Goal: Task Accomplishment & Management: Use online tool/utility

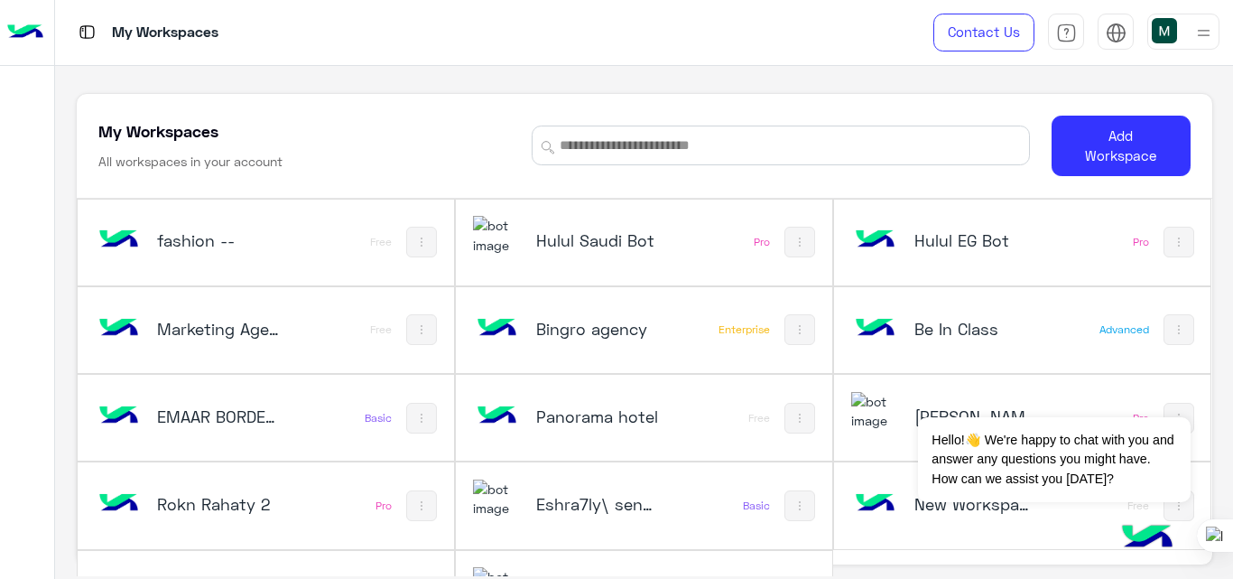
click at [630, 255] on div "Hulul Saudi Bot" at bounding box center [576, 242] width 206 height 52
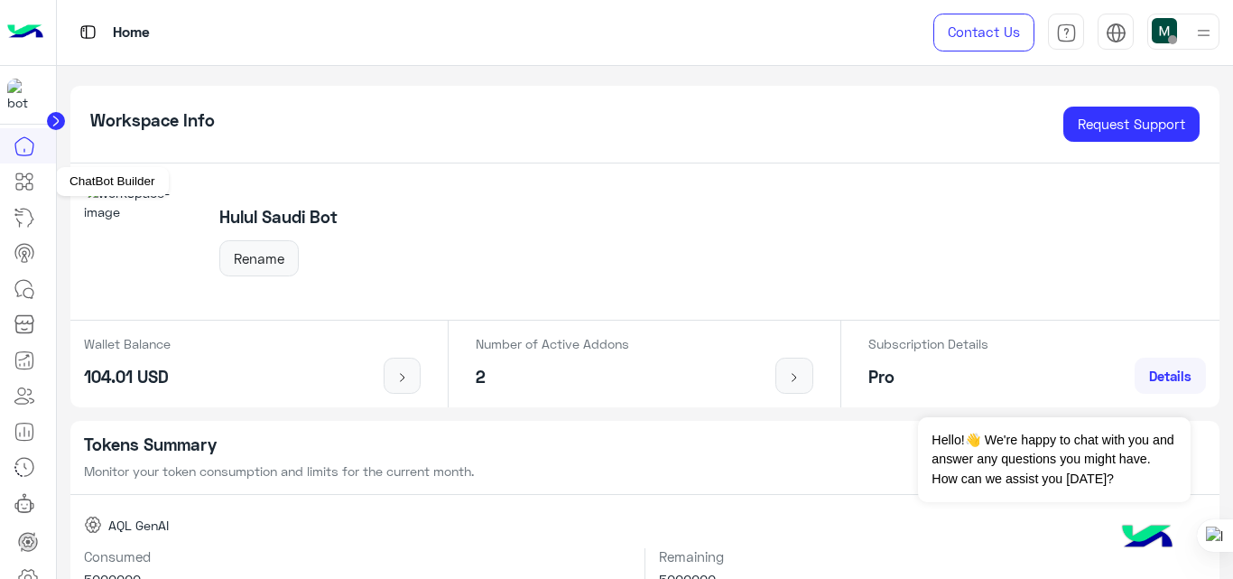
click at [29, 179] on icon at bounding box center [25, 182] width 22 height 22
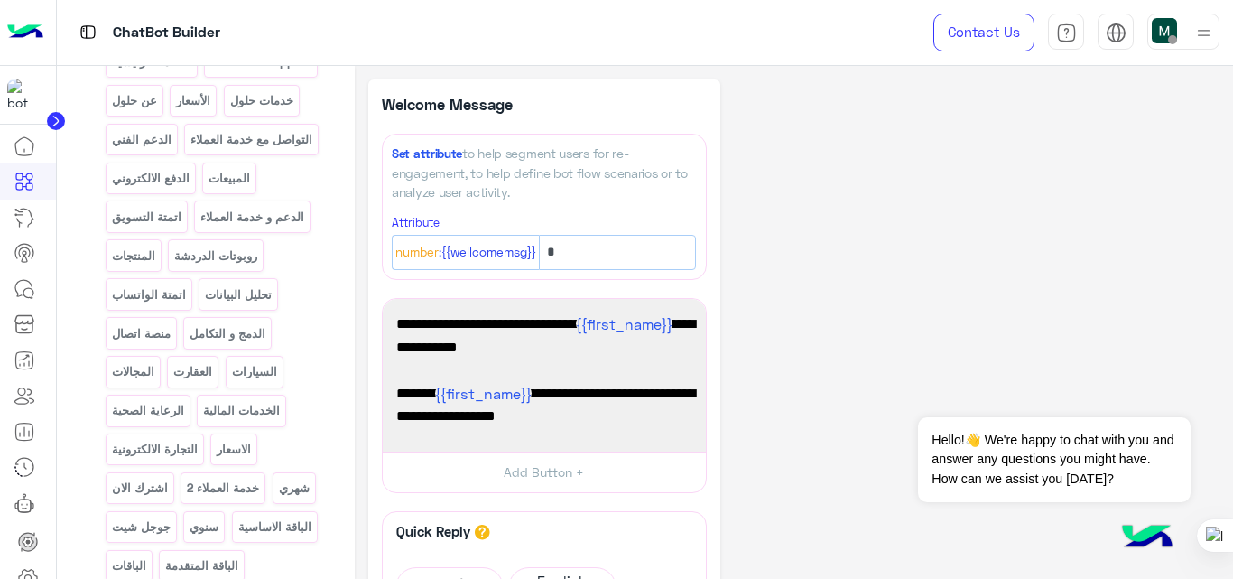
scroll to position [325, 0]
click at [209, 70] on p "handover support" at bounding box center [261, 59] width 104 height 21
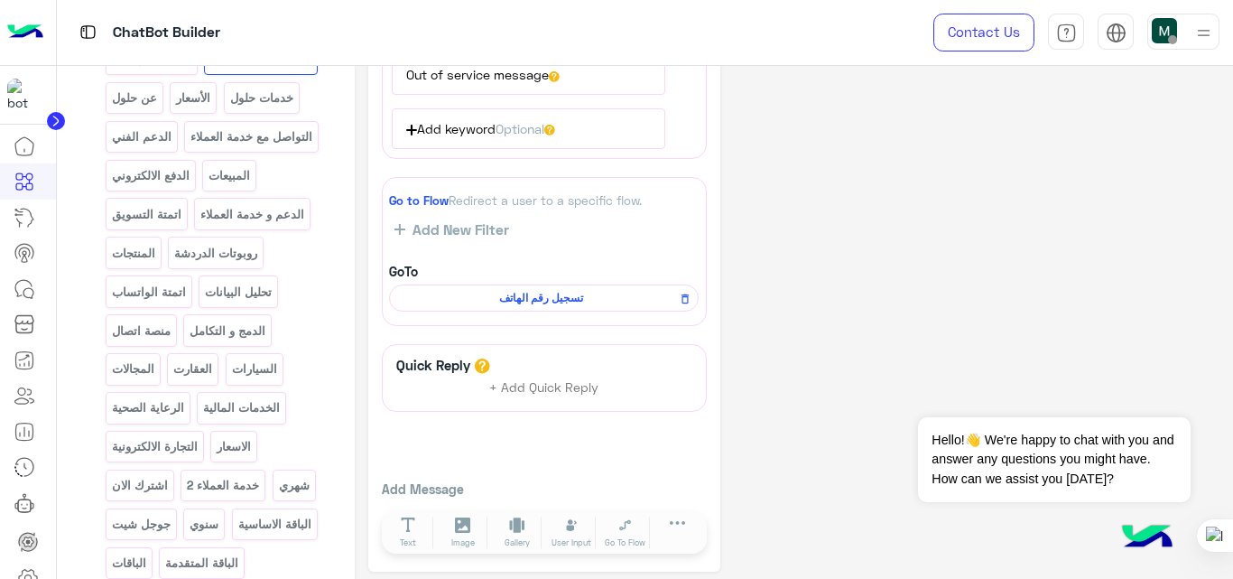
scroll to position [496, 0]
click at [578, 293] on span "تسجيل رقم الهاتف" at bounding box center [540, 295] width 283 height 16
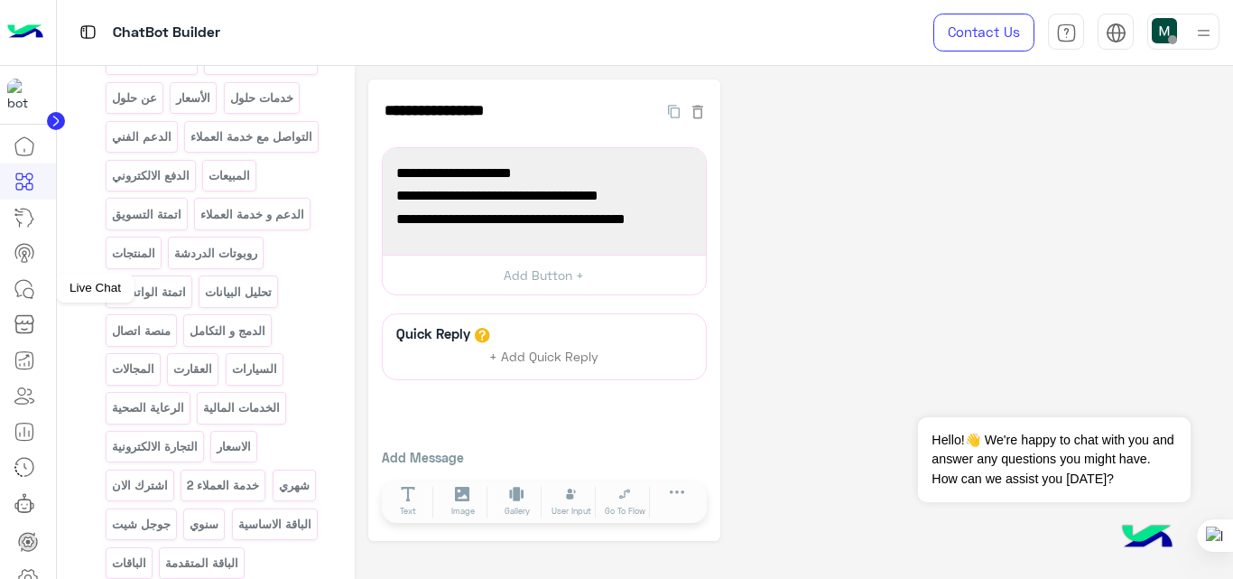
click at [24, 278] on icon at bounding box center [25, 289] width 22 height 22
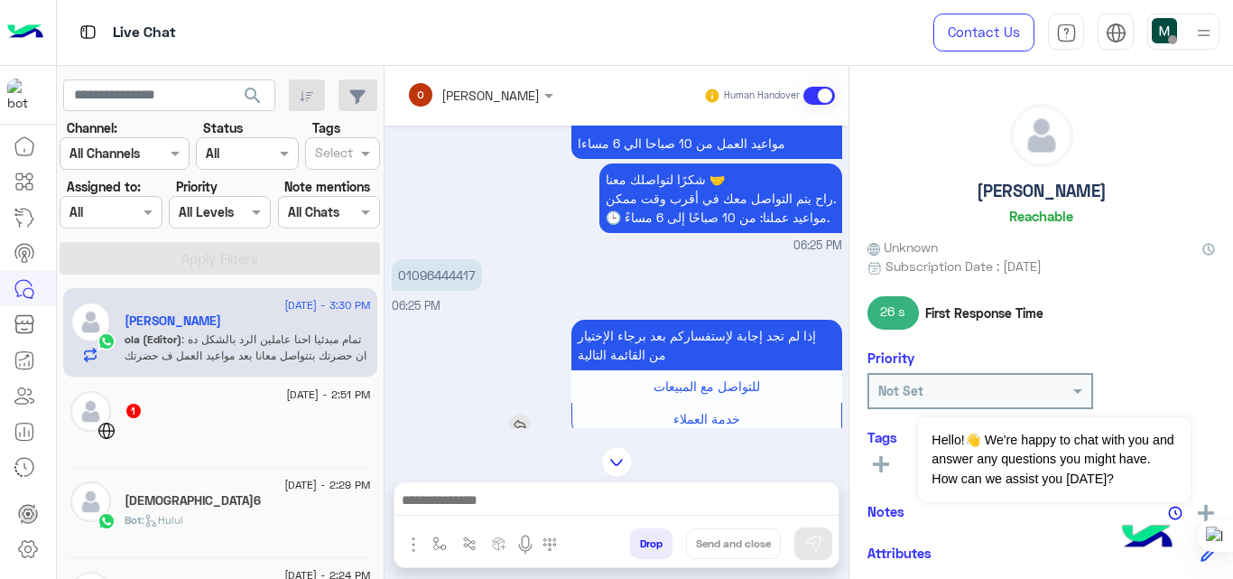
scroll to position [928, 0]
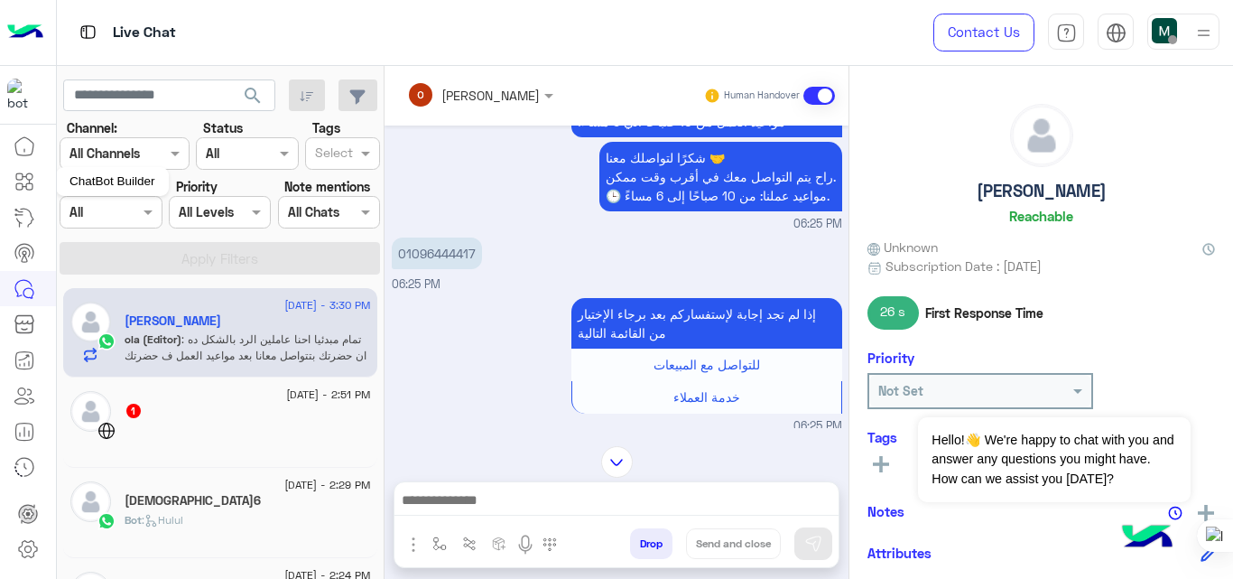
click at [27, 190] on icon at bounding box center [25, 182] width 22 height 22
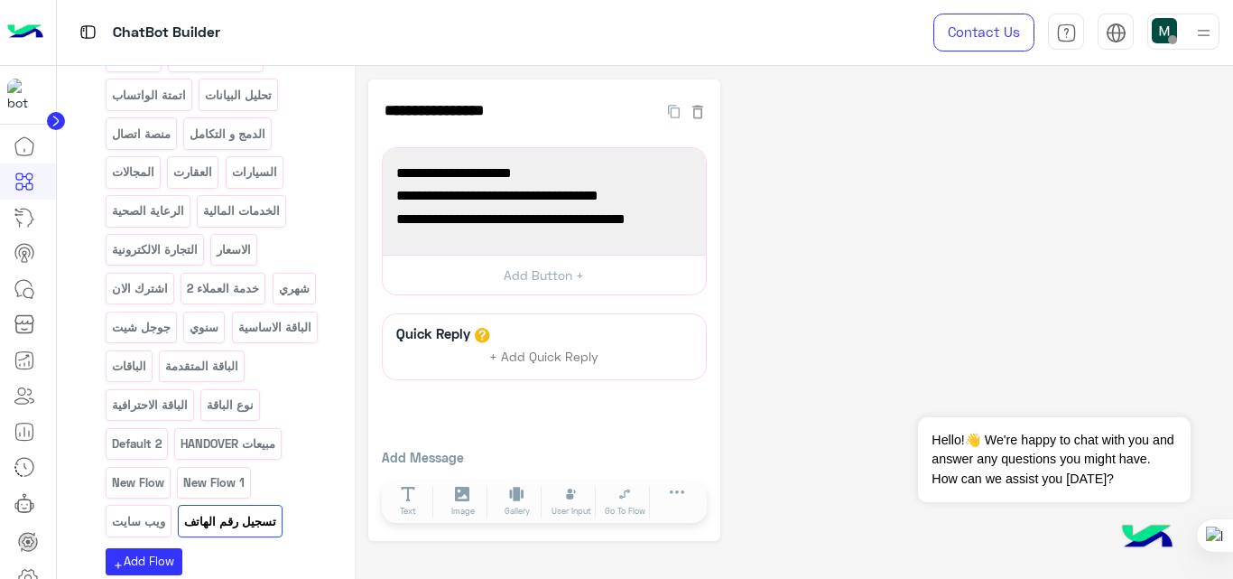
scroll to position [523, 0]
click at [186, 298] on p "خدمة العملاء 2" at bounding box center [223, 287] width 75 height 21
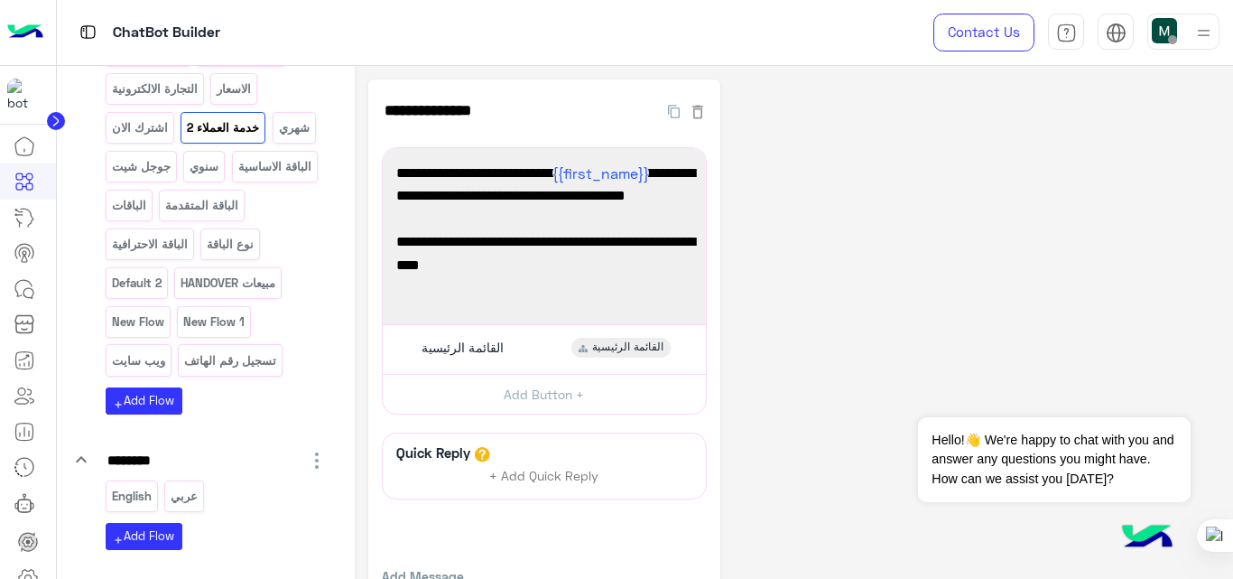
scroll to position [683, 0]
click at [191, 292] on p "مبيعات HANDOVER" at bounding box center [228, 282] width 97 height 21
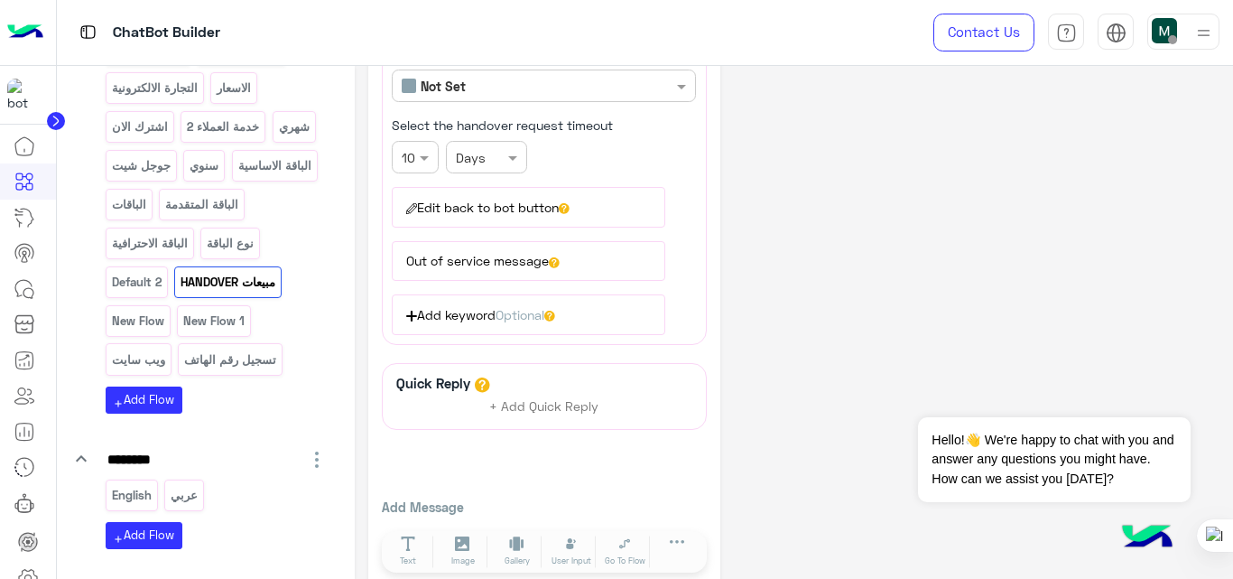
scroll to position [309, 0]
click at [541, 253] on button "Out of service message" at bounding box center [528, 260] width 273 height 40
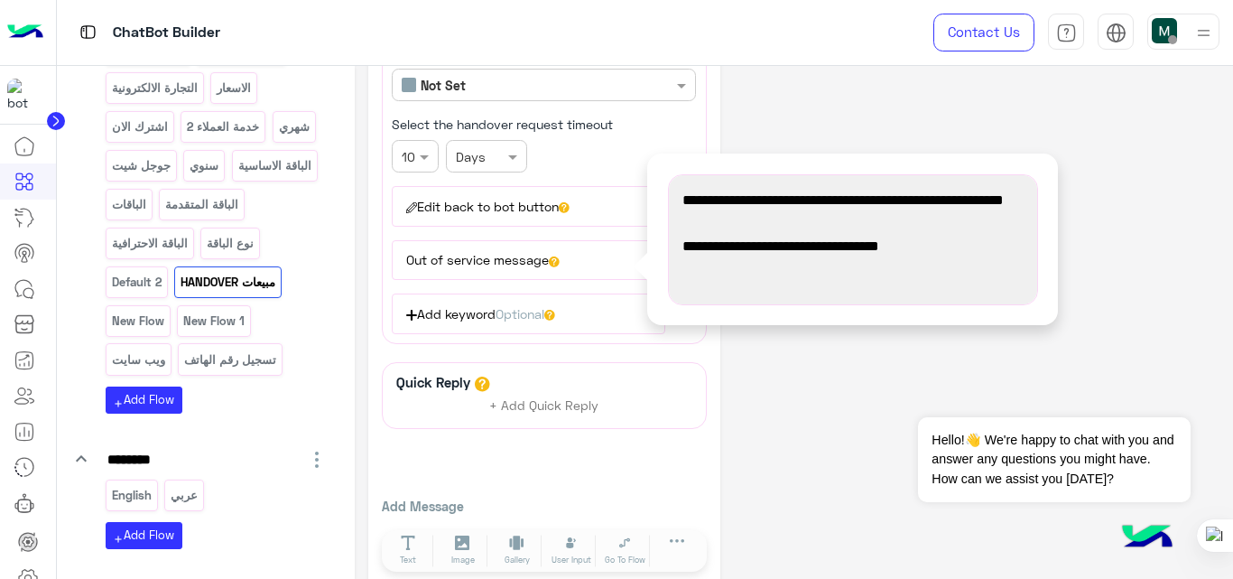
click at [527, 209] on button "Edit back to bot button" at bounding box center [528, 206] width 273 height 40
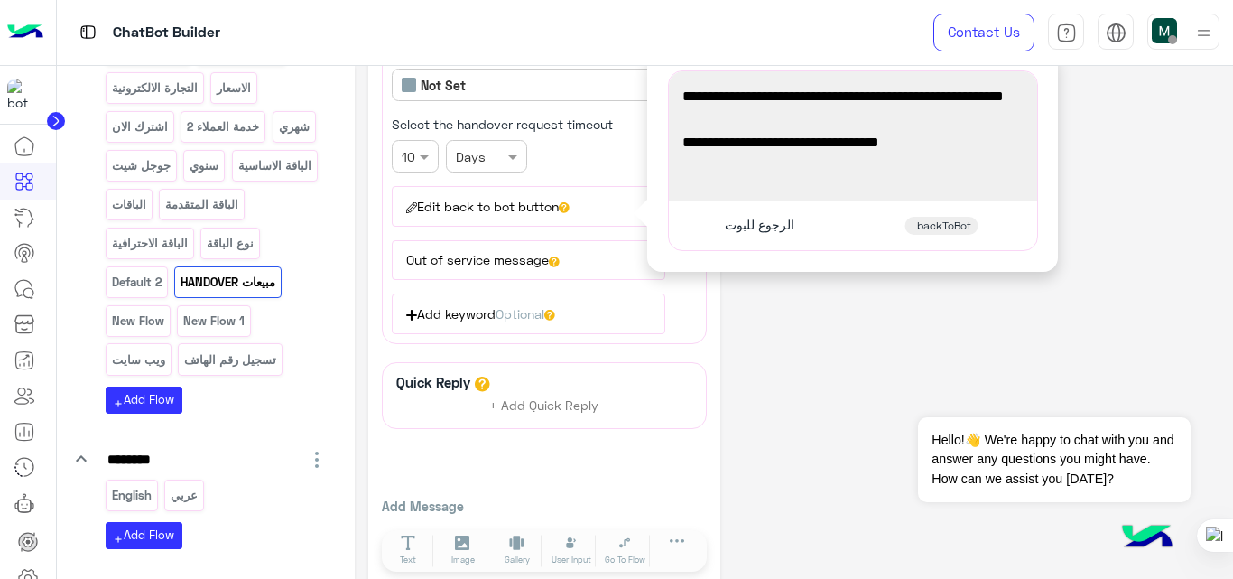
click at [527, 269] on button "Out of service message" at bounding box center [528, 260] width 273 height 40
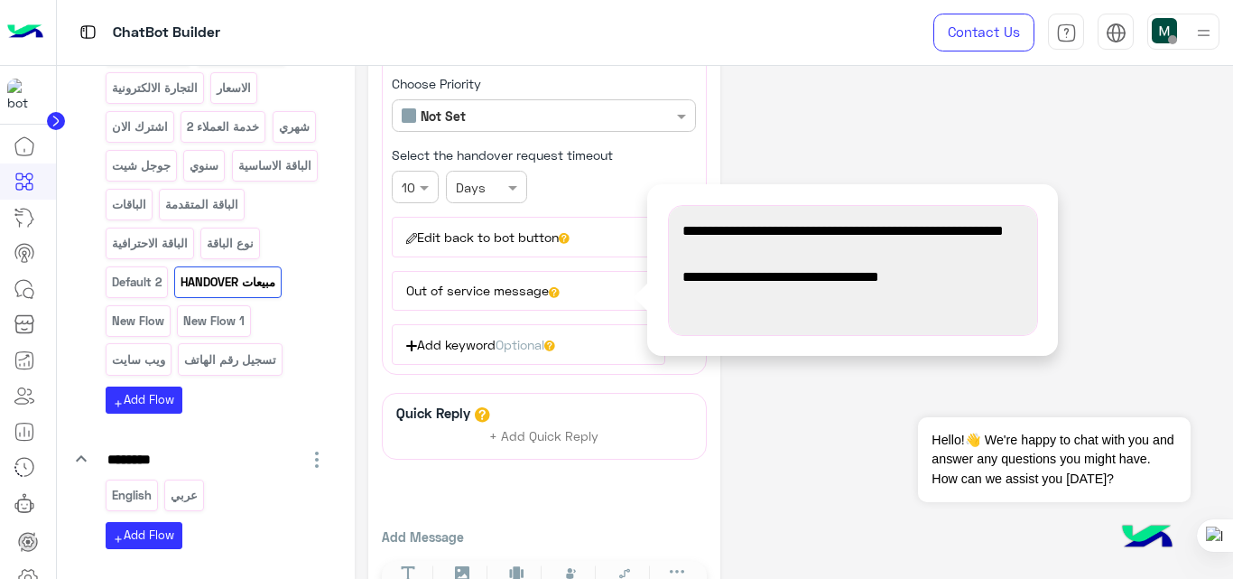
scroll to position [277, 0]
click at [820, 412] on div "**********" at bounding box center [794, 211] width 852 height 819
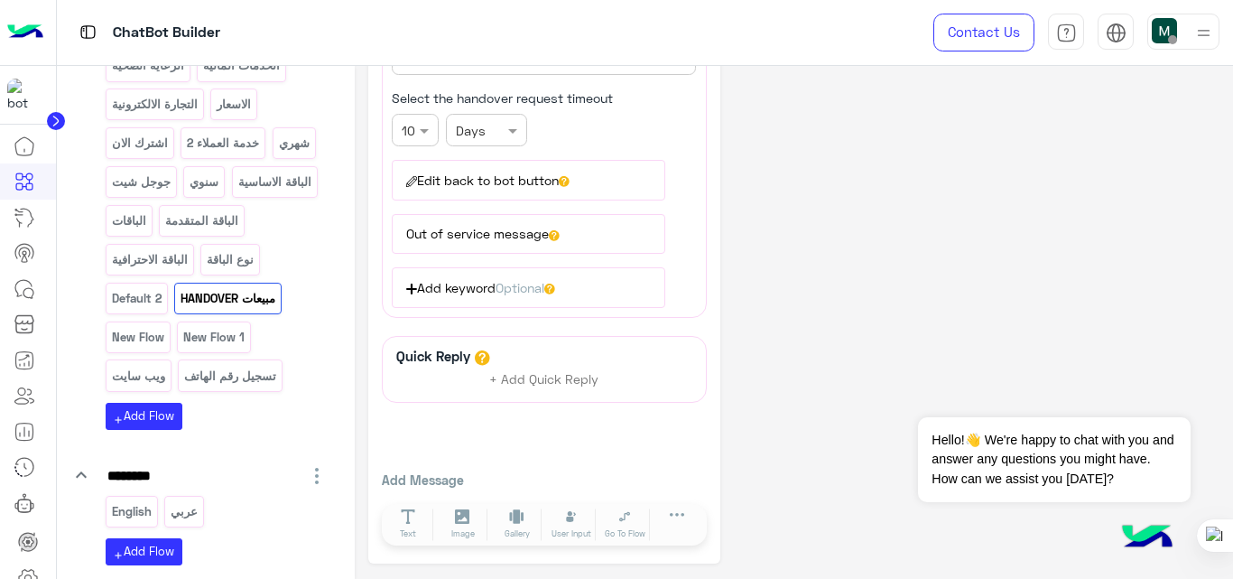
scroll to position [669, 0]
click at [188, 385] on p "تسجيل رقم الهاتف" at bounding box center [230, 374] width 95 height 21
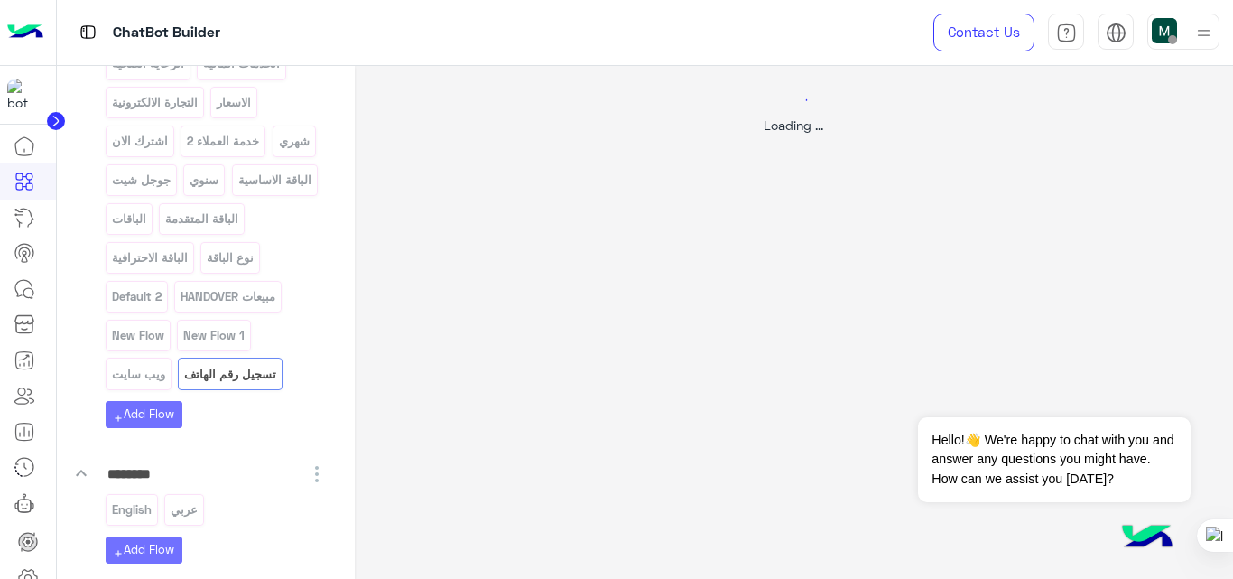
scroll to position [0, 0]
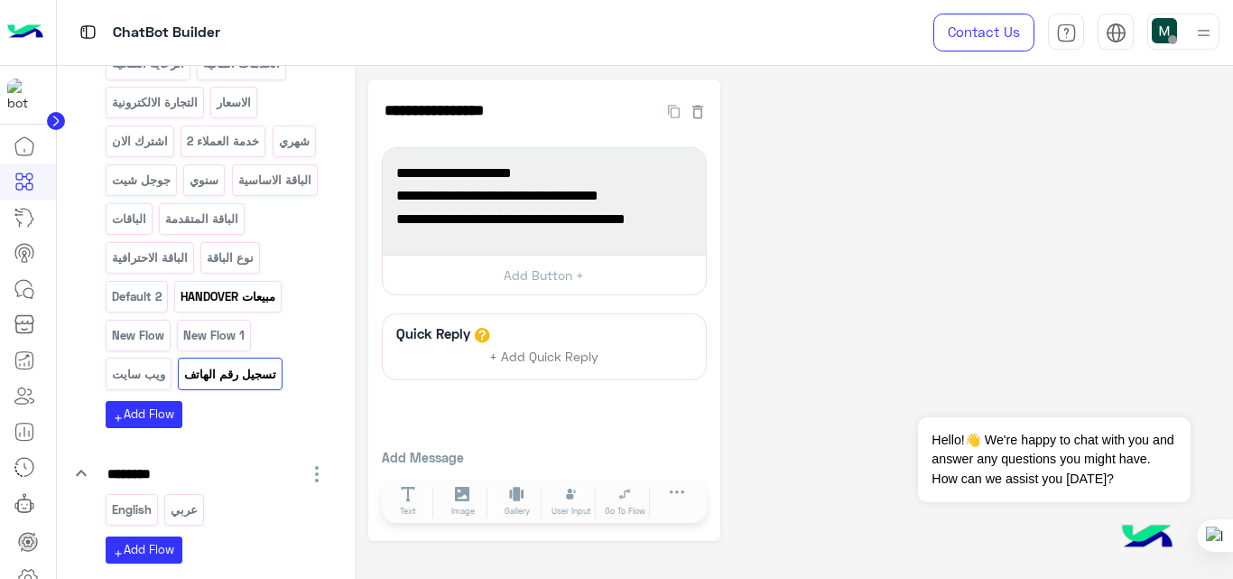
click at [185, 307] on p "مبيعات HANDOVER" at bounding box center [228, 296] width 97 height 21
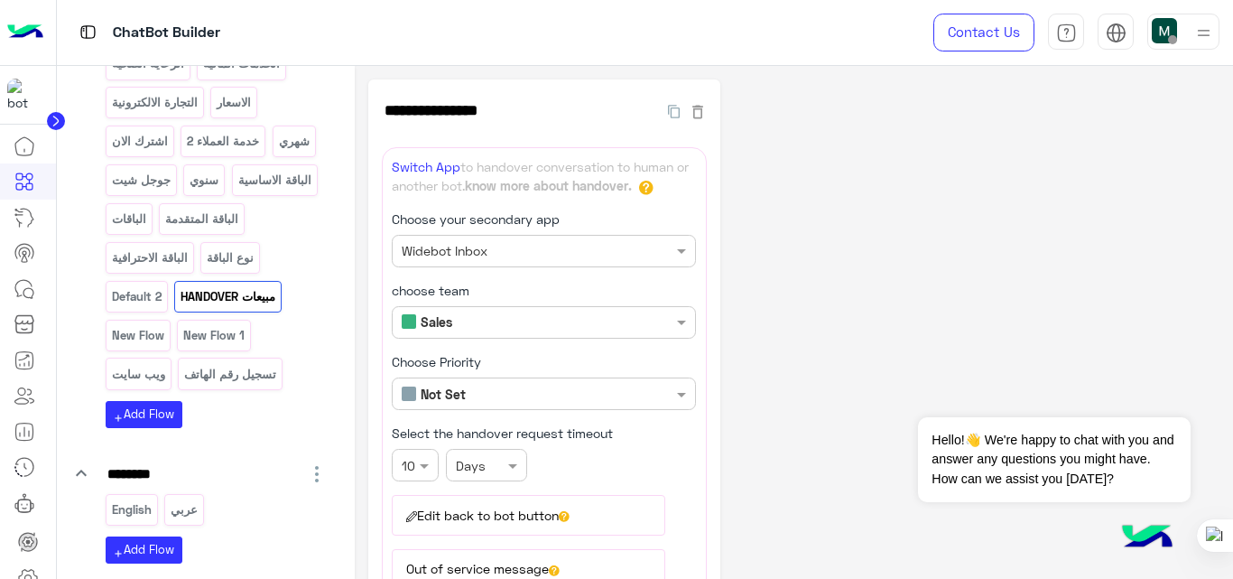
scroll to position [335, 0]
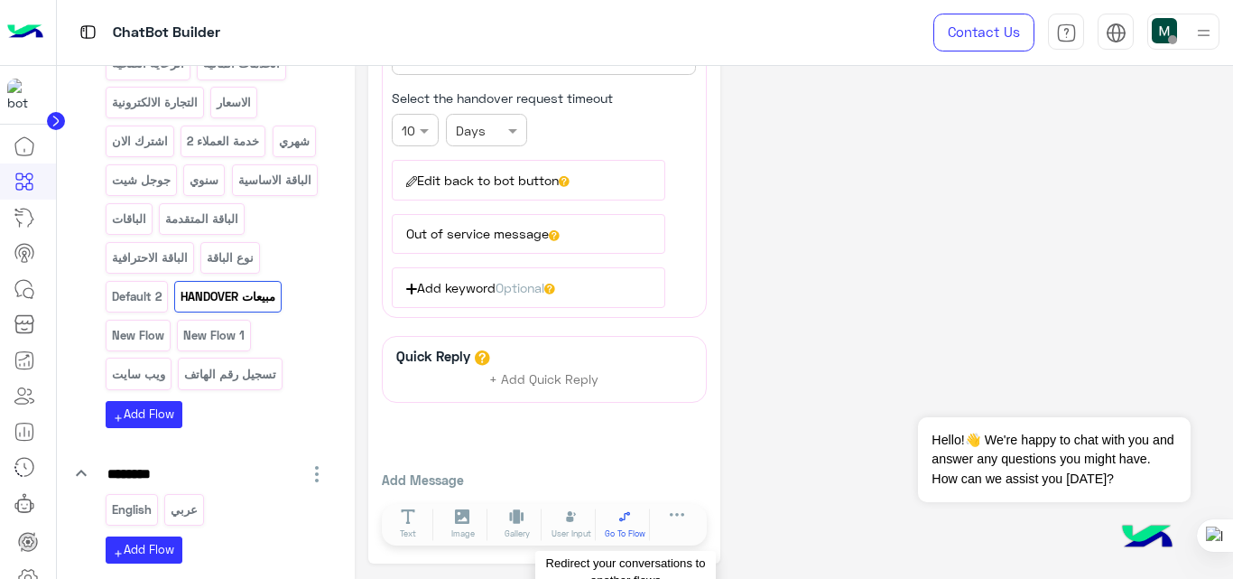
click at [624, 529] on span "Go To Flow" at bounding box center [625, 533] width 41 height 13
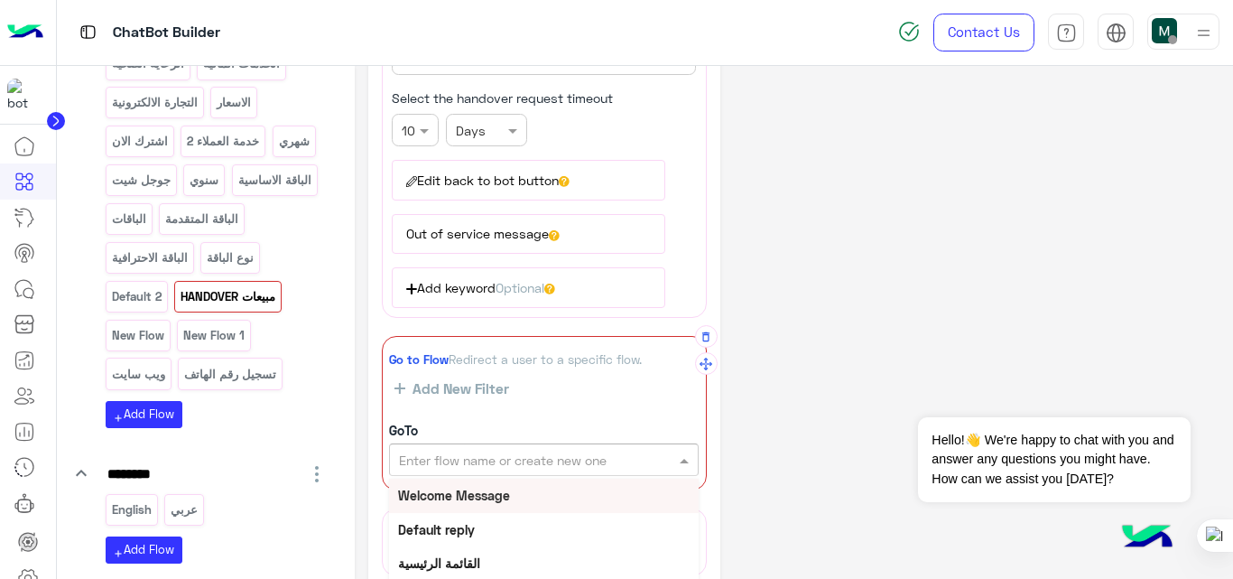
click at [620, 464] on input "text" at bounding box center [513, 459] width 228 height 19
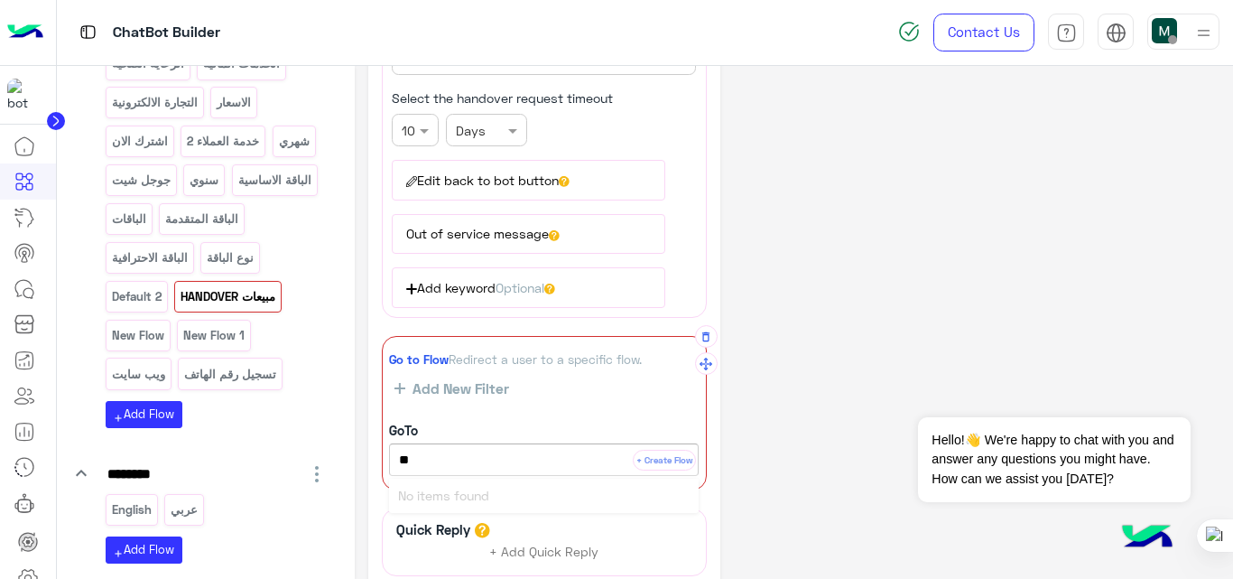
type input "*"
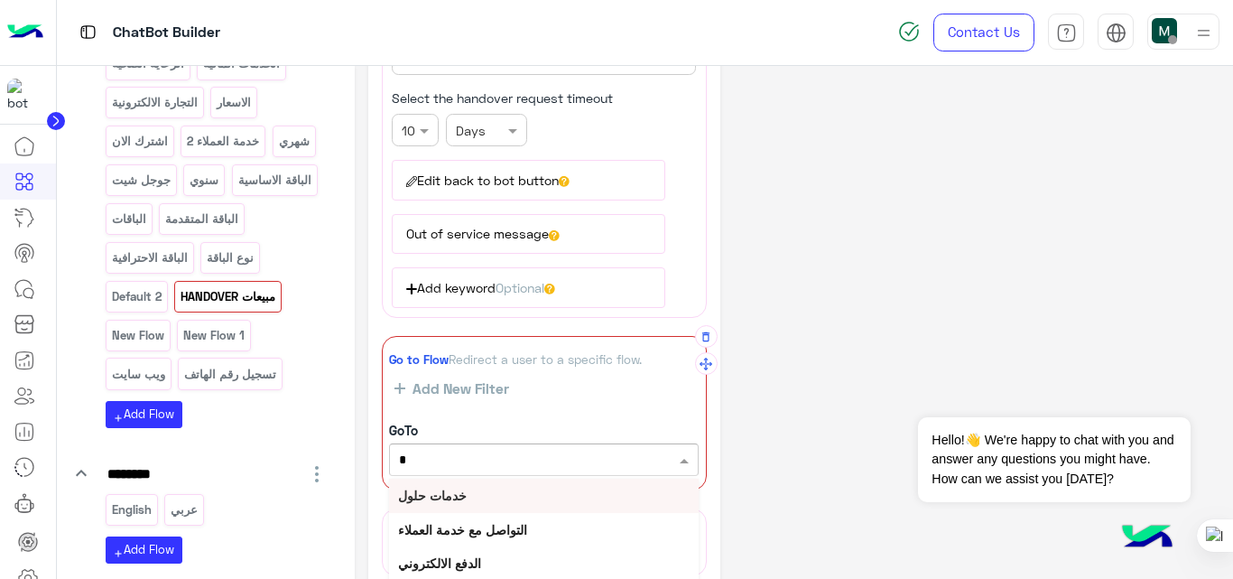
type input "**"
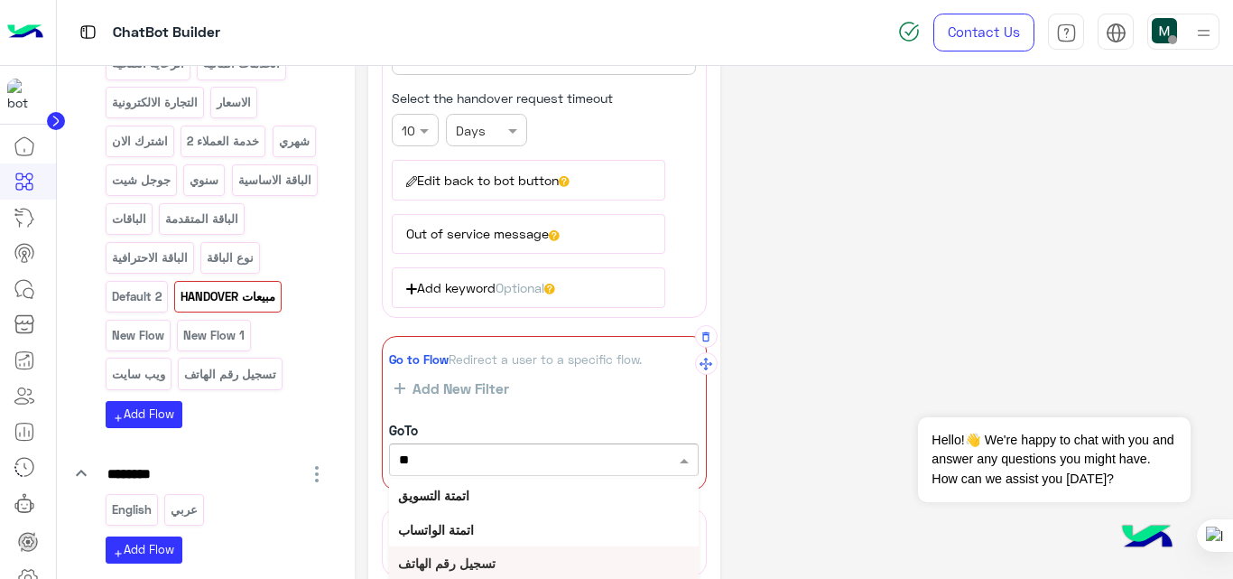
click at [496, 557] on b "تسجيل رقم الهاتف" at bounding box center [446, 562] width 97 height 15
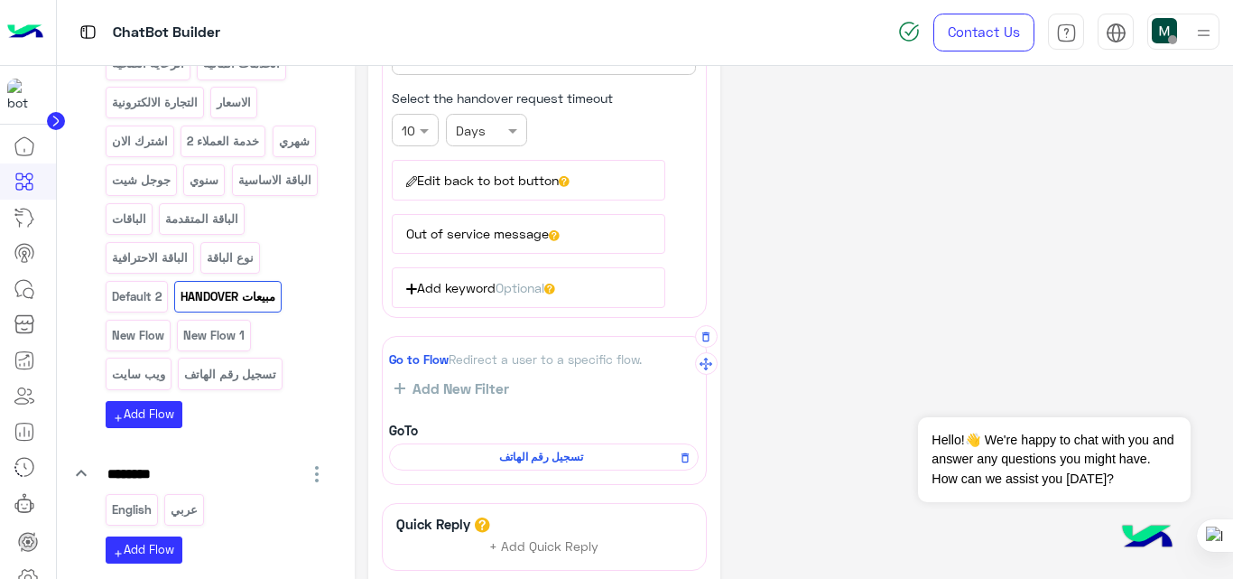
click at [916, 280] on div "**********" at bounding box center [794, 238] width 852 height 987
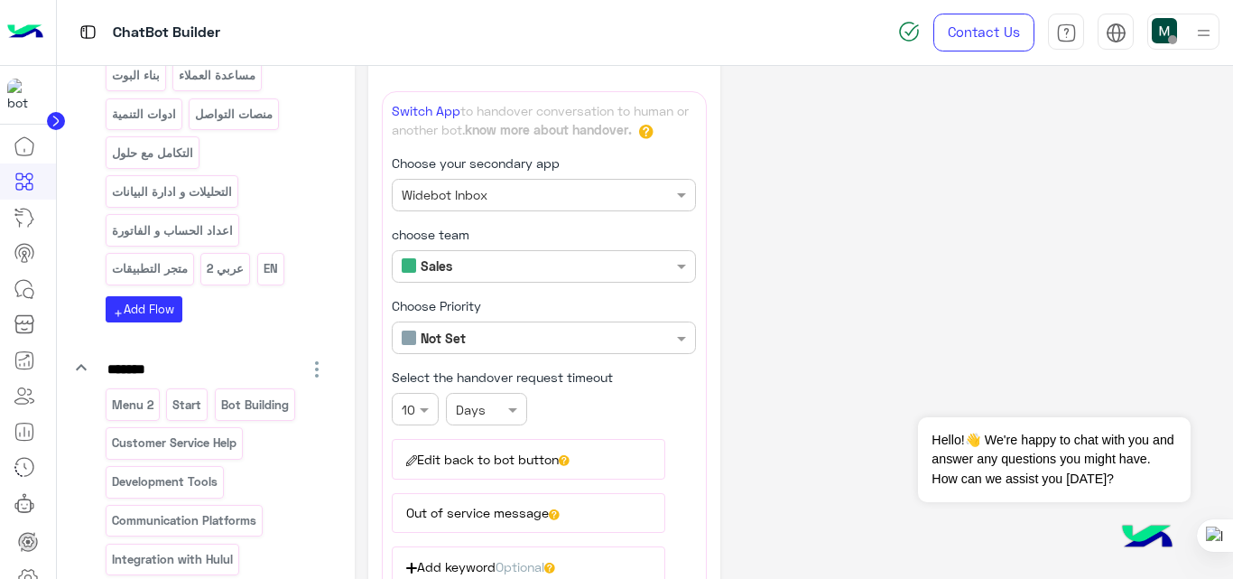
scroll to position [51, 0]
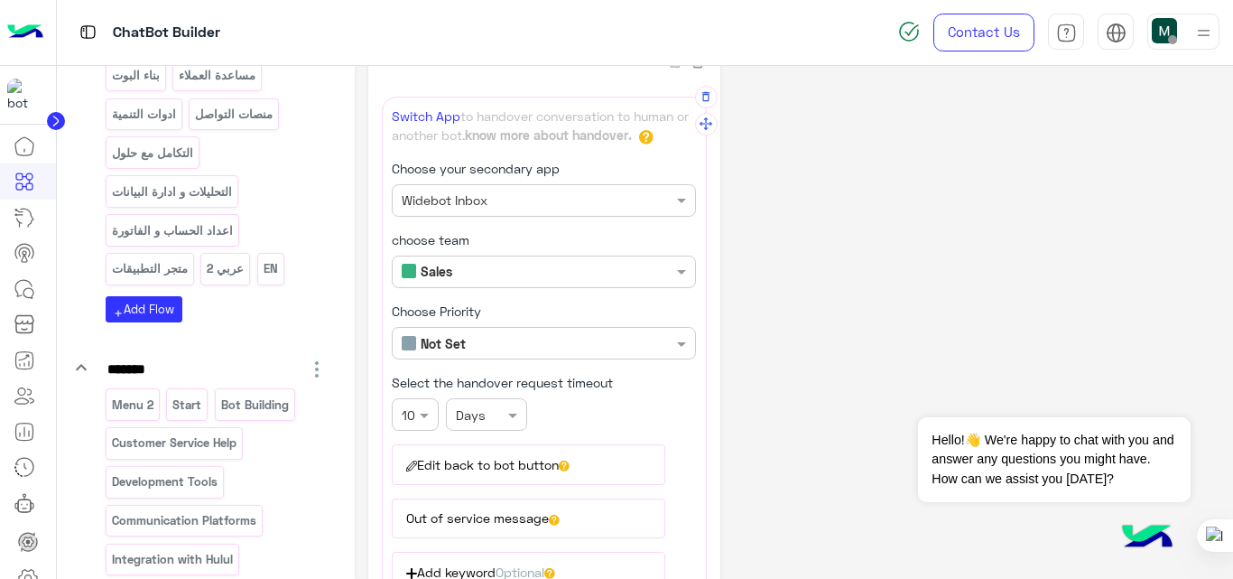
click at [530, 465] on button "Edit back to bot button" at bounding box center [528, 464] width 273 height 40
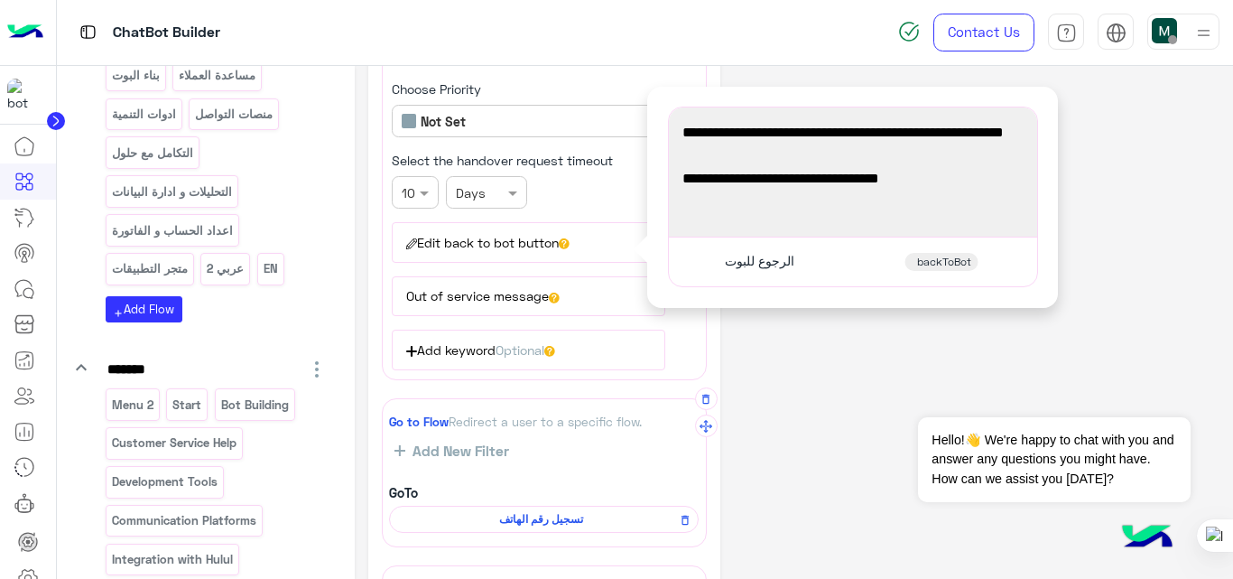
scroll to position [273, 0]
click at [505, 309] on button "Out of service message" at bounding box center [528, 295] width 273 height 40
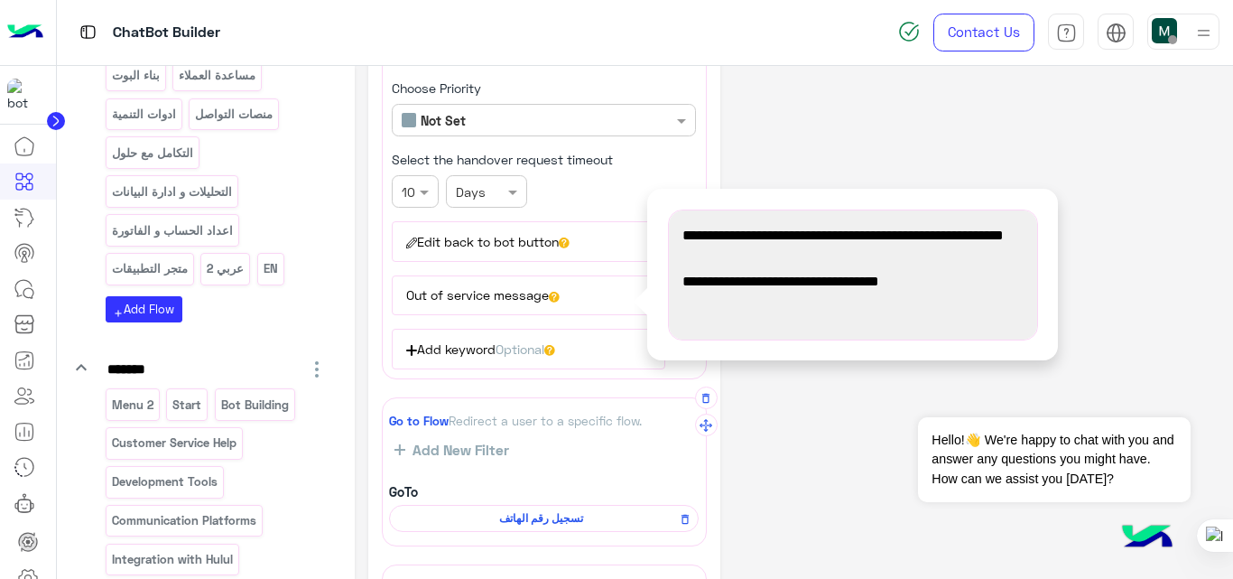
click at [765, 434] on div "**********" at bounding box center [794, 299] width 852 height 987
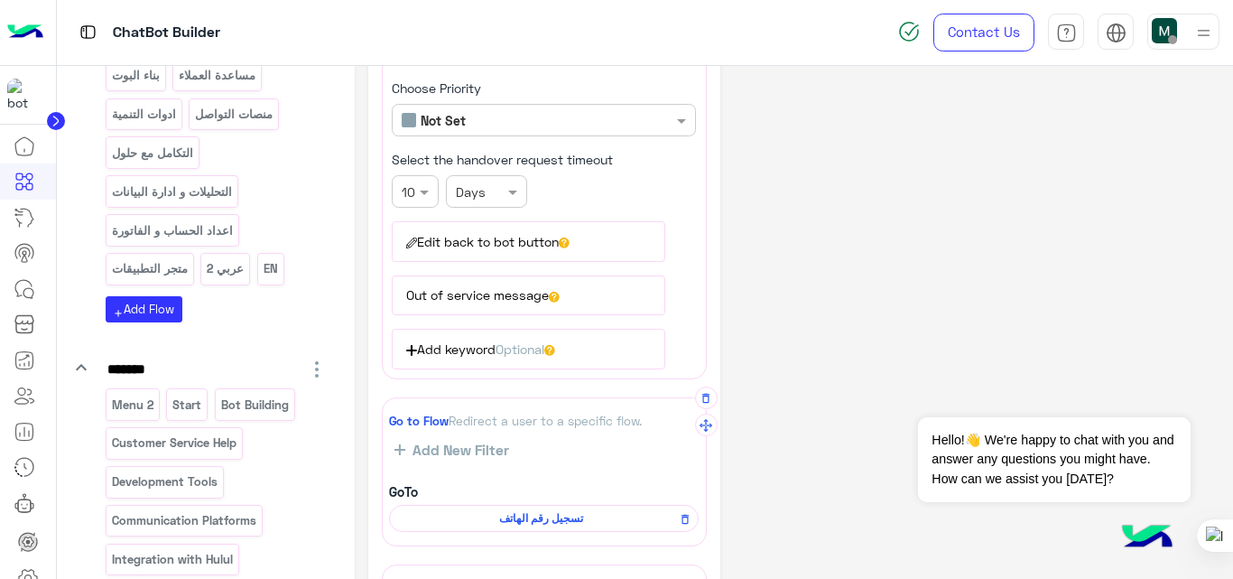
click at [547, 524] on span "تسجيل رقم الهاتف" at bounding box center [540, 518] width 283 height 16
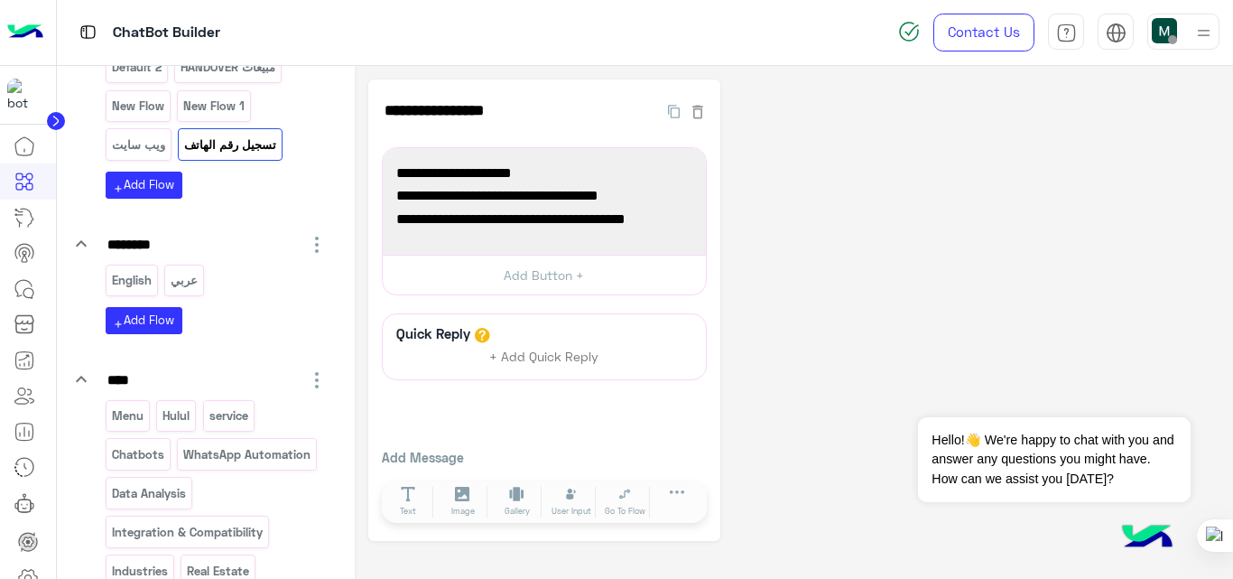
scroll to position [897, 0]
click at [180, 79] on p "مبيعات HANDOVER" at bounding box center [228, 68] width 97 height 21
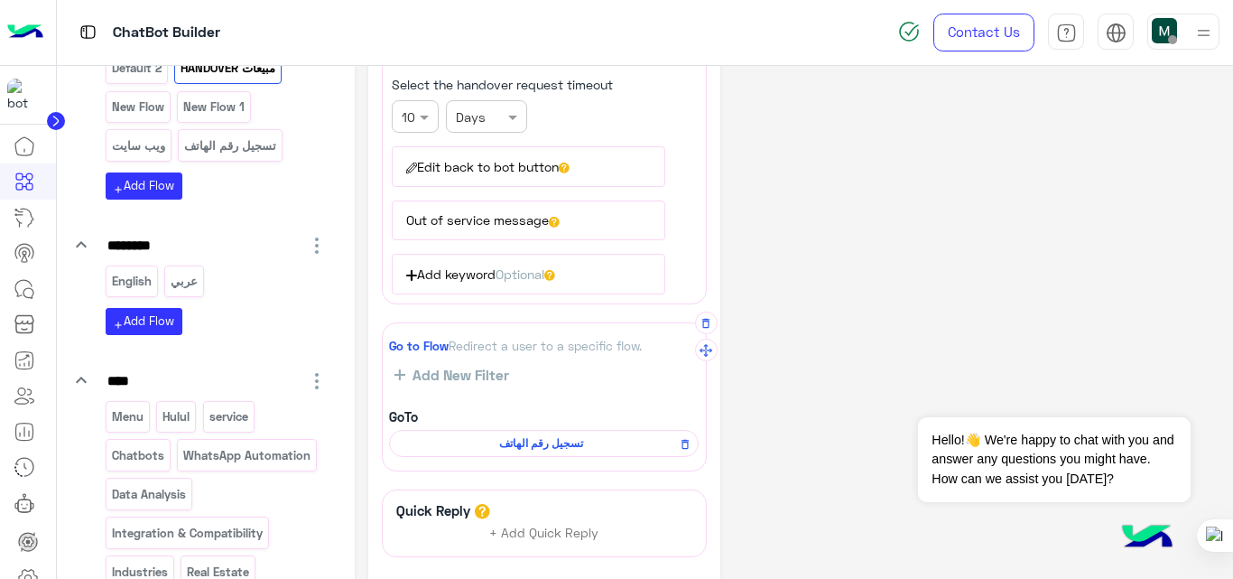
scroll to position [349, 0]
click at [706, 324] on icon "button" at bounding box center [706, 322] width 13 height 13
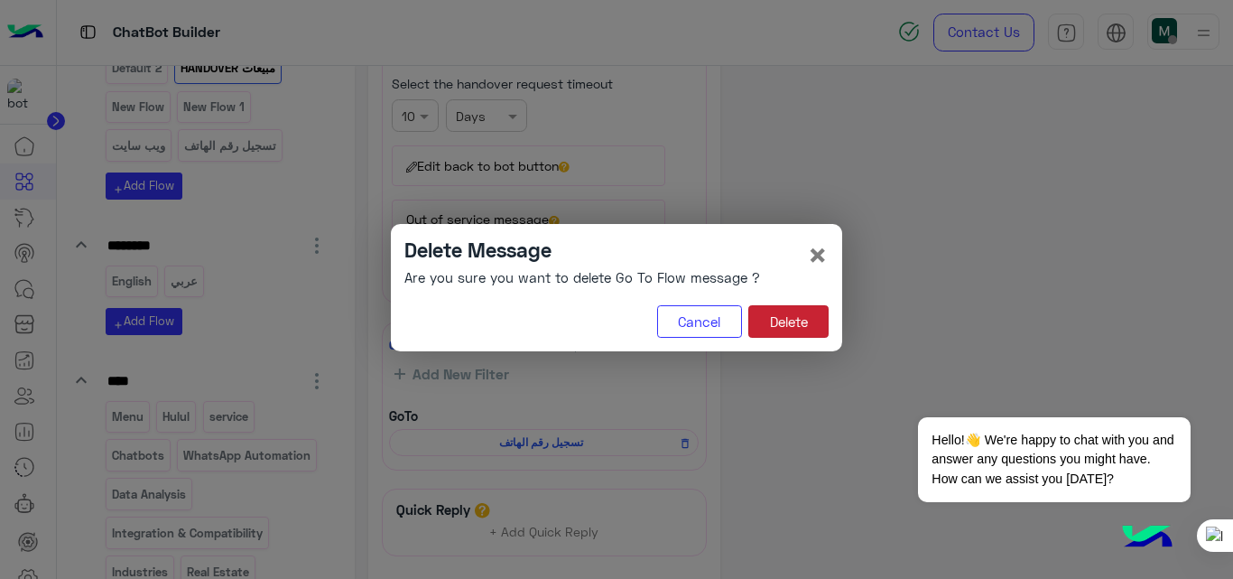
click at [798, 330] on button "Delete" at bounding box center [788, 321] width 80 height 32
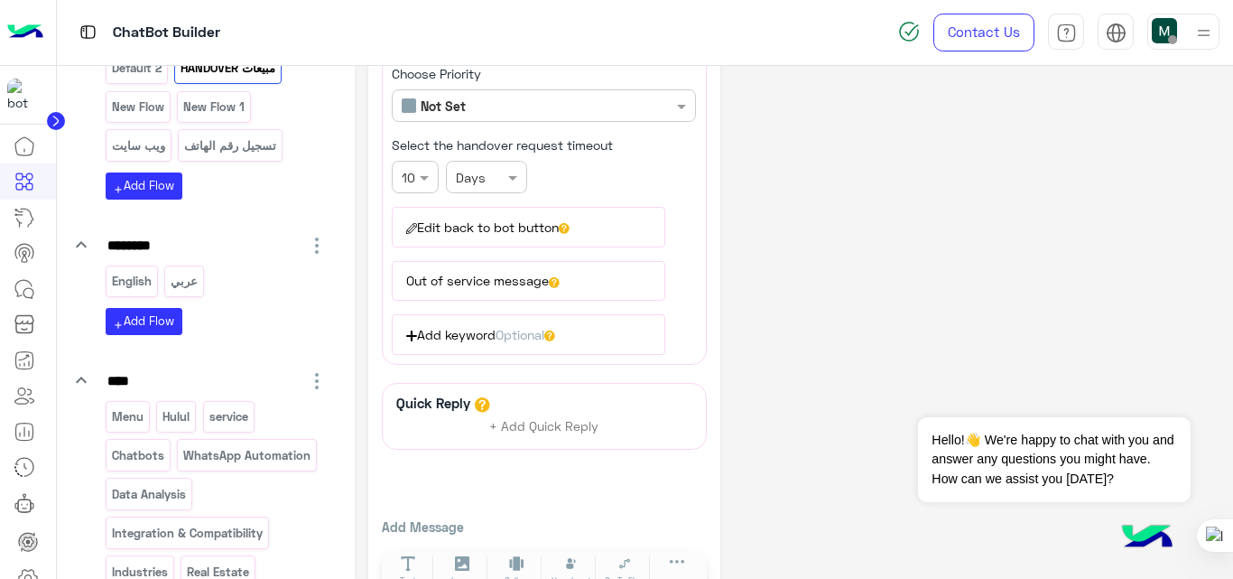
scroll to position [335, 0]
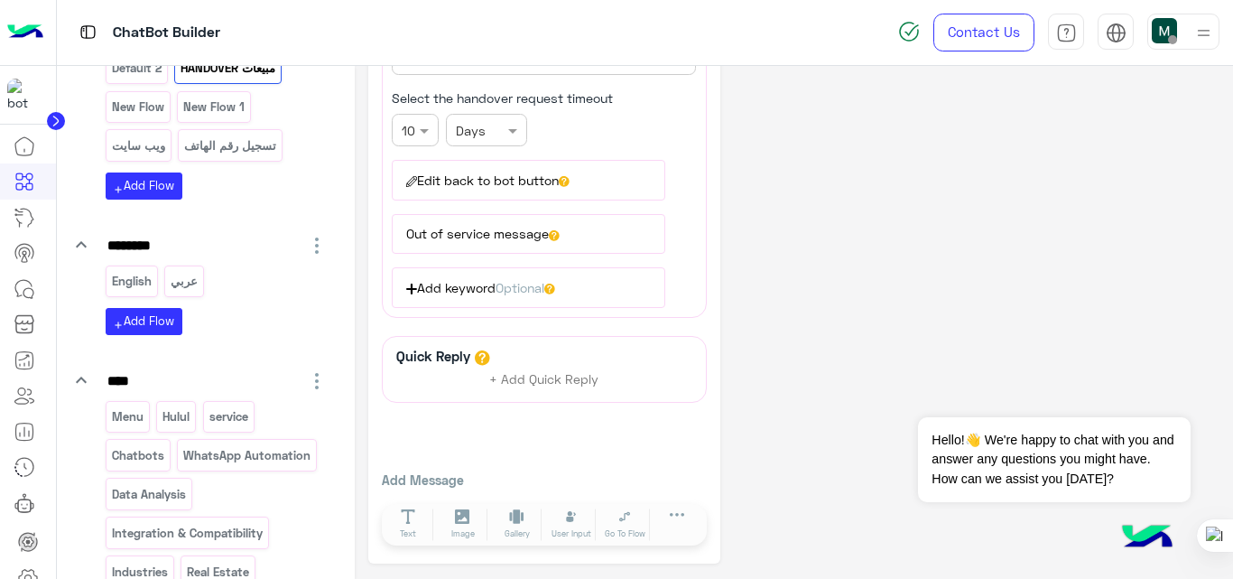
click at [505, 243] on button "Out of service message" at bounding box center [528, 234] width 273 height 40
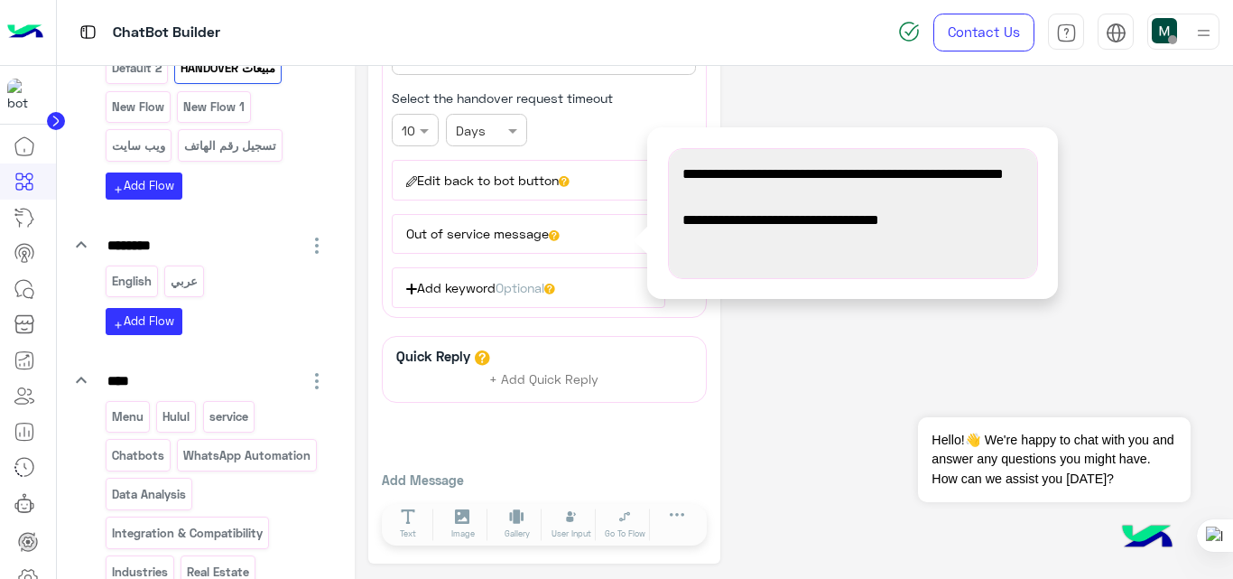
click at [536, 186] on button "Edit back to bot button" at bounding box center [528, 180] width 273 height 40
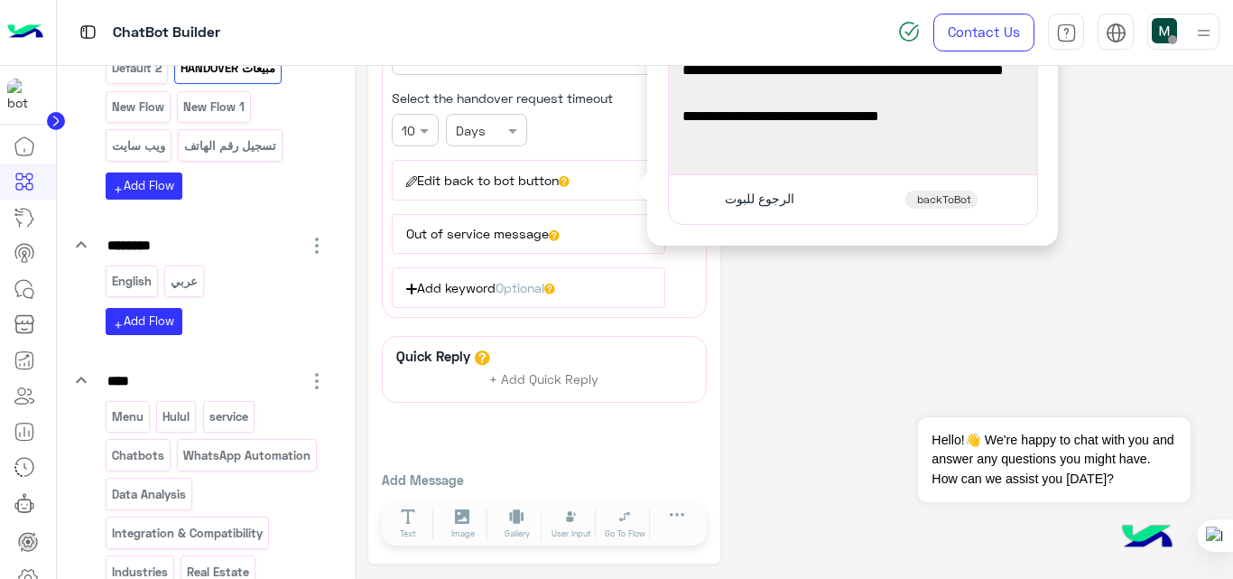
click at [754, 199] on span "الرجوع للبوت" at bounding box center [760, 198] width 70 height 16
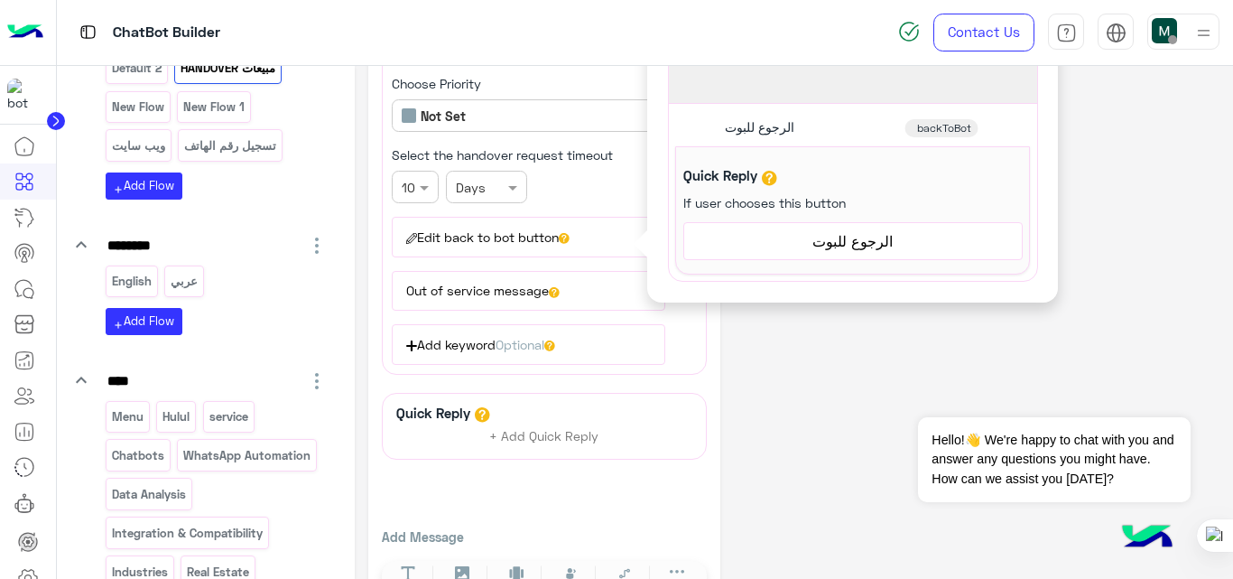
scroll to position [279, 0]
click at [848, 241] on span "الرجوع للبوت" at bounding box center [853, 239] width 325 height 23
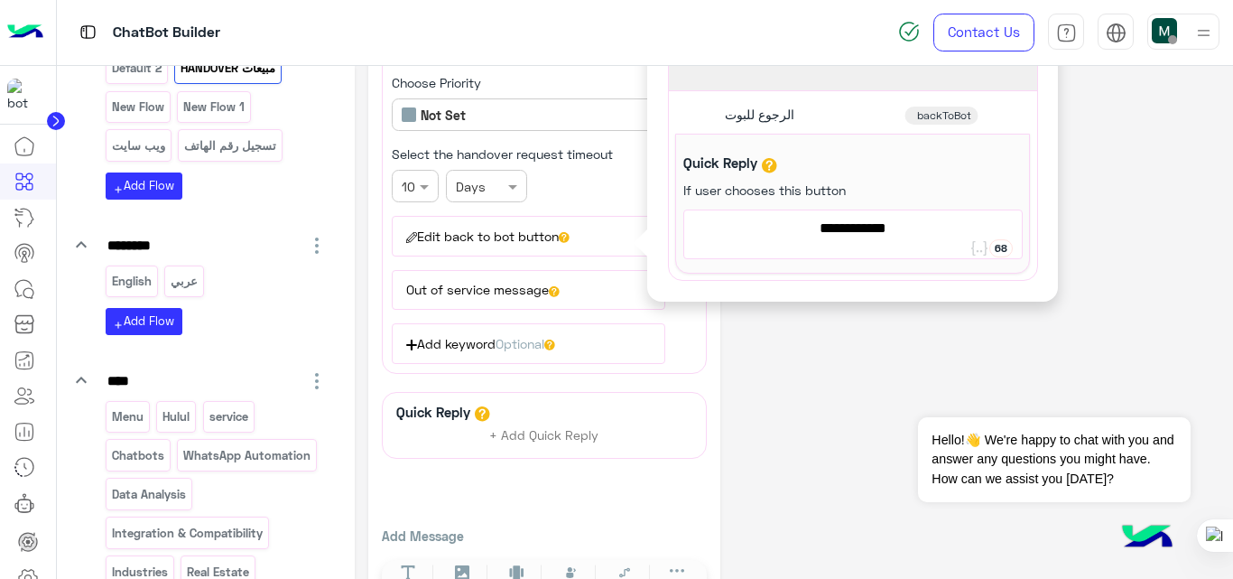
click at [804, 113] on div "الرجوع للبوت backToBot" at bounding box center [852, 115] width 355 height 35
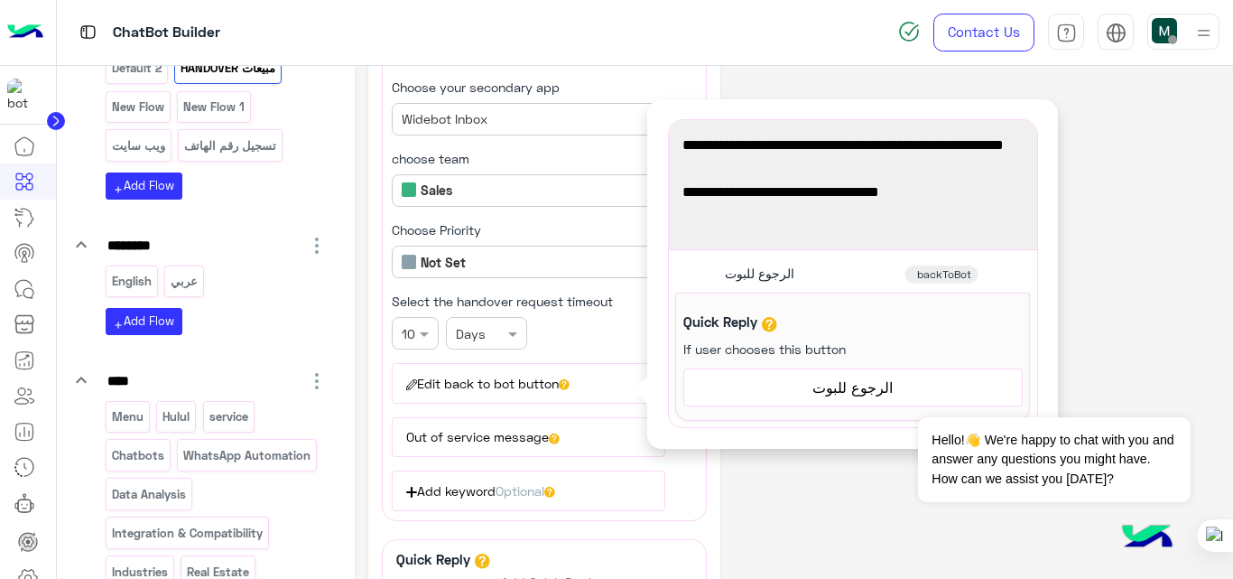
scroll to position [111, 0]
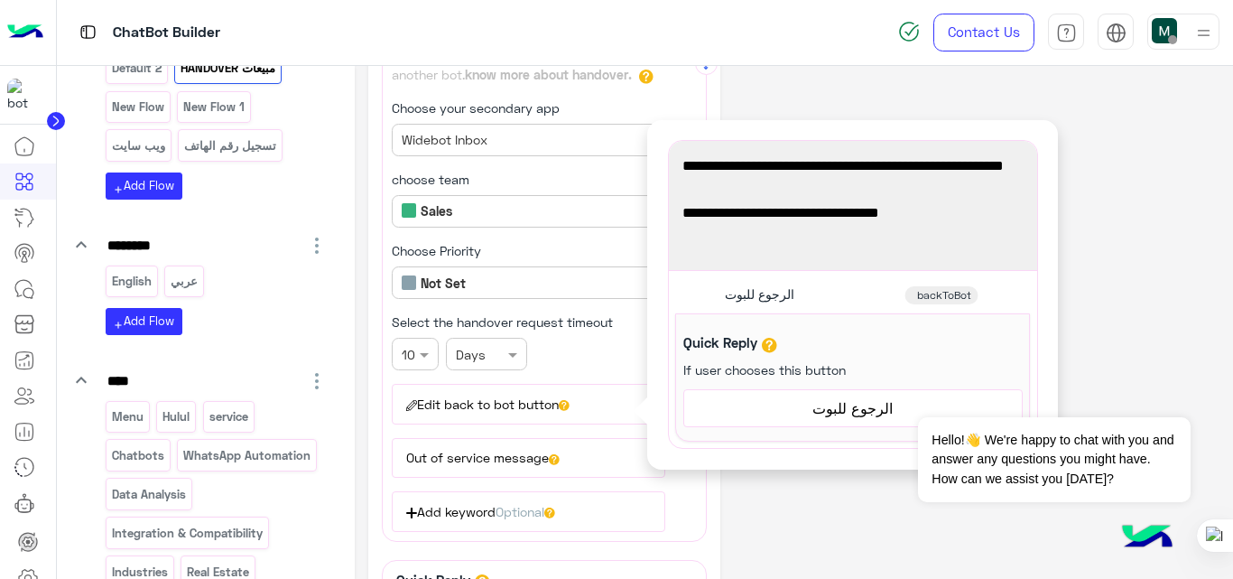
click at [532, 401] on button "Edit back to bot button" at bounding box center [528, 404] width 273 height 40
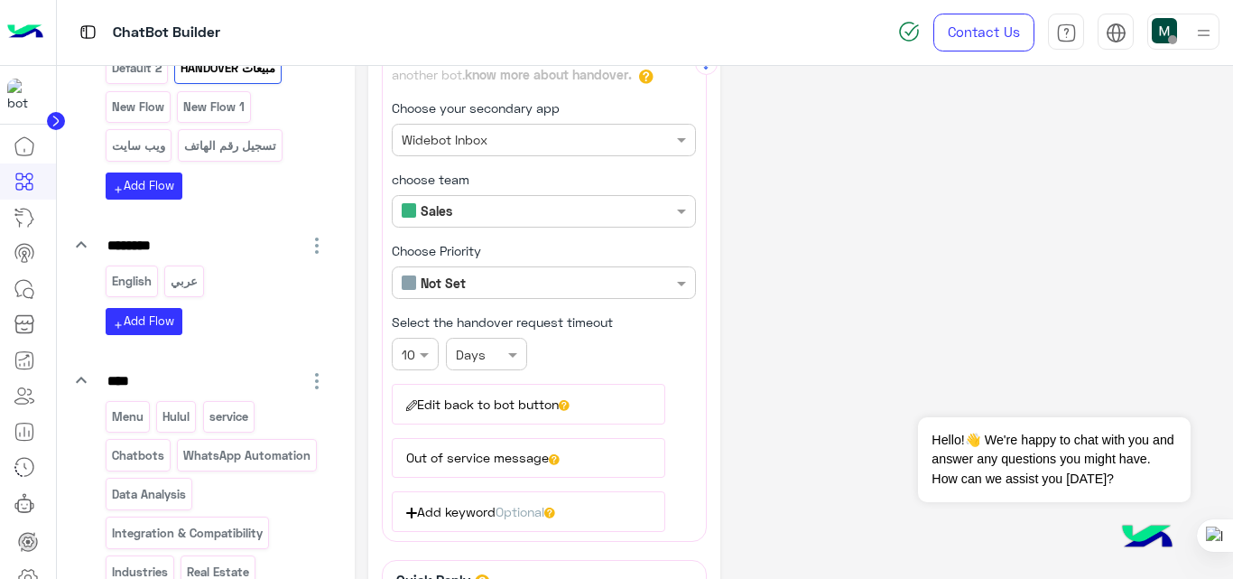
click at [521, 464] on button "Out of service message" at bounding box center [528, 458] width 273 height 40
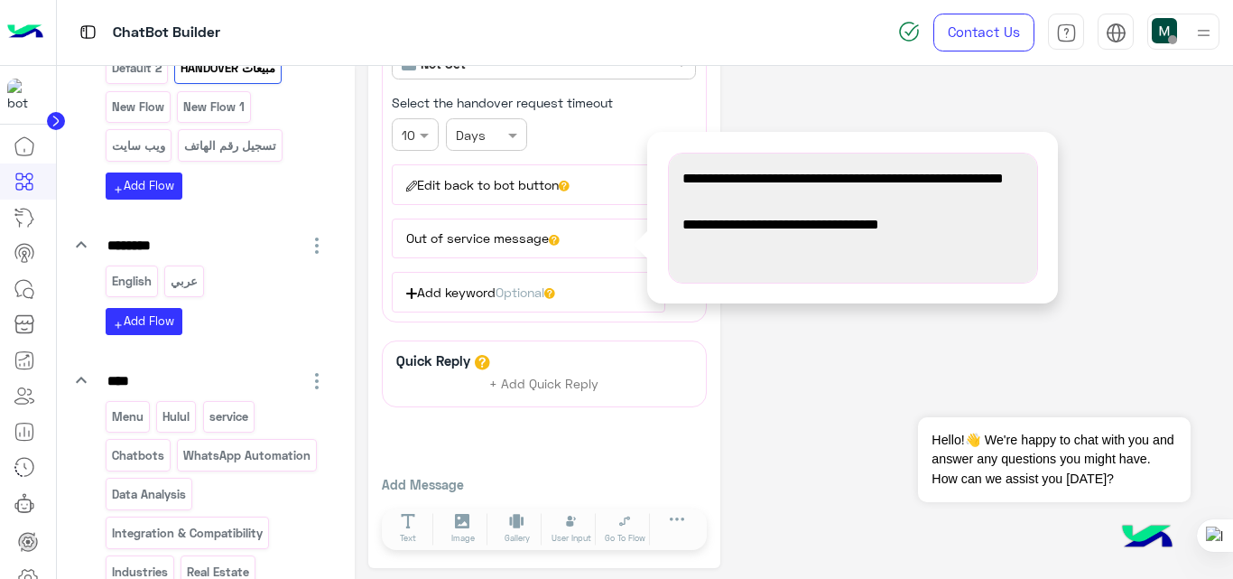
scroll to position [331, 0]
click at [504, 184] on button "Edit back to bot button" at bounding box center [528, 183] width 273 height 40
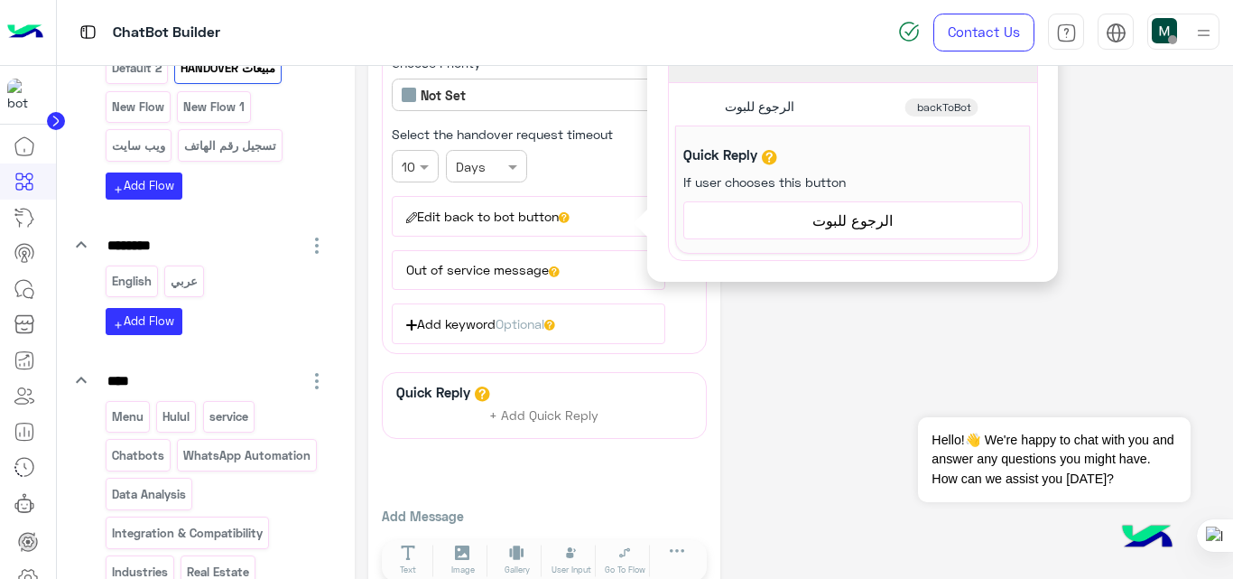
scroll to position [335, 0]
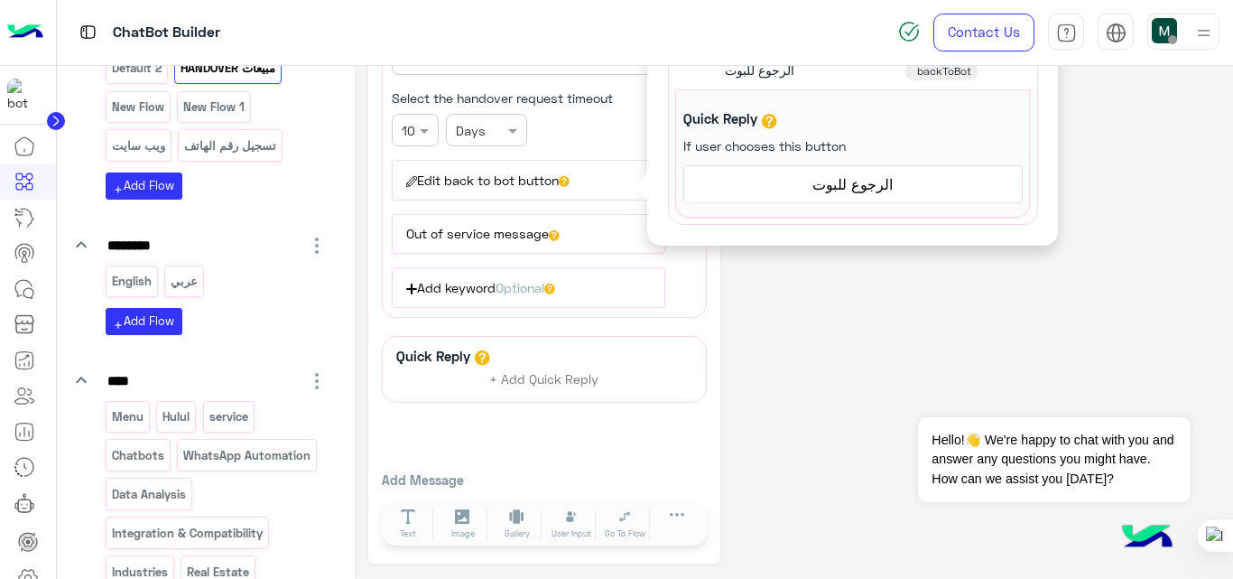
click at [982, 269] on div "**********" at bounding box center [794, 154] width 852 height 819
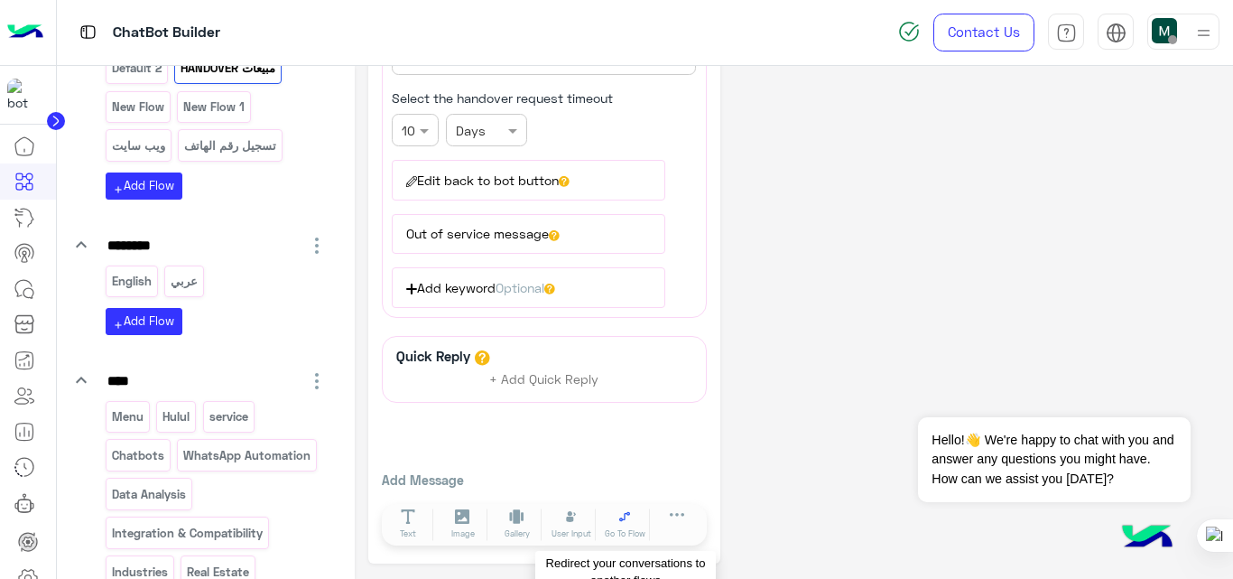
click at [616, 524] on button "Go To Flow" at bounding box center [625, 524] width 51 height 32
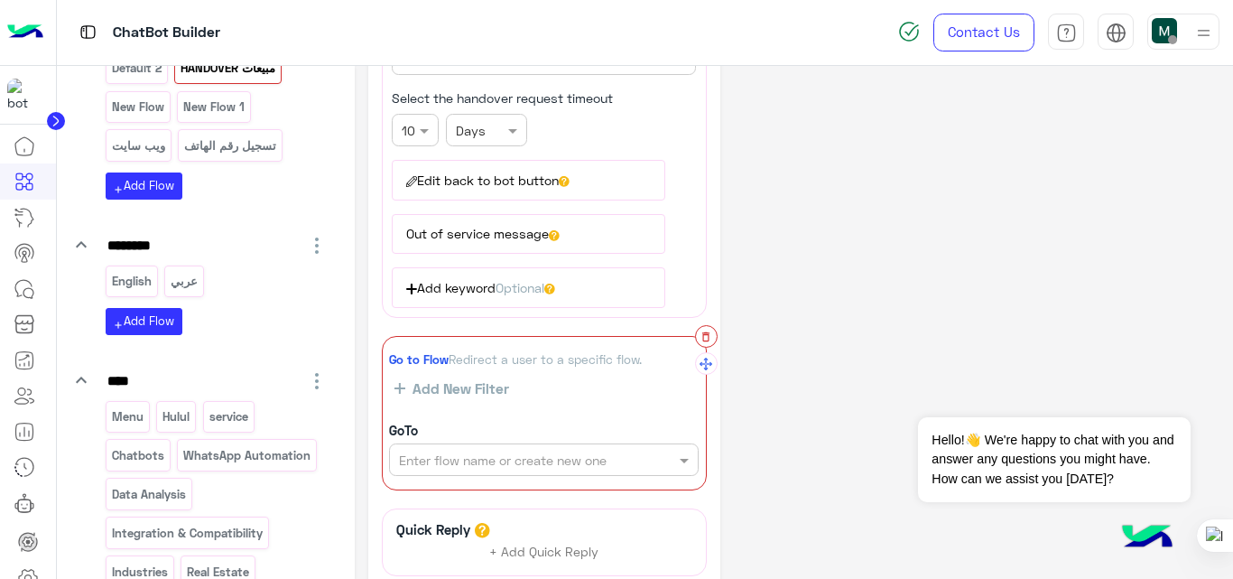
click at [707, 337] on icon "button" at bounding box center [706, 336] width 13 height 13
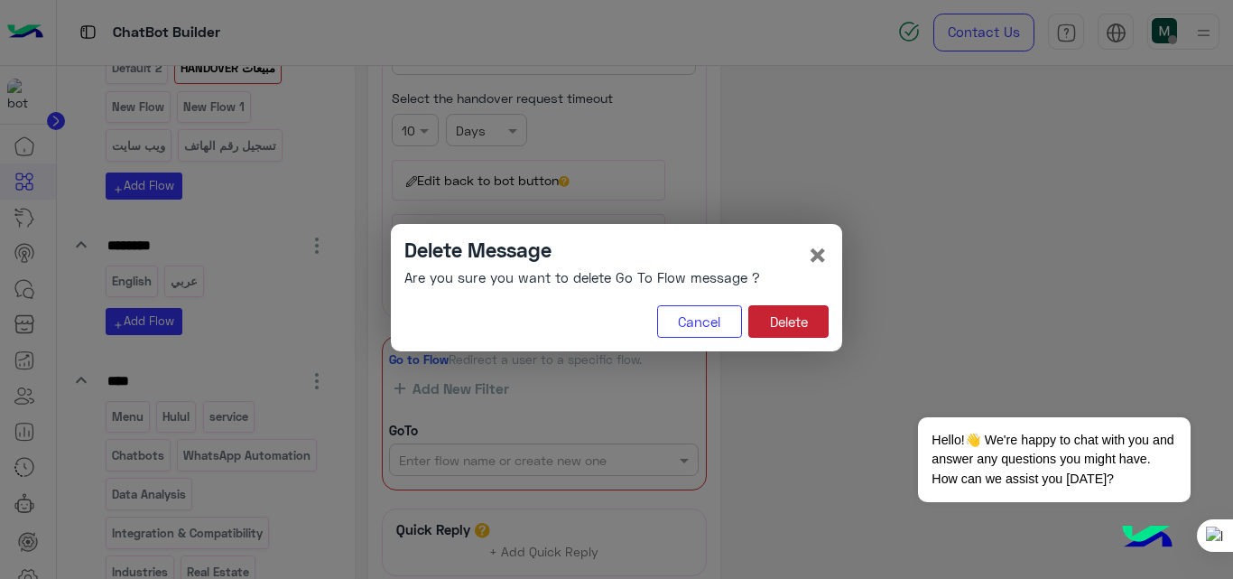
click at [811, 328] on button "Delete" at bounding box center [788, 321] width 80 height 32
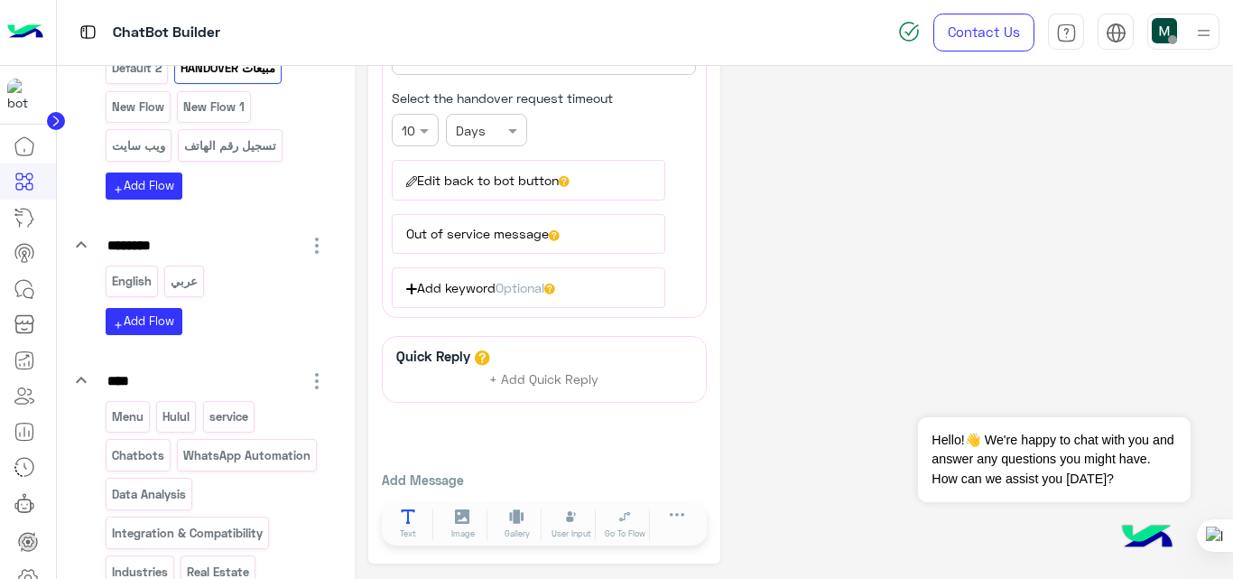
click at [418, 529] on button "Text" at bounding box center [409, 524] width 51 height 32
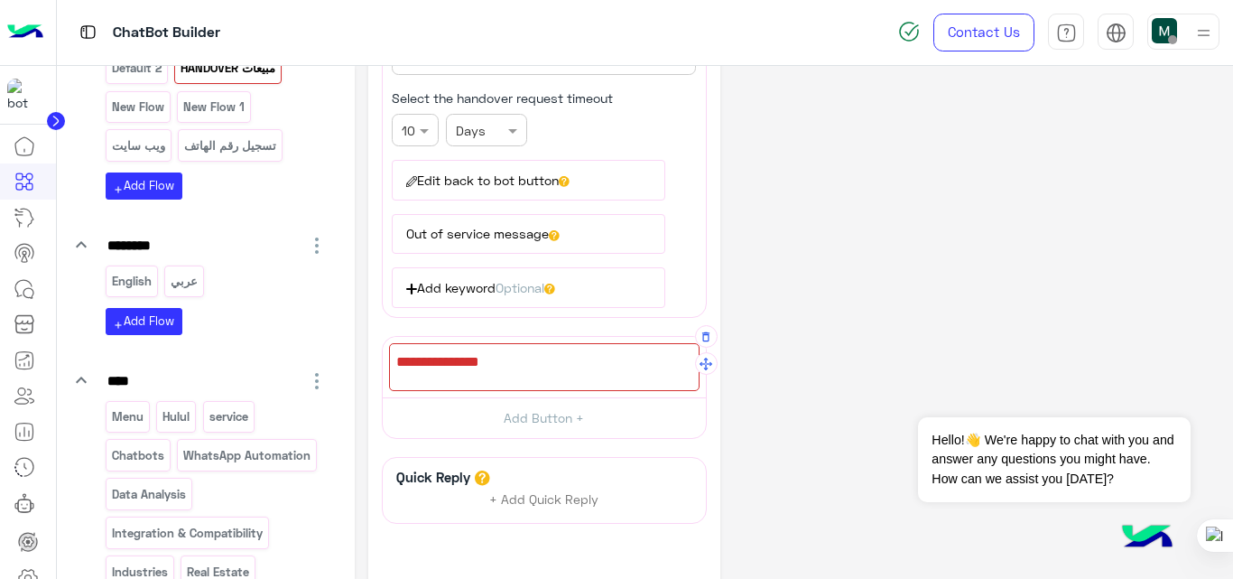
click at [561, 365] on div at bounding box center [544, 367] width 311 height 48
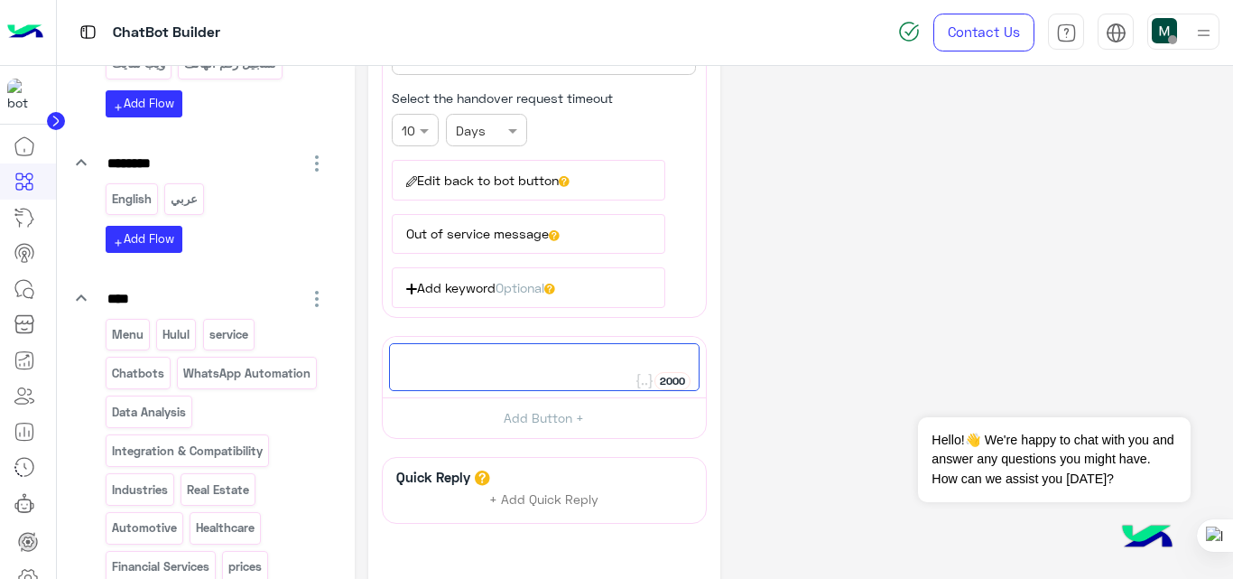
scroll to position [992, 0]
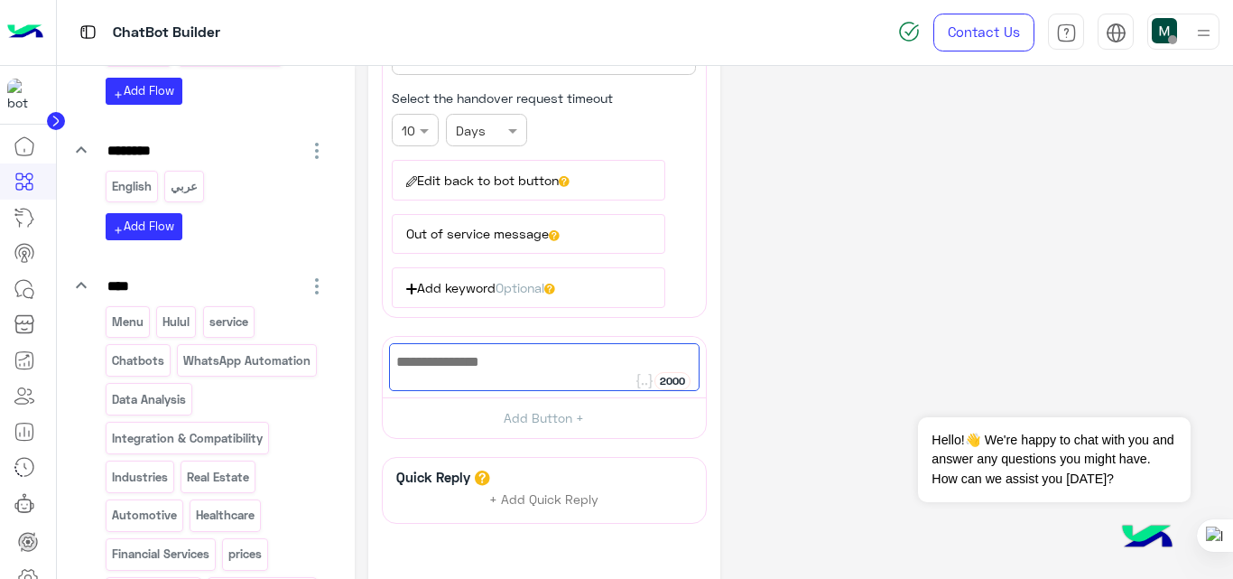
click at [188, 61] on p "تسجيل رقم الهاتف" at bounding box center [230, 51] width 95 height 21
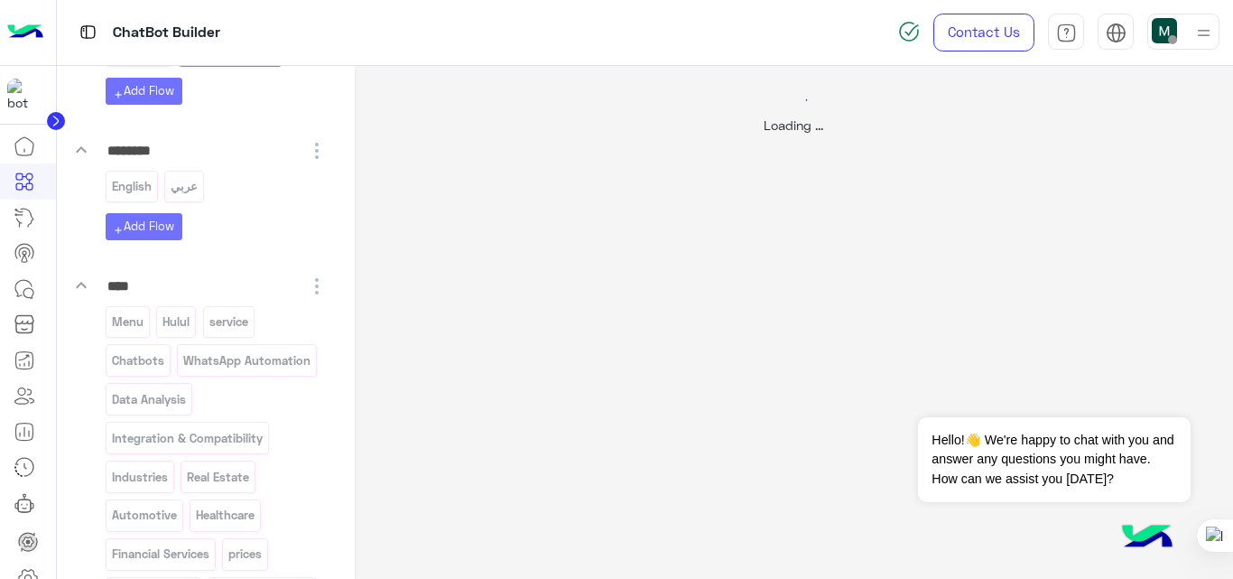
scroll to position [0, 0]
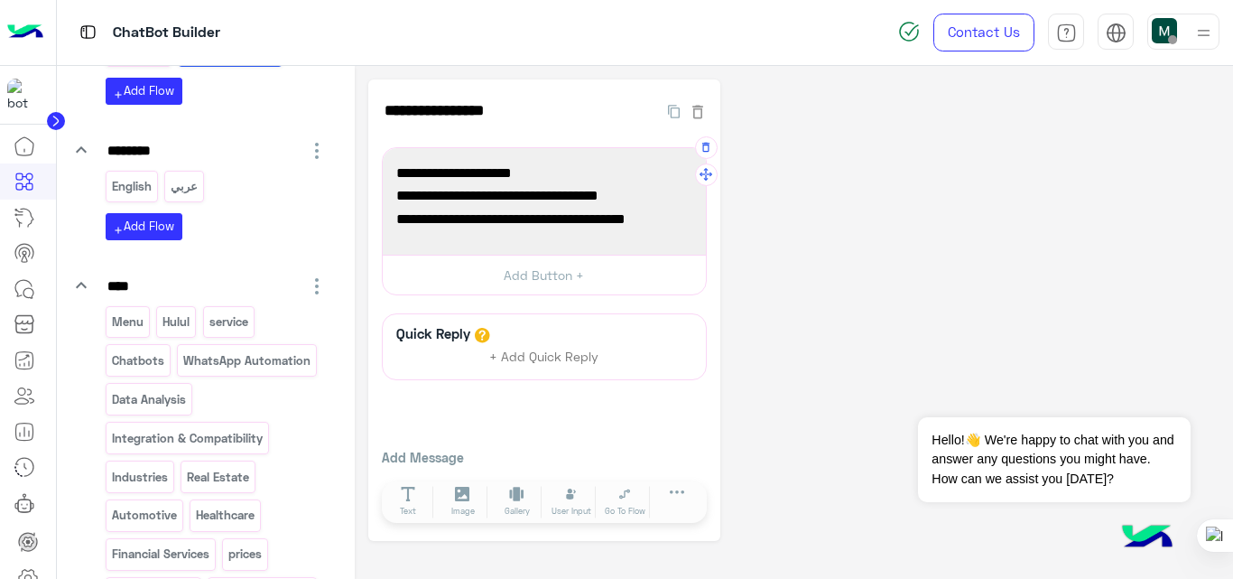
click at [427, 218] on span "🕒 مواعيد عملنا: من 10 صباحًا إلى 6 مساءً." at bounding box center [544, 219] width 296 height 23
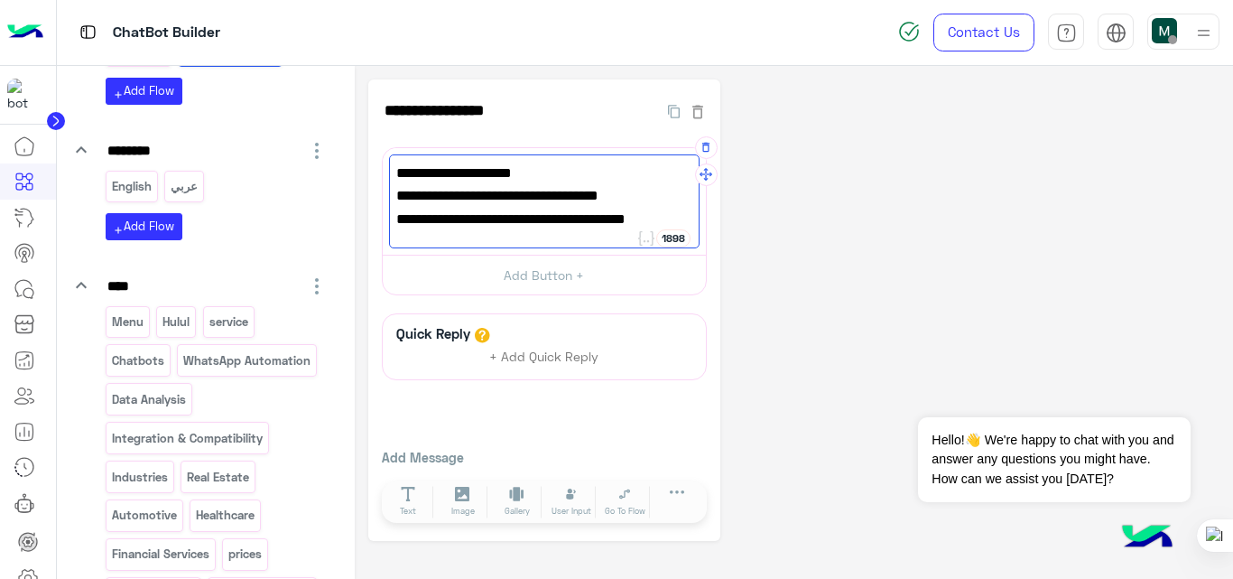
click at [427, 218] on span "🕒 مواعيد عملنا: من 10 صباحًا إلى 6 مساءً." at bounding box center [544, 219] width 296 height 23
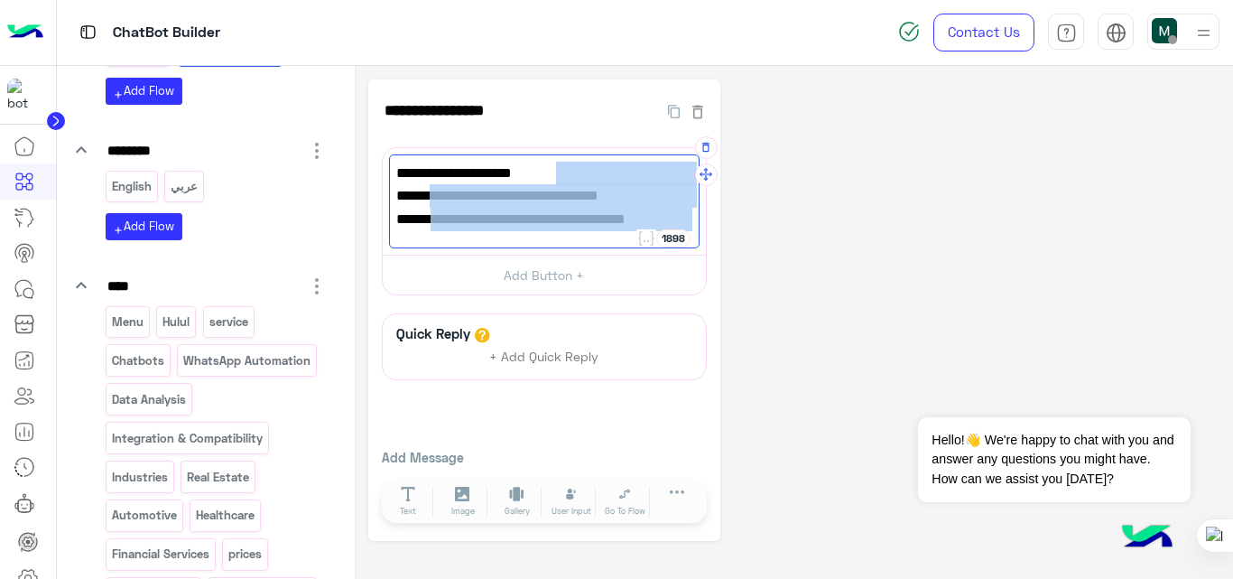
drag, startPoint x: 418, startPoint y: 220, endPoint x: 620, endPoint y: 154, distance: 212.7
click at [620, 154] on div "شكرًا لتواصلك معنا 🤝 راح يتم التواصل معك في أقرب وقت ممكن. 🕒 مواعيد عملنا: من 1…" at bounding box center [544, 201] width 311 height 94
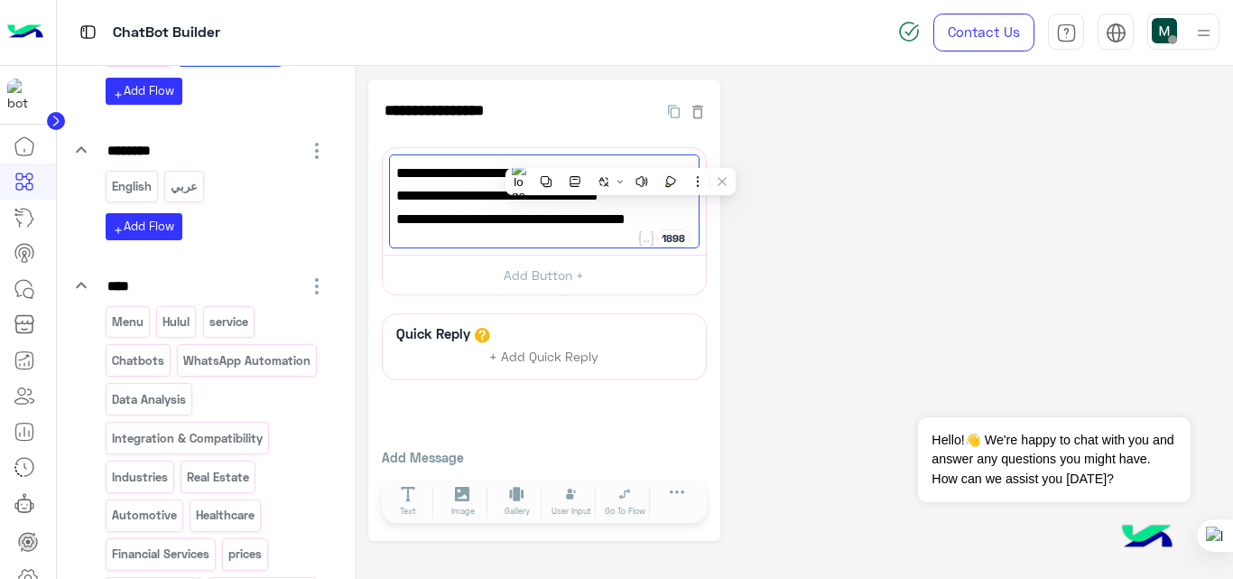
click at [183, 61] on p "تسجيل رقم الهاتف" at bounding box center [230, 51] width 95 height 21
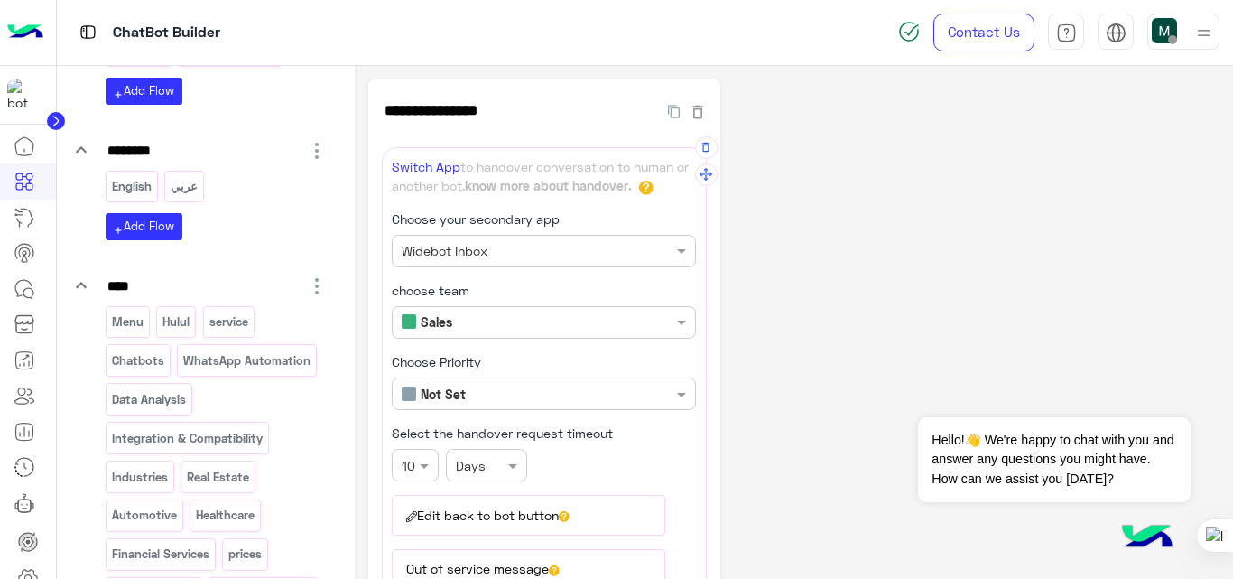
scroll to position [455, 0]
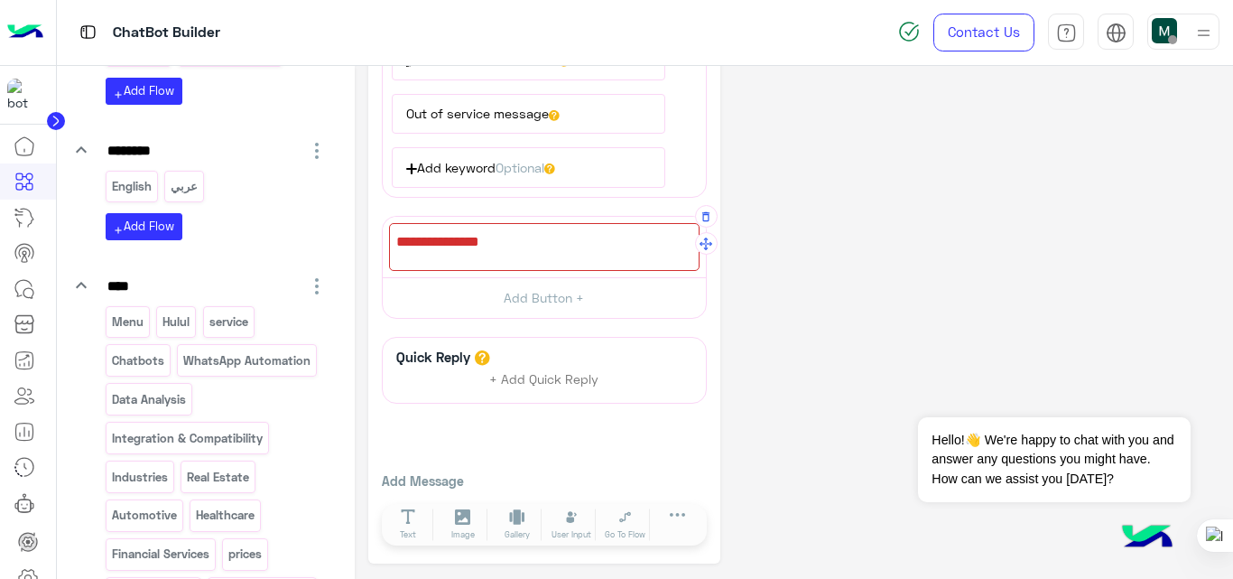
click at [559, 232] on div at bounding box center [544, 247] width 311 height 48
paste textarea "**********"
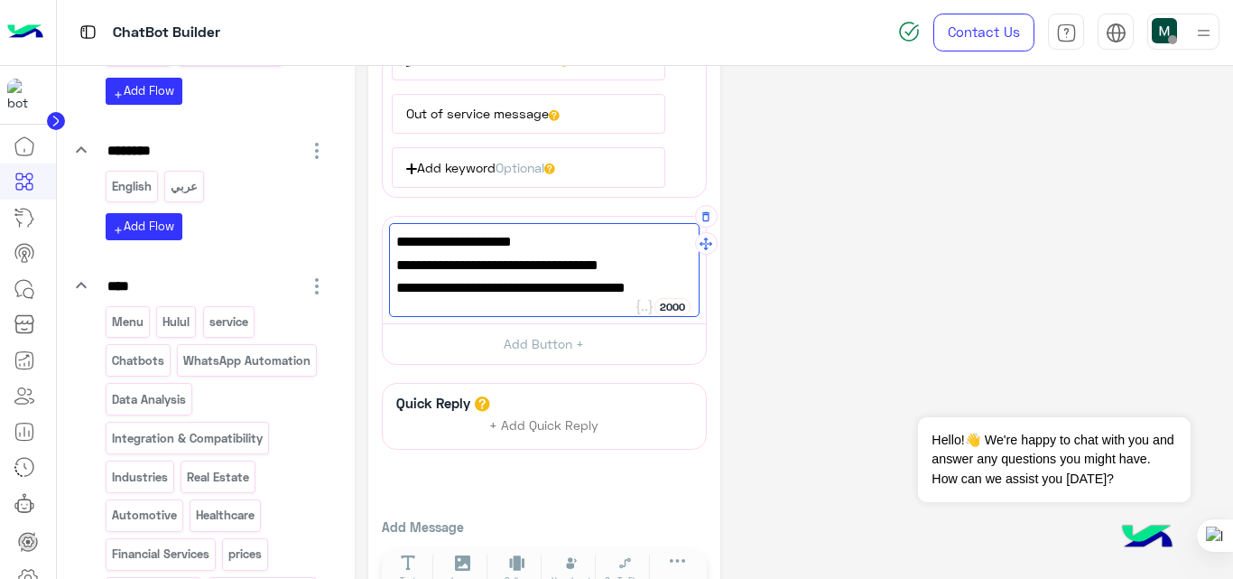
scroll to position [0, 0]
type textarea "**********"
click at [826, 215] on div "**********" at bounding box center [794, 118] width 852 height 986
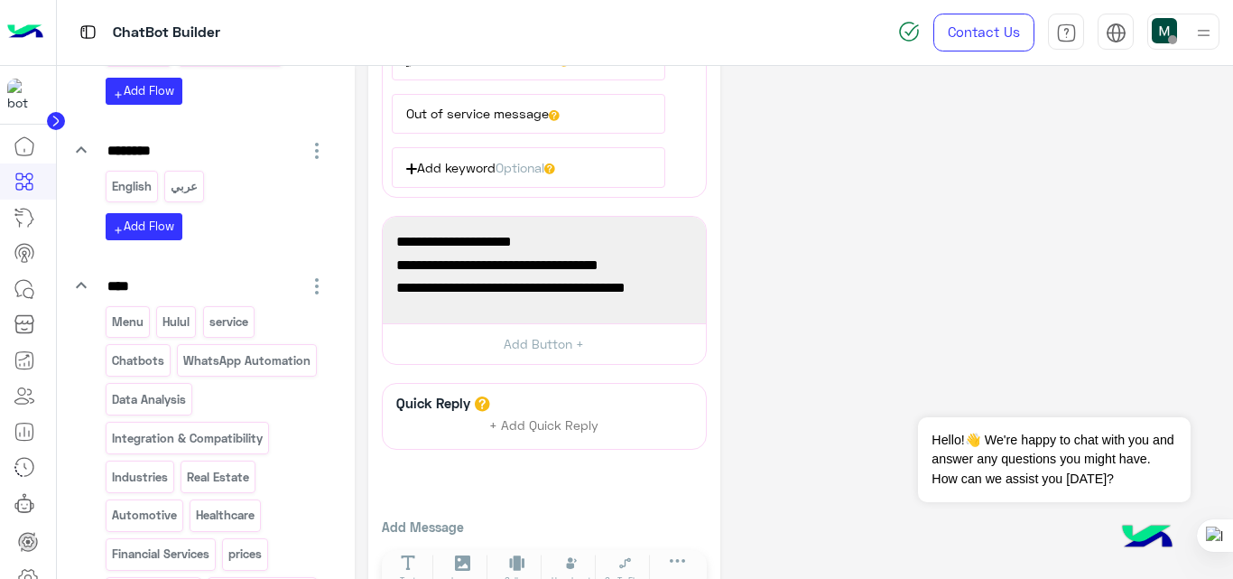
click at [810, 304] on div "**********" at bounding box center [794, 118] width 852 height 986
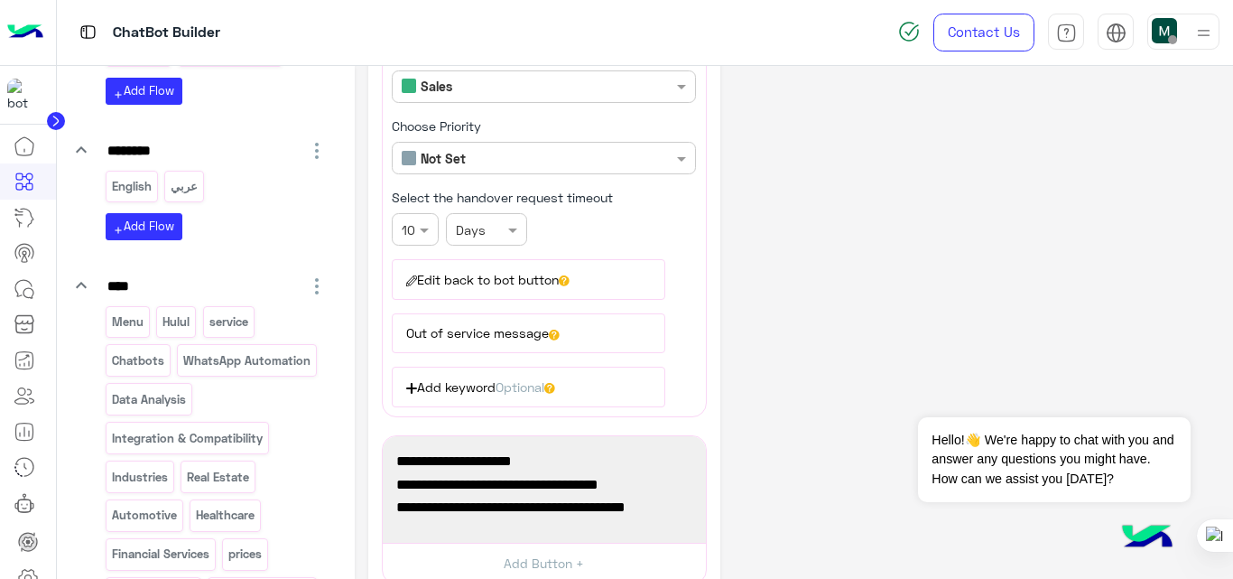
scroll to position [235, 0]
click at [860, 253] on div "**********" at bounding box center [794, 338] width 852 height 986
click at [533, 273] on button "Edit back to bot button" at bounding box center [528, 280] width 273 height 40
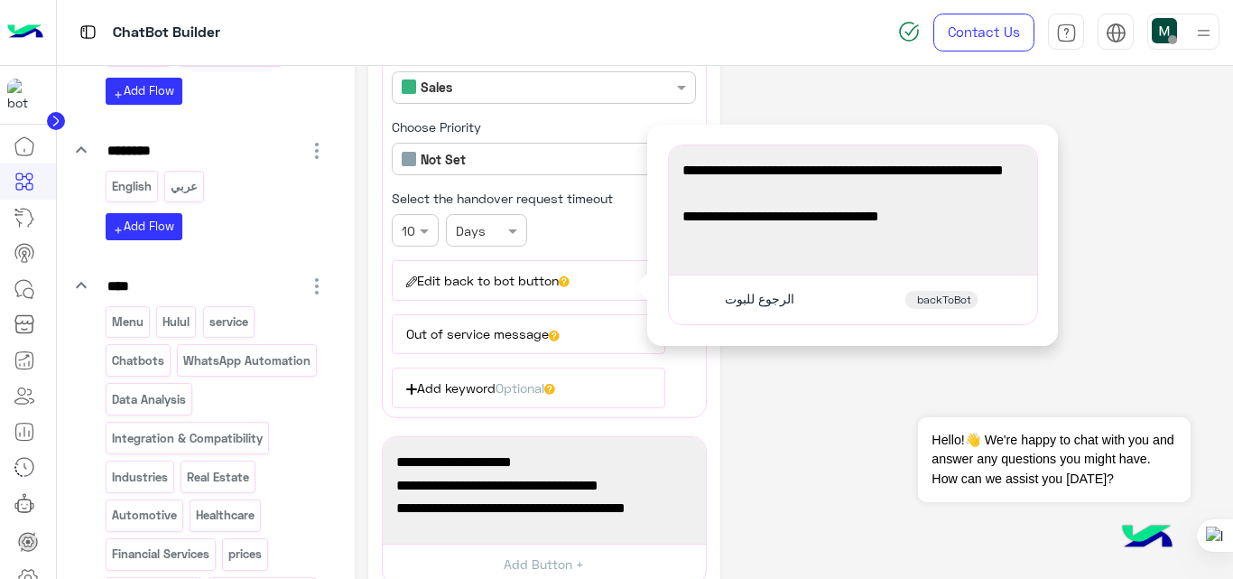
click at [530, 331] on button "Out of service message" at bounding box center [528, 334] width 273 height 40
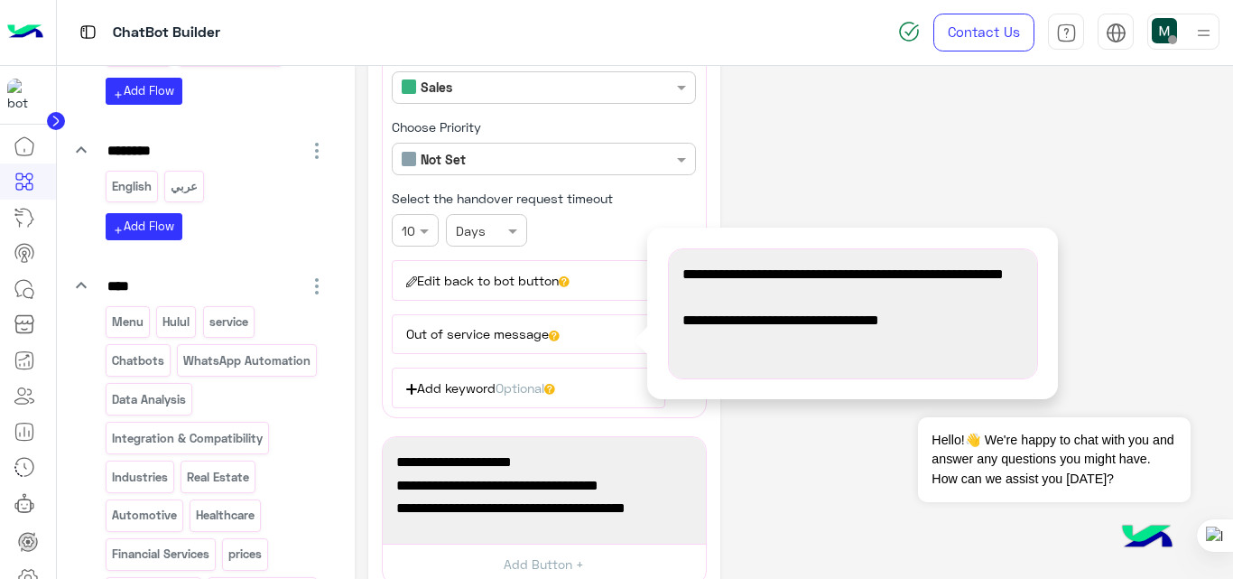
click at [881, 183] on div "**********" at bounding box center [794, 338] width 852 height 986
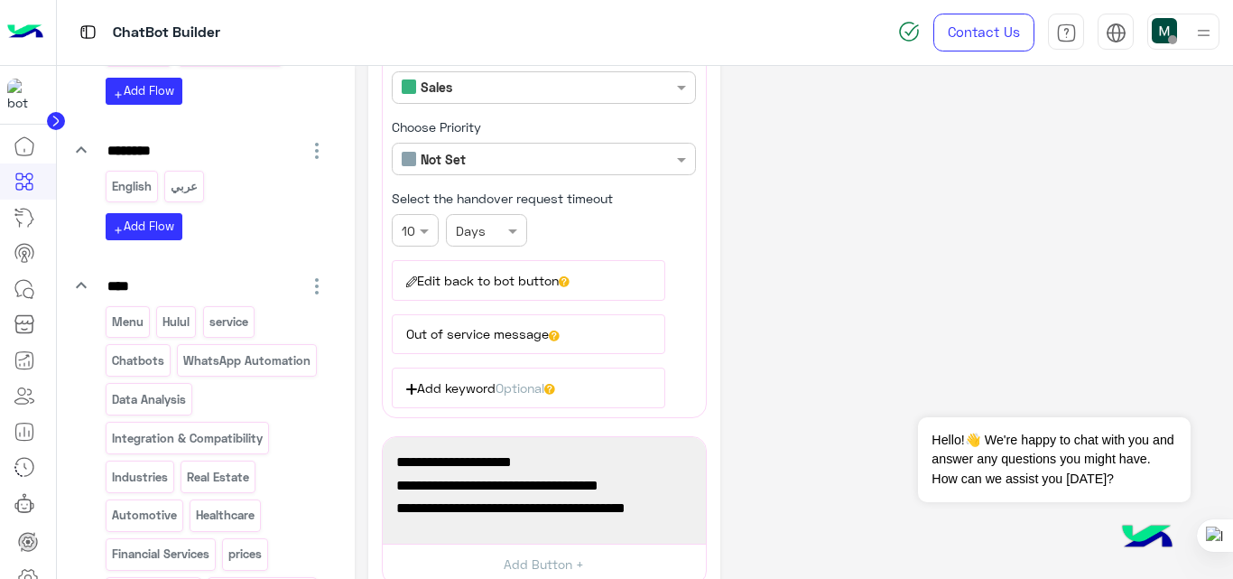
click at [481, 277] on button "Edit back to bot button" at bounding box center [528, 280] width 273 height 40
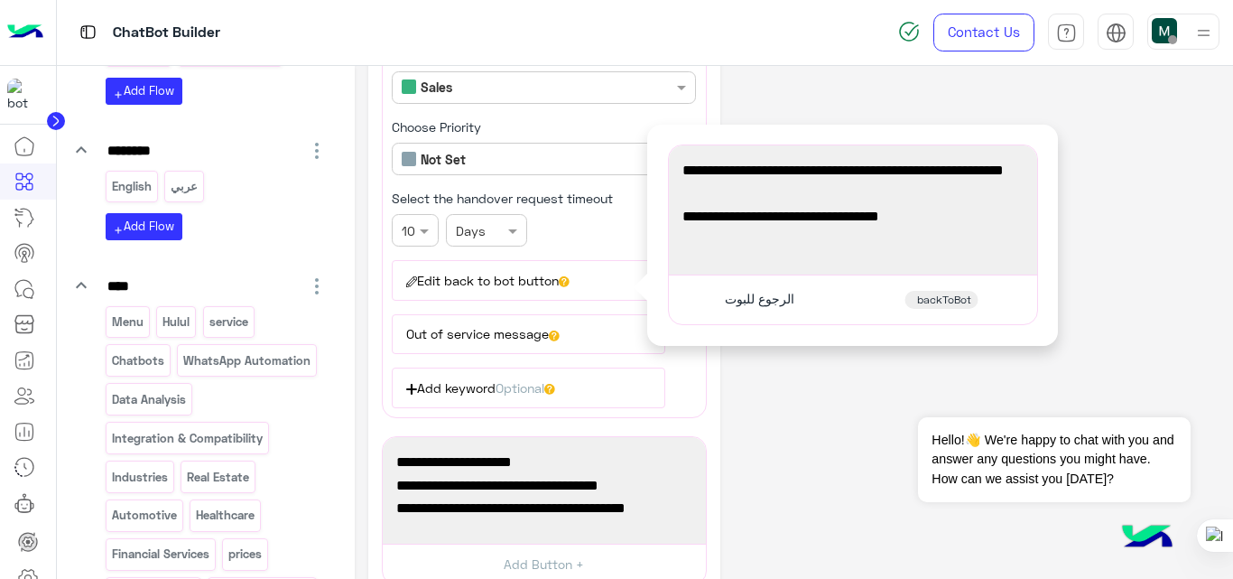
click at [771, 299] on span "الرجوع للبوت" at bounding box center [760, 299] width 70 height 16
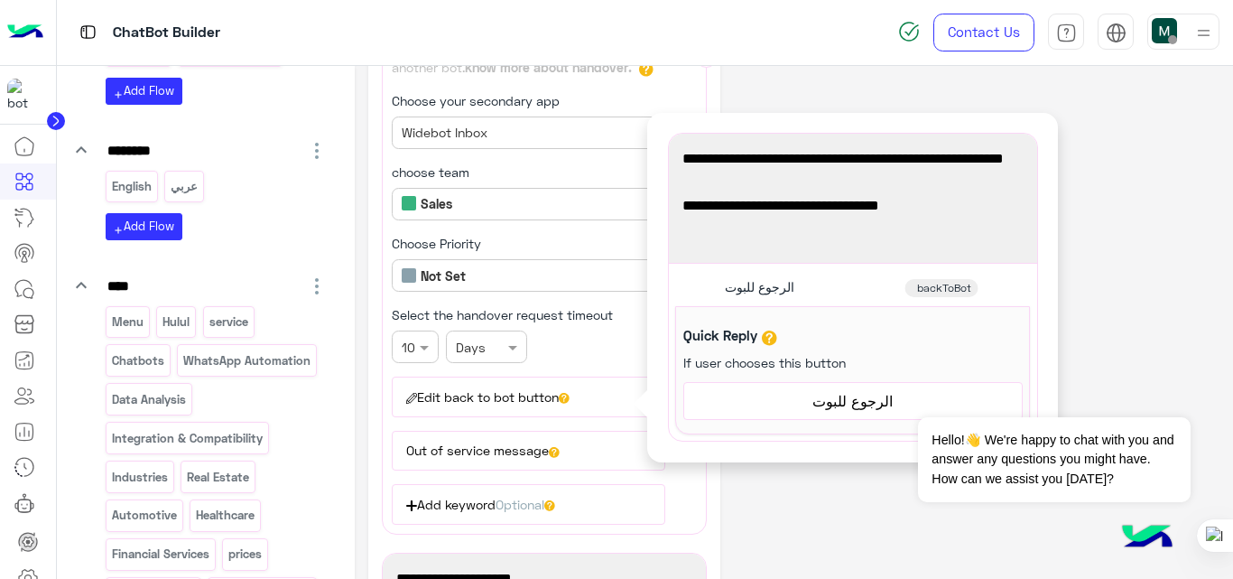
scroll to position [117, 0]
click at [823, 503] on div "**********" at bounding box center [794, 455] width 852 height 986
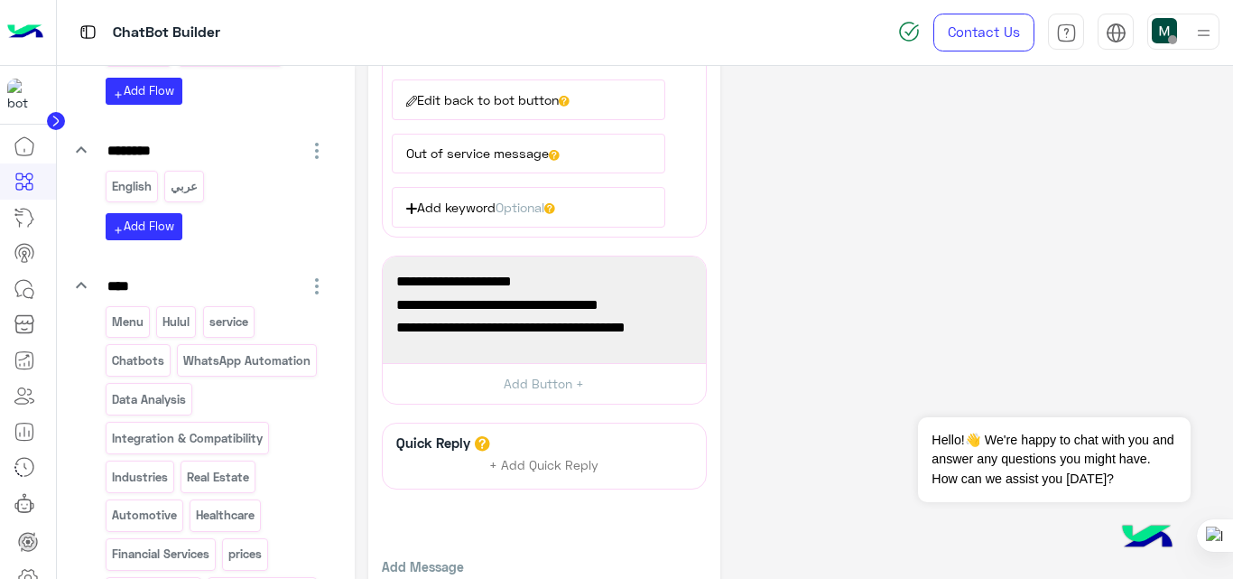
scroll to position [416, 0]
click at [706, 255] on icon "button" at bounding box center [706, 255] width 13 height 13
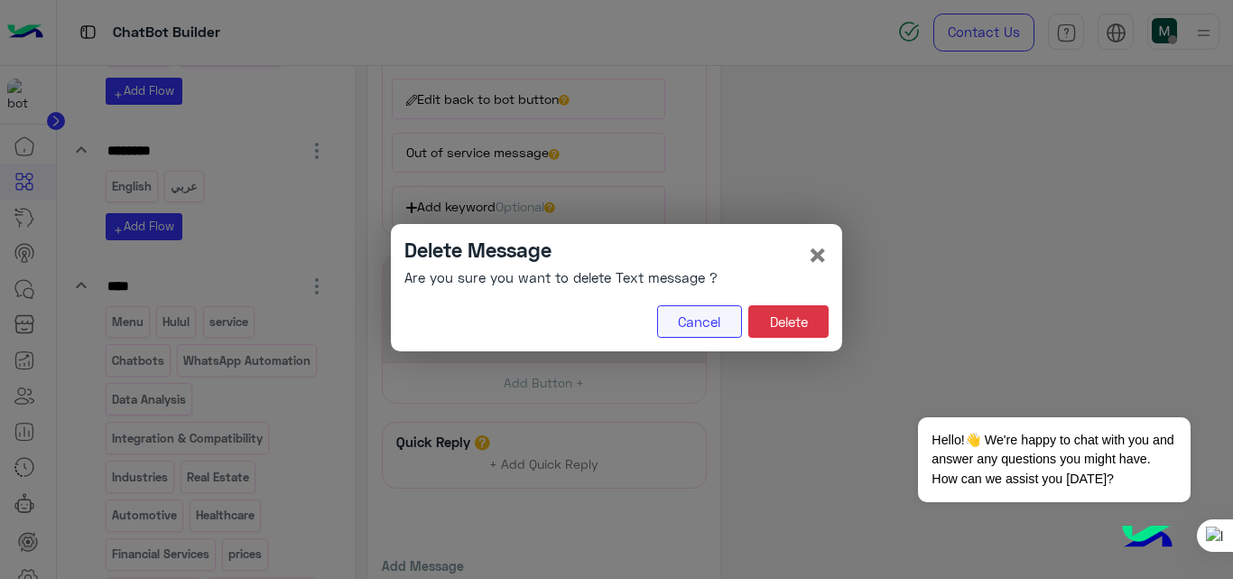
click at [671, 307] on button "Cancel" at bounding box center [699, 321] width 85 height 32
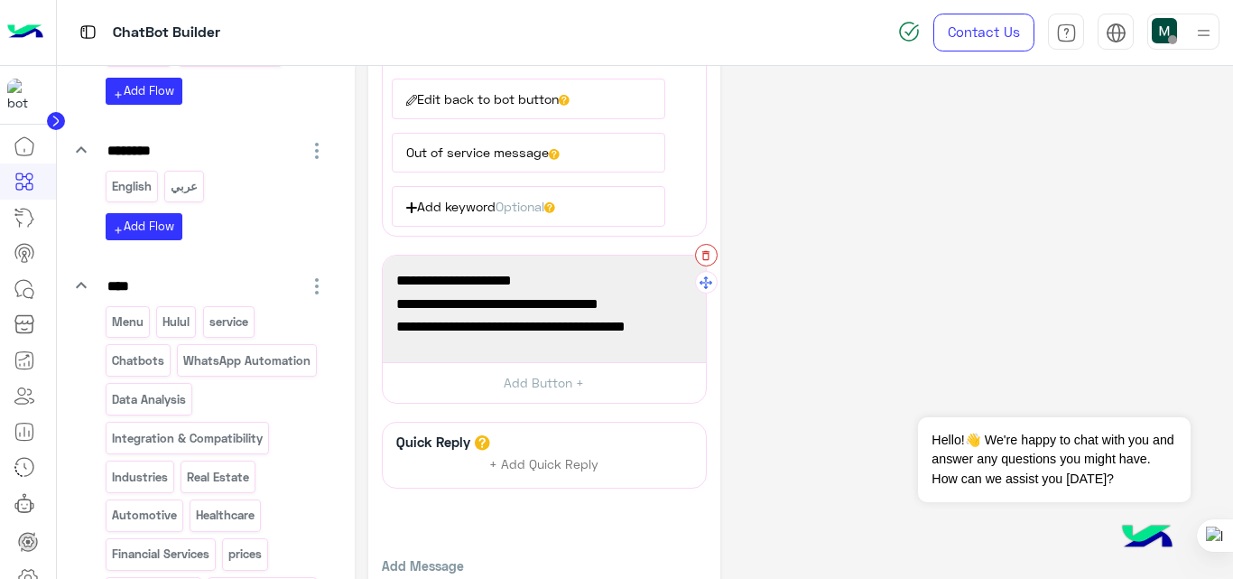
click at [707, 257] on icon "button" at bounding box center [706, 255] width 13 height 13
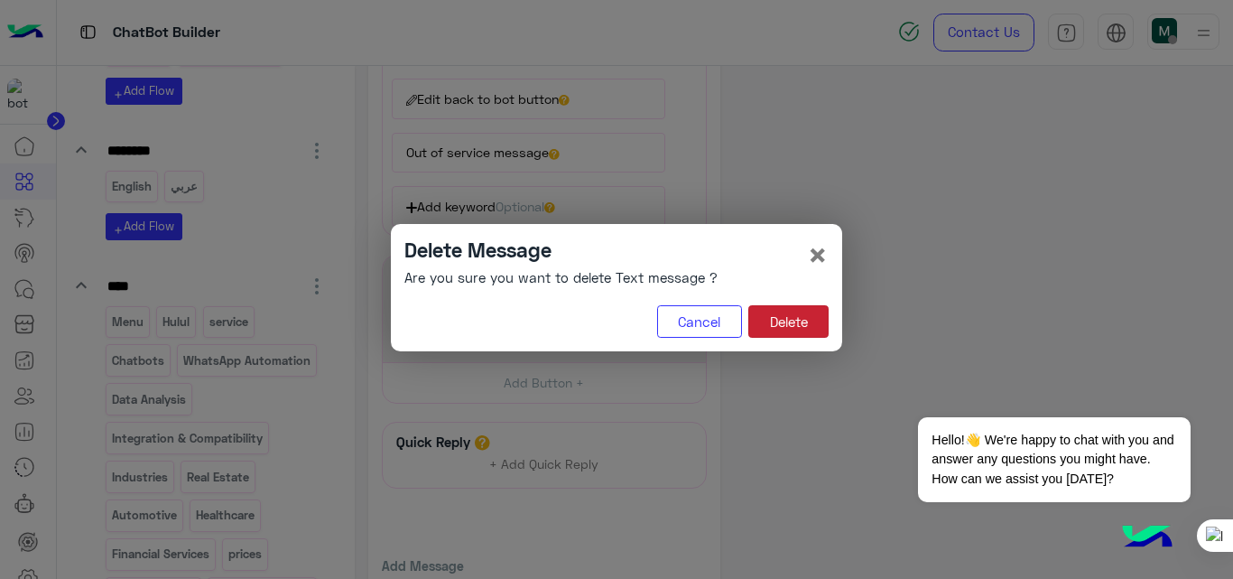
click at [791, 311] on button "Delete" at bounding box center [788, 321] width 80 height 32
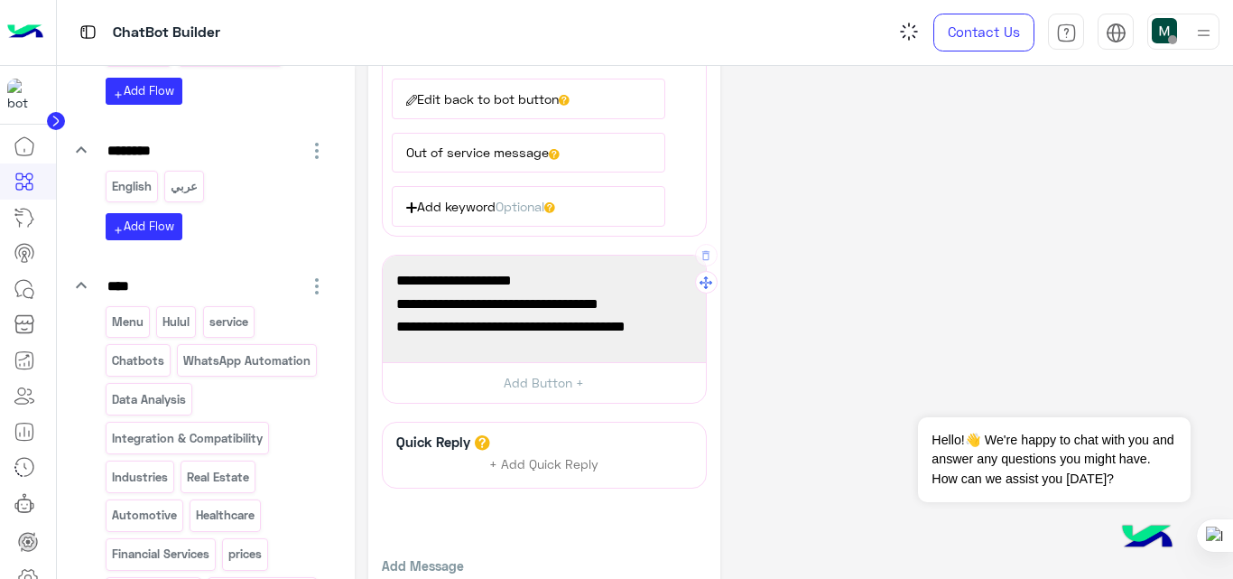
scroll to position [335, 0]
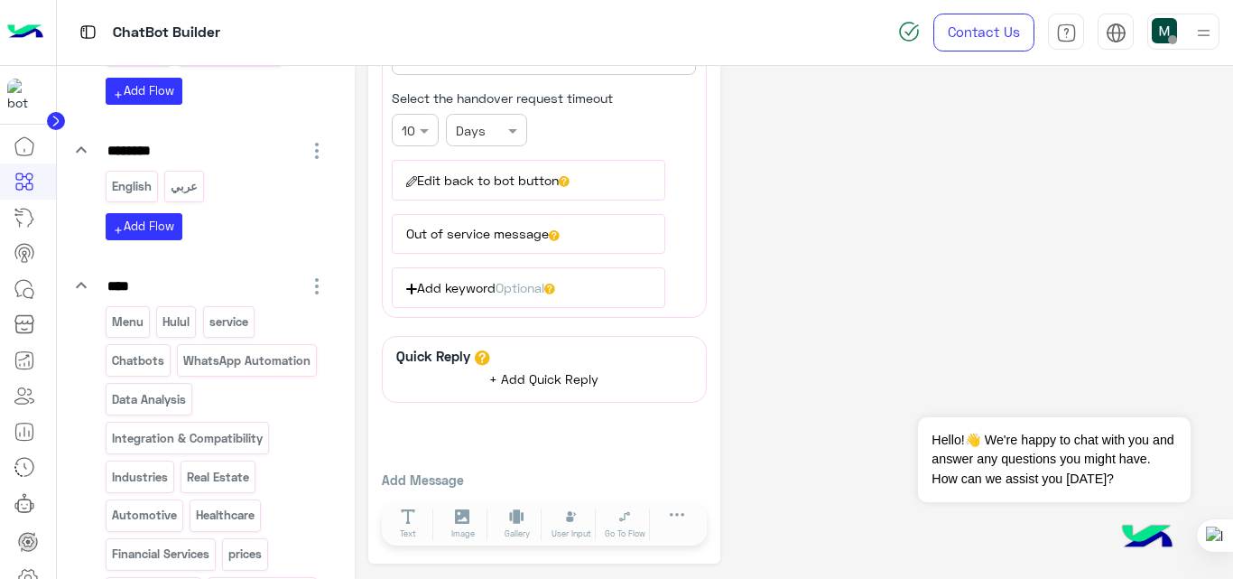
click at [501, 367] on button "+ Add Quick Reply" at bounding box center [544, 379] width 135 height 27
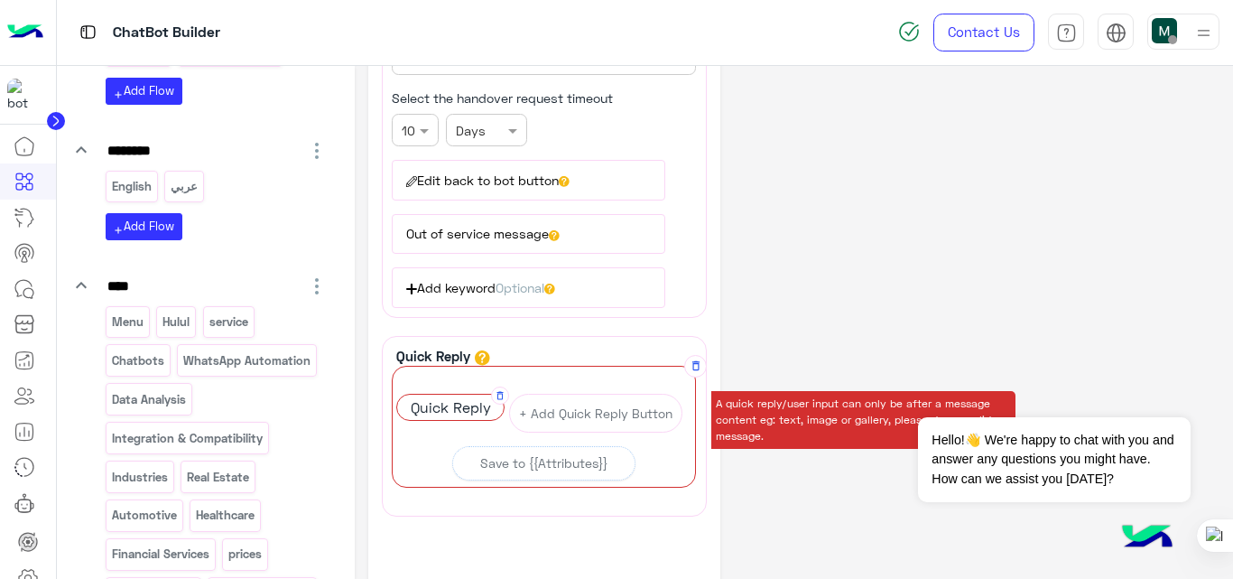
click at [476, 408] on span "Quick Reply" at bounding box center [450, 406] width 107 height 25
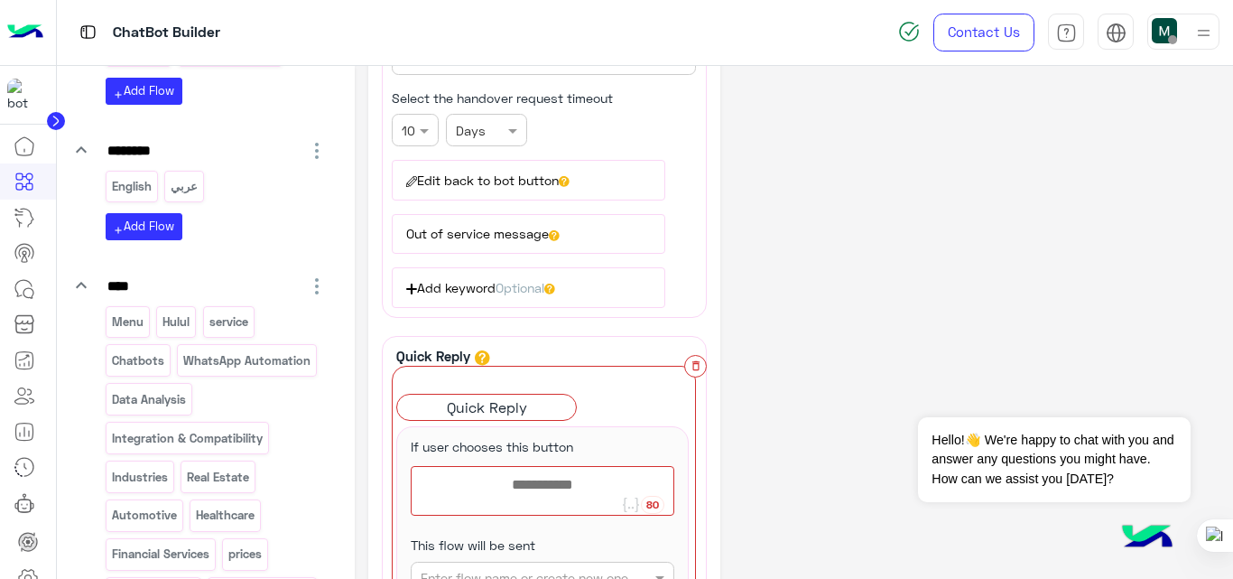
click at [699, 363] on icon "button" at bounding box center [696, 365] width 13 height 13
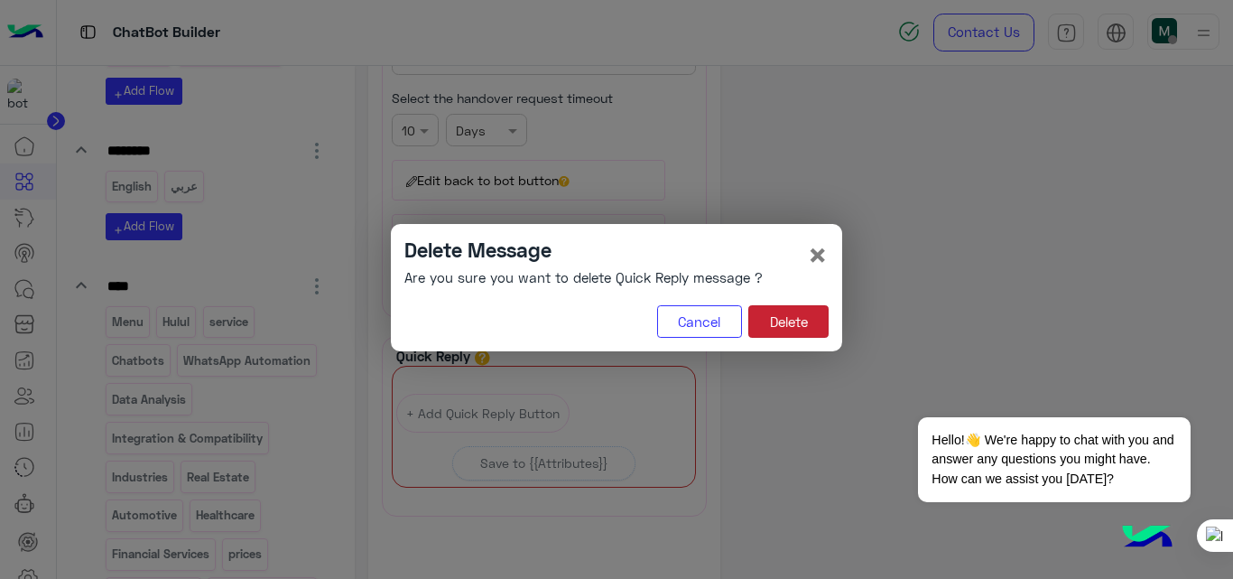
click at [785, 320] on button "Delete" at bounding box center [788, 321] width 80 height 32
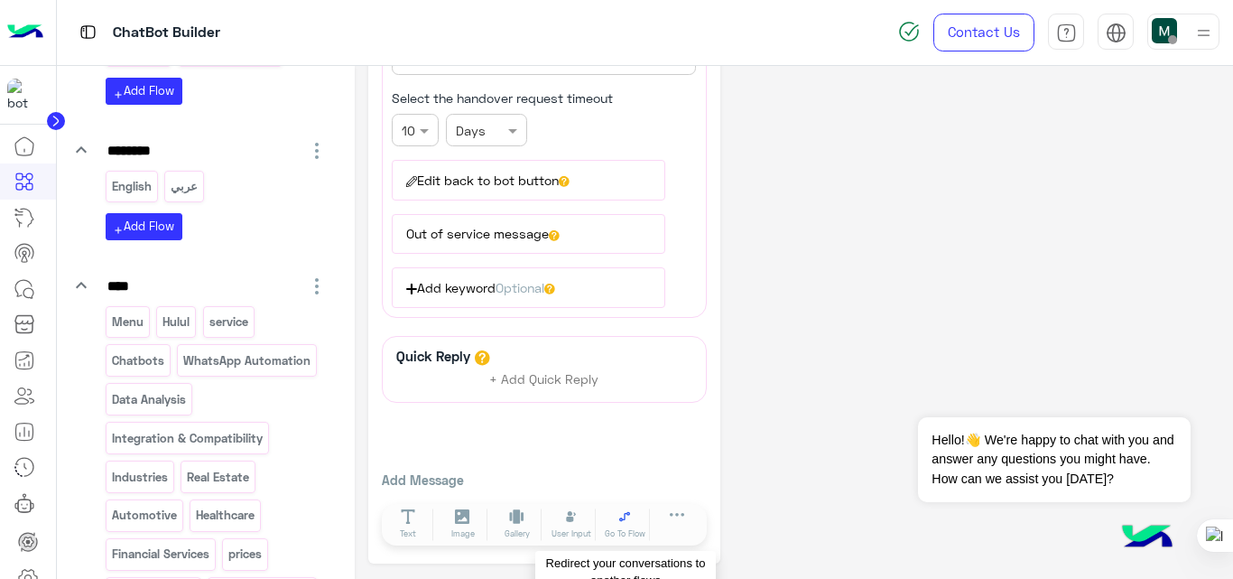
click at [614, 519] on button "Go To Flow" at bounding box center [625, 524] width 51 height 32
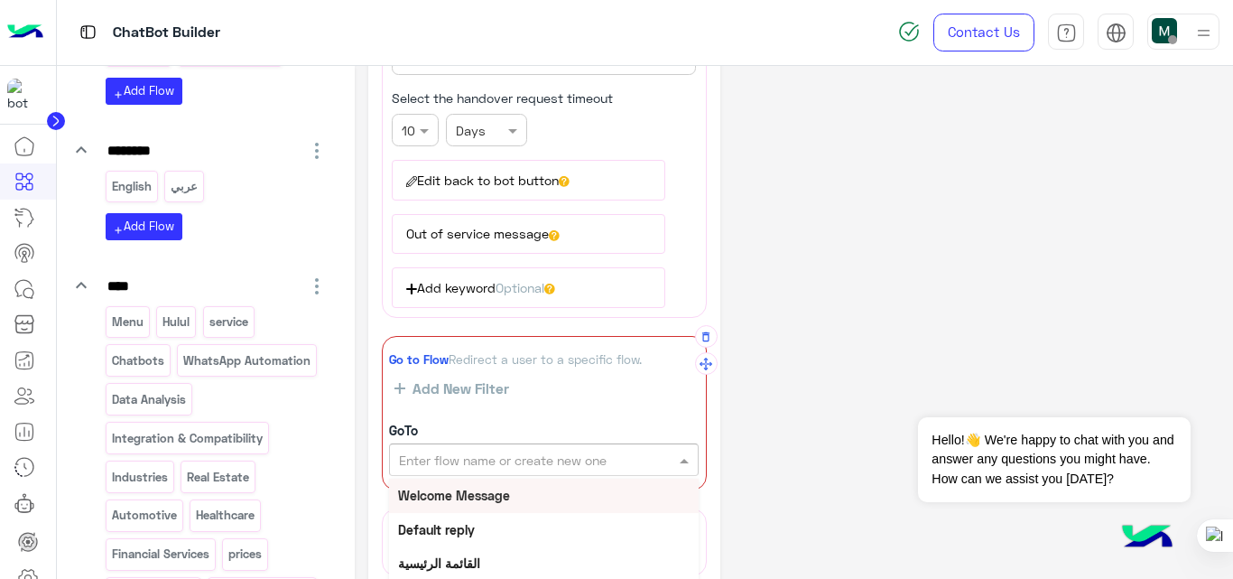
click at [561, 456] on input "text" at bounding box center [513, 459] width 228 height 19
click at [476, 553] on div "القائمة الرئيسية" at bounding box center [544, 562] width 310 height 33
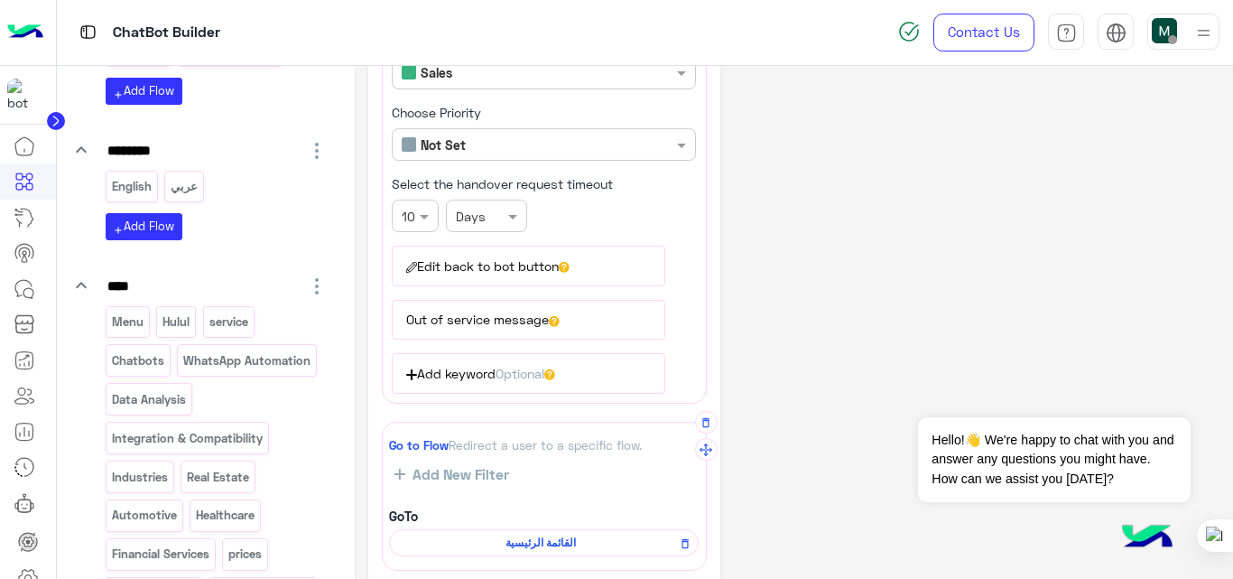
scroll to position [250, 0]
click at [527, 264] on button "Edit back to bot button" at bounding box center [528, 265] width 273 height 40
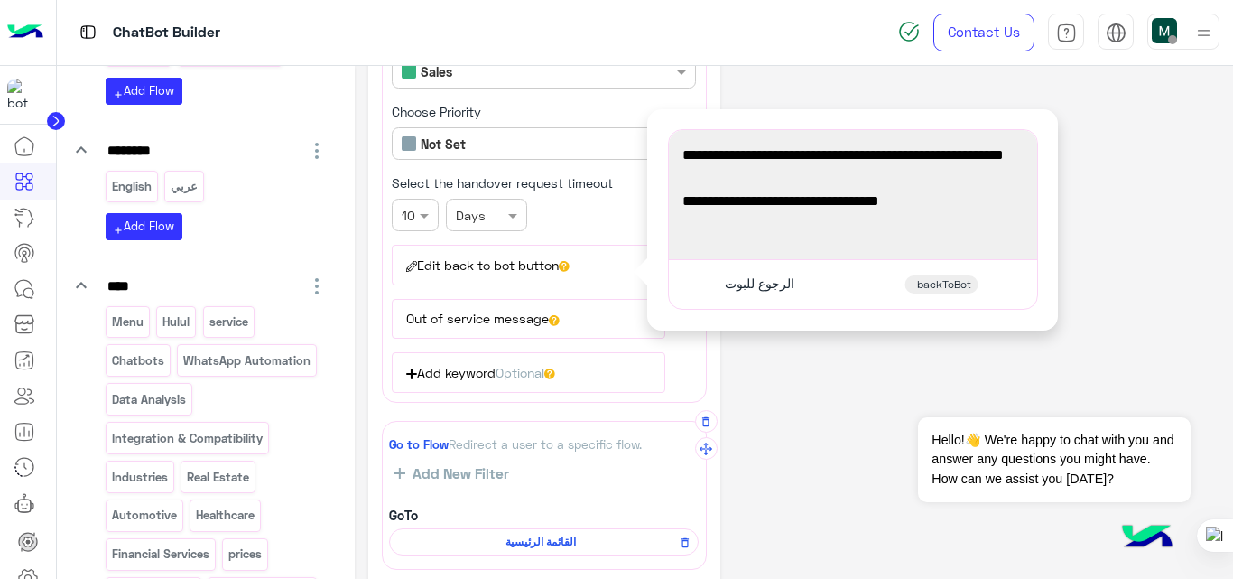
click at [549, 264] on button "Edit back to bot button" at bounding box center [528, 265] width 273 height 40
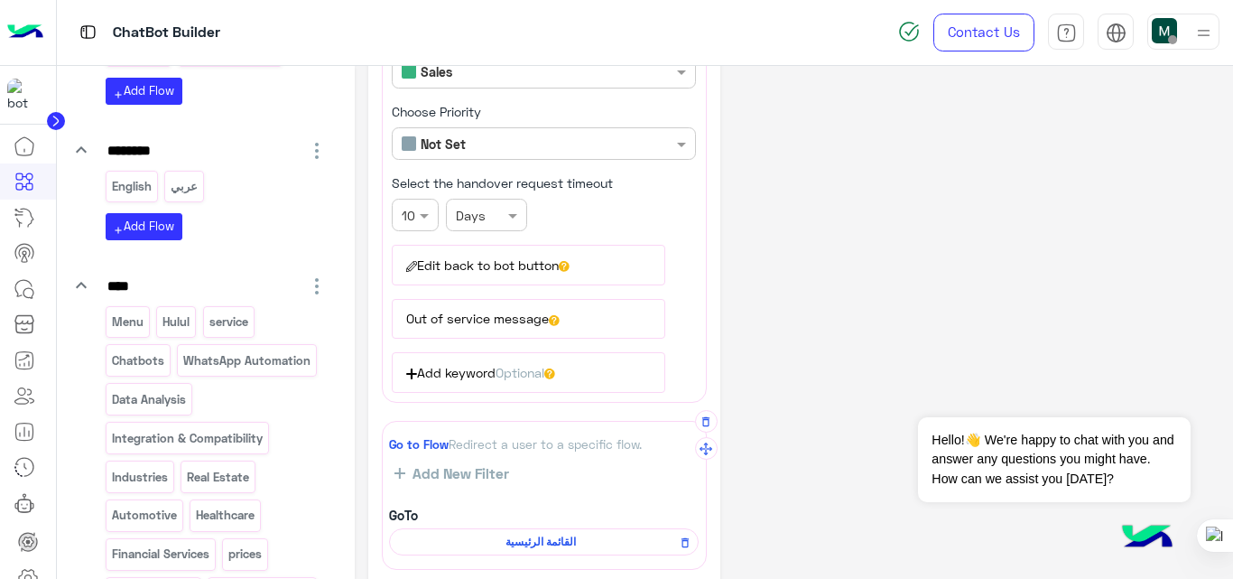
click at [549, 264] on button "Edit back to bot button" at bounding box center [528, 265] width 273 height 40
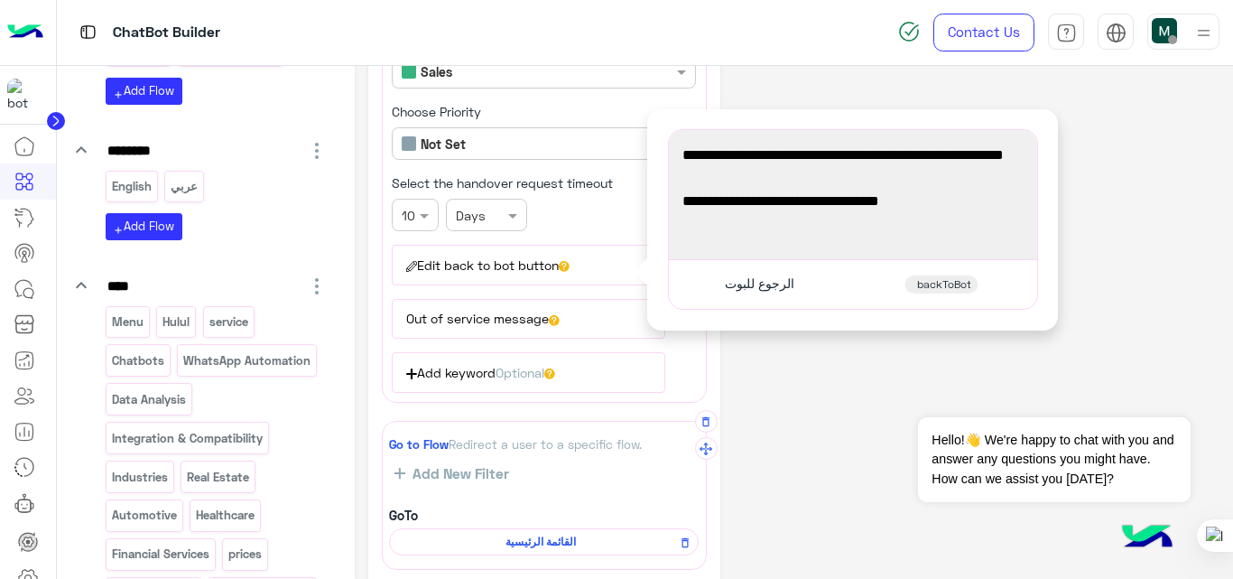
click at [788, 392] on div "**********" at bounding box center [794, 322] width 852 height 987
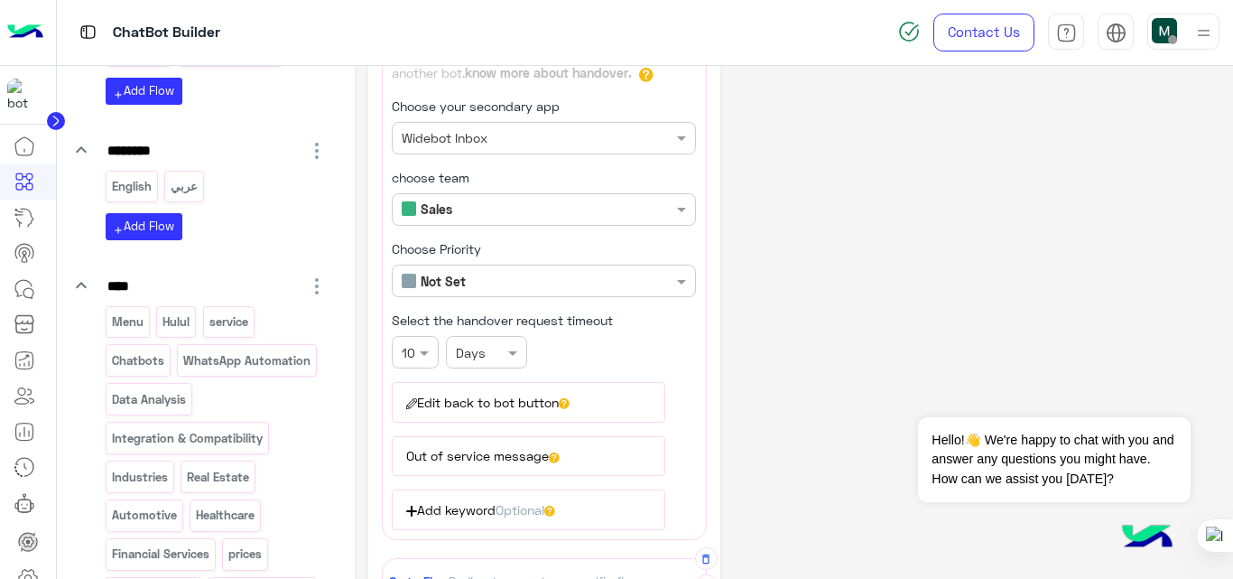
scroll to position [109, 0]
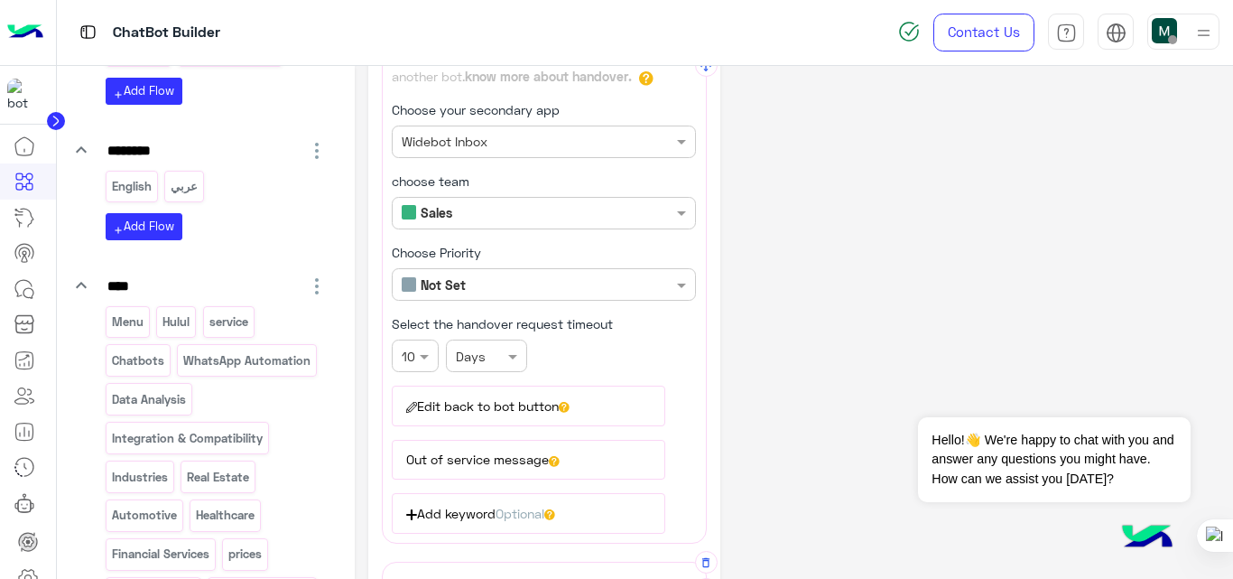
click at [559, 396] on button "Edit back to bot button" at bounding box center [528, 405] width 273 height 40
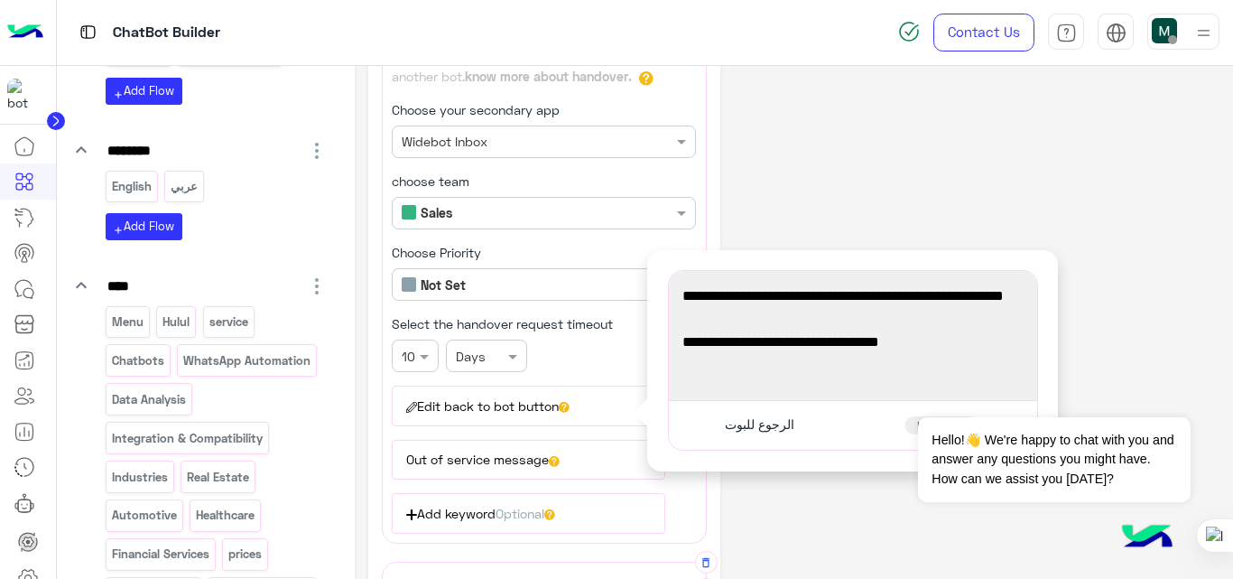
click at [780, 500] on div "**********" at bounding box center [794, 463] width 852 height 987
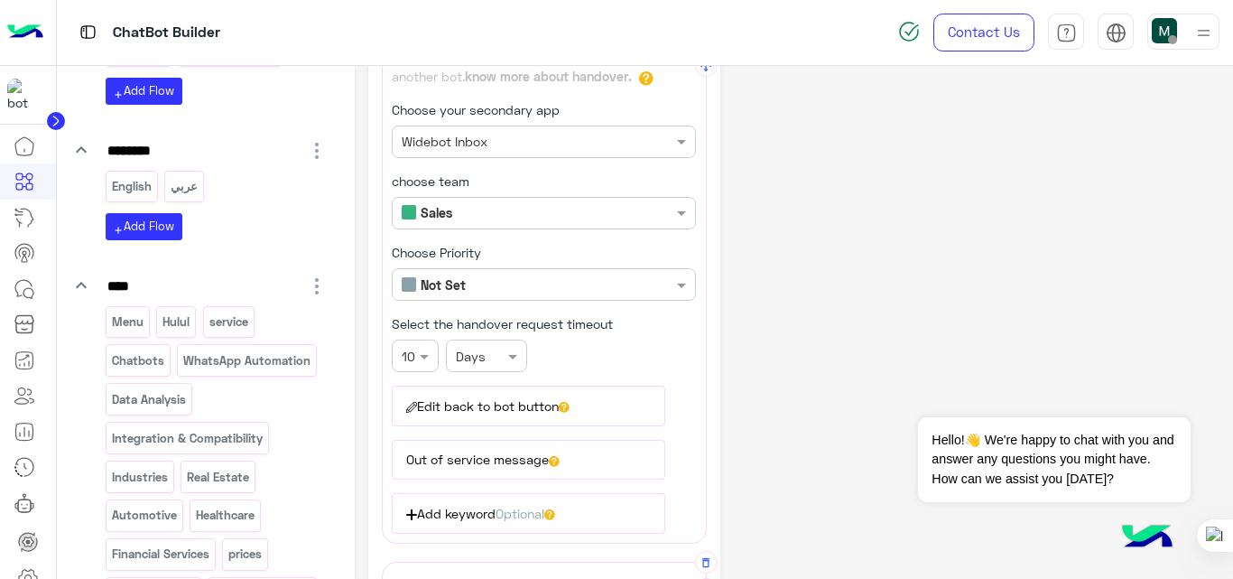
click at [549, 413] on button "Edit back to bot button" at bounding box center [528, 405] width 273 height 40
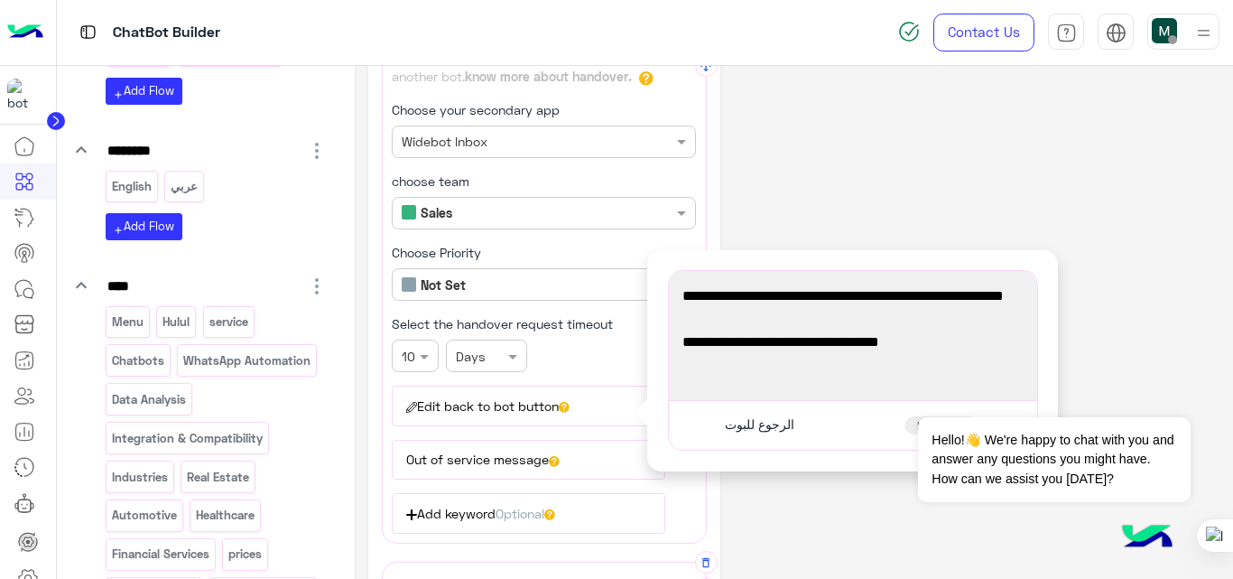
click at [778, 430] on span "الرجوع للبوت" at bounding box center [760, 424] width 70 height 16
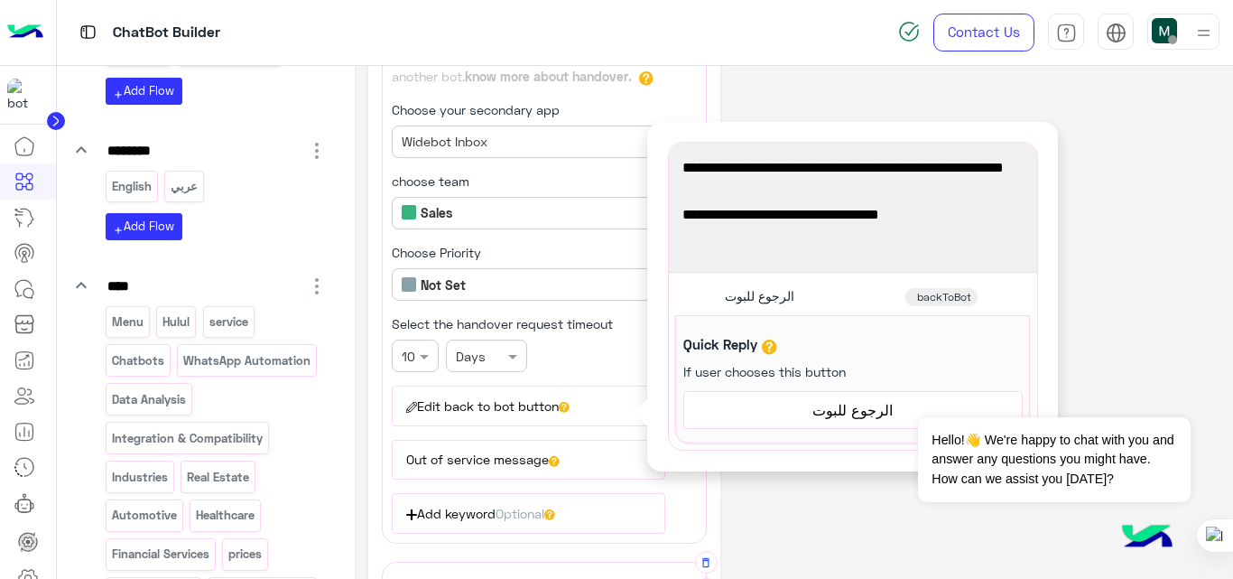
click at [838, 471] on div "**********" at bounding box center [794, 463] width 852 height 987
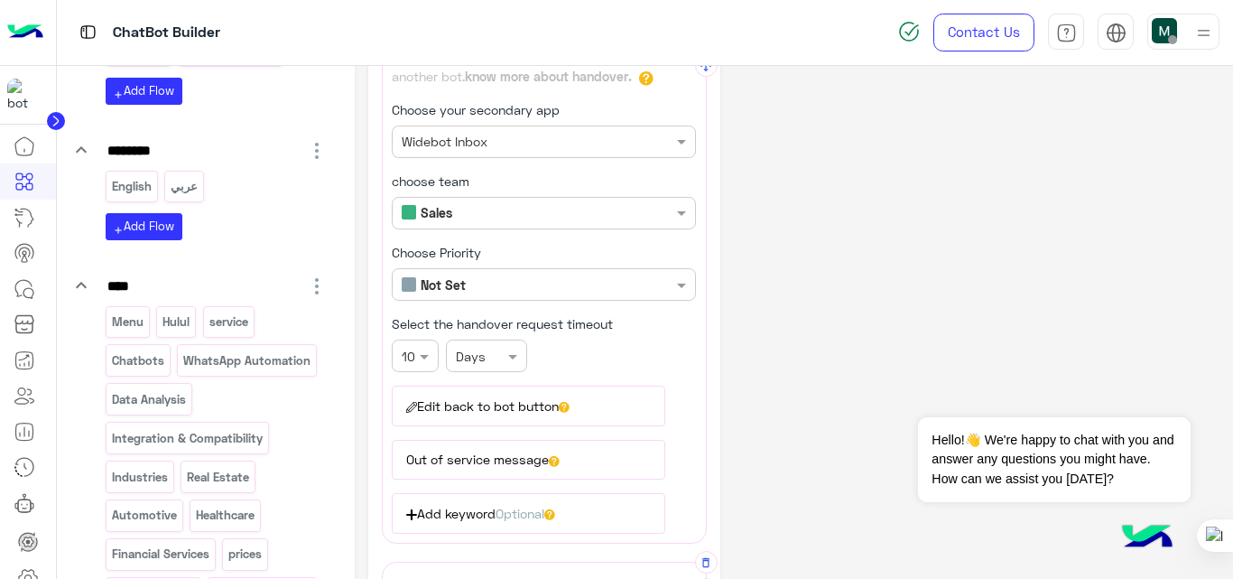
click at [552, 395] on button "Edit back to bot button" at bounding box center [528, 405] width 273 height 40
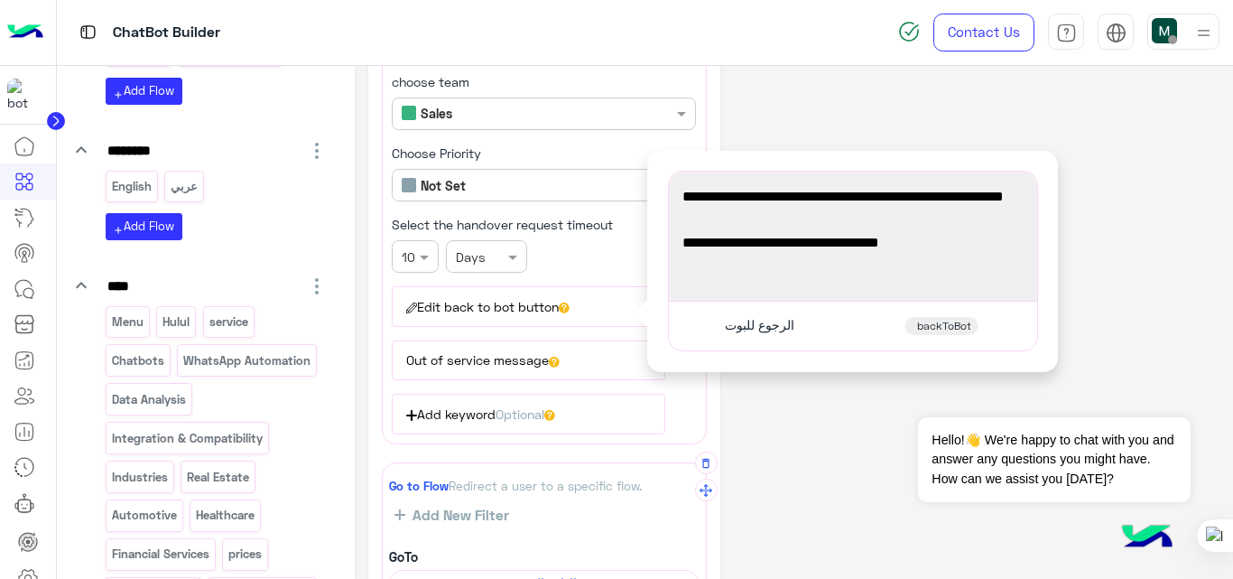
scroll to position [209, 0]
click at [798, 428] on div "**********" at bounding box center [794, 363] width 852 height 987
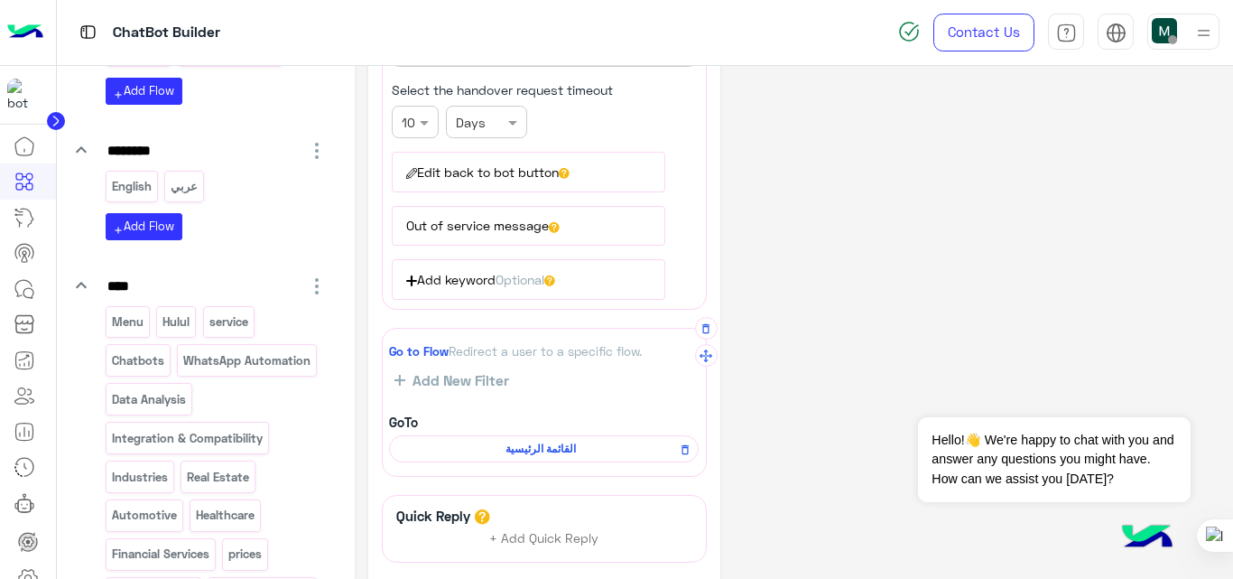
scroll to position [502, 0]
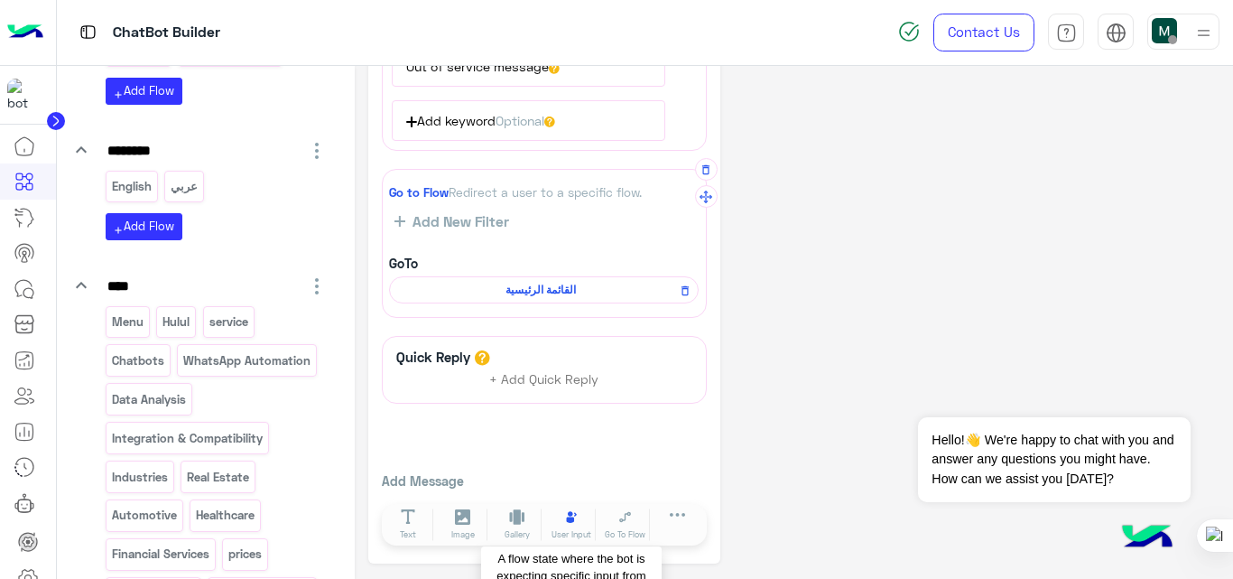
click at [570, 524] on icon at bounding box center [570, 516] width 15 height 15
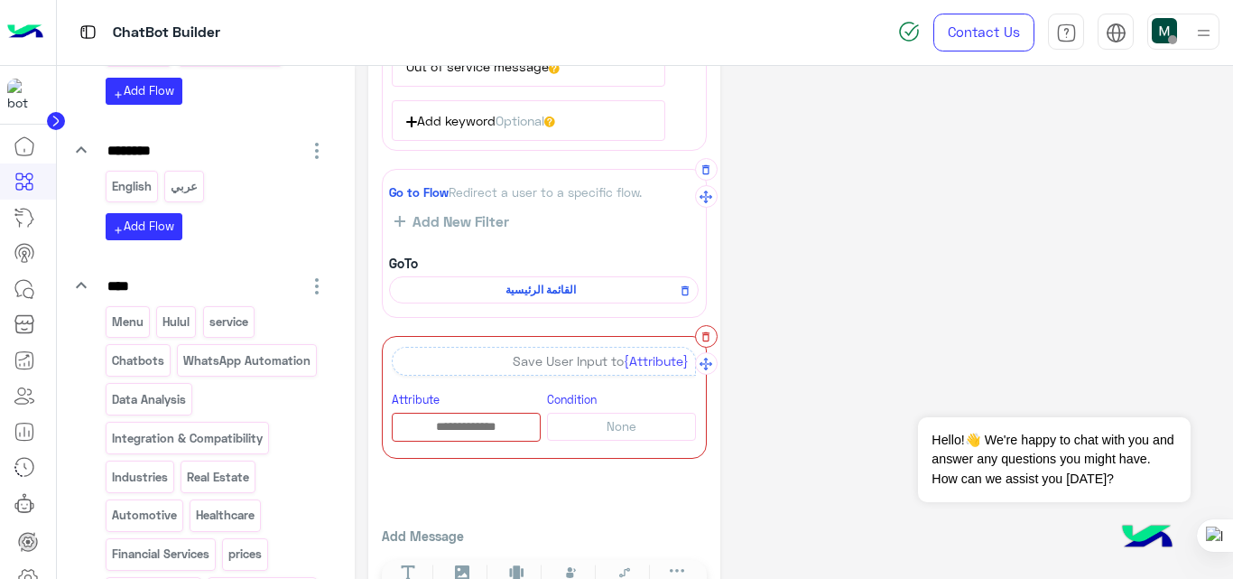
click at [707, 338] on icon "button" at bounding box center [706, 336] width 13 height 13
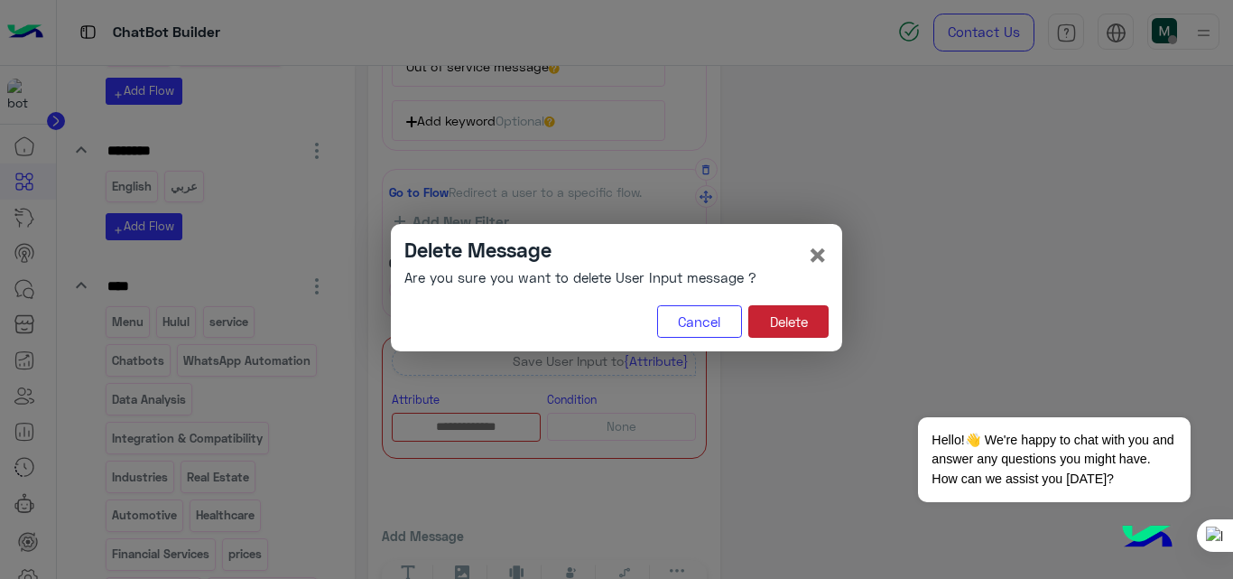
click at [790, 323] on button "Delete" at bounding box center [788, 321] width 80 height 32
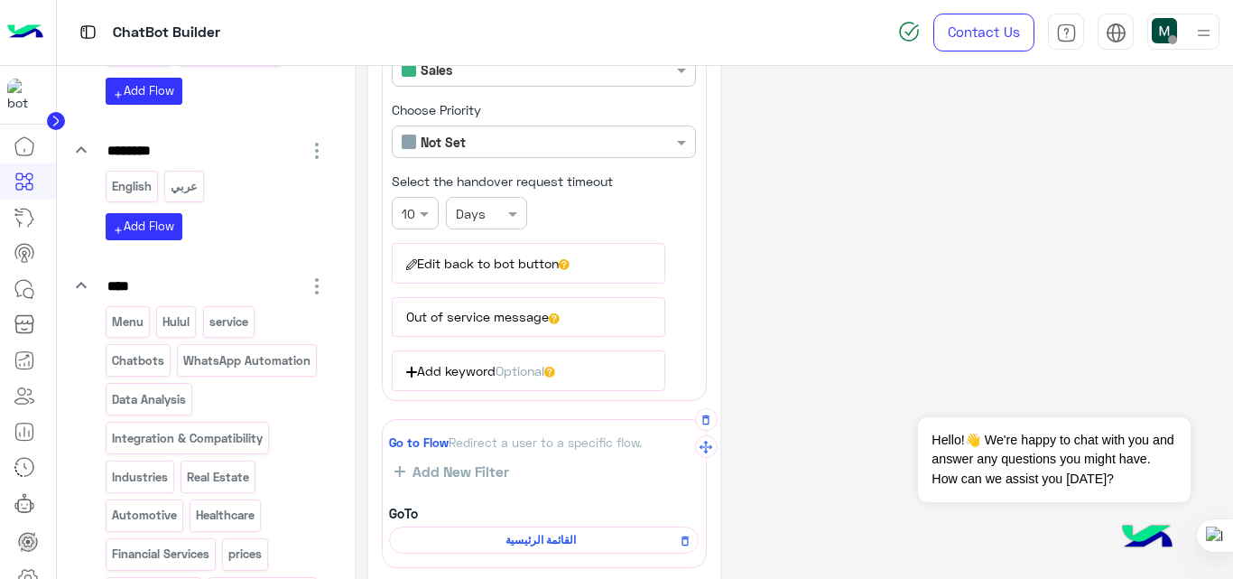
scroll to position [251, 0]
click at [508, 264] on button "Edit back to bot button" at bounding box center [528, 264] width 273 height 40
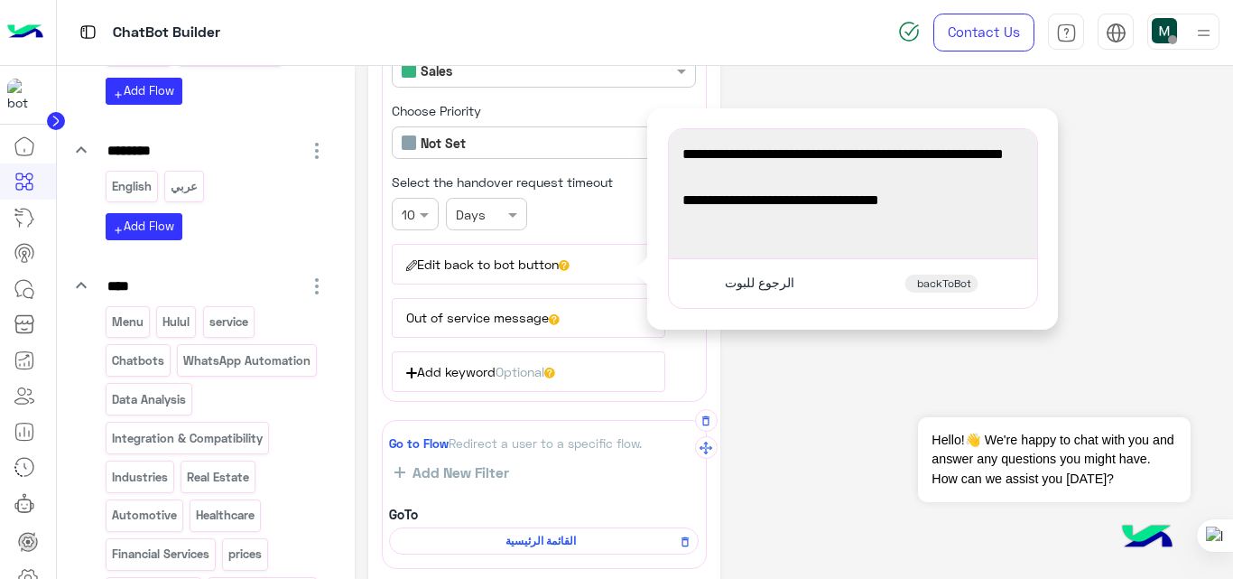
click at [541, 320] on button "Out of service message" at bounding box center [528, 318] width 273 height 40
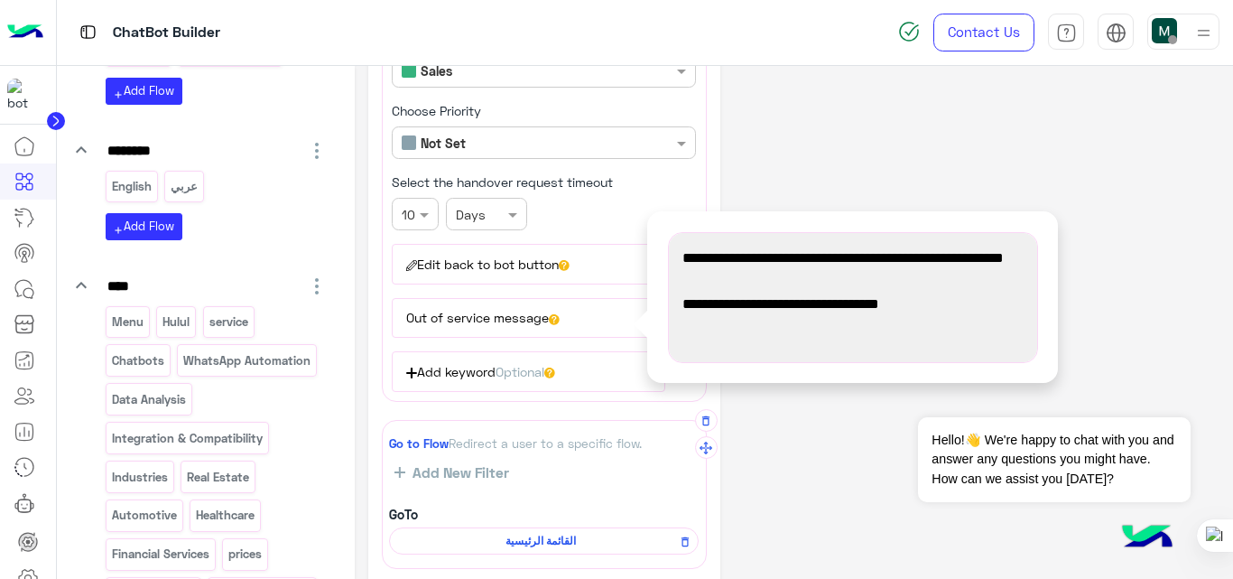
click at [523, 265] on button "Edit back to bot button" at bounding box center [528, 264] width 273 height 40
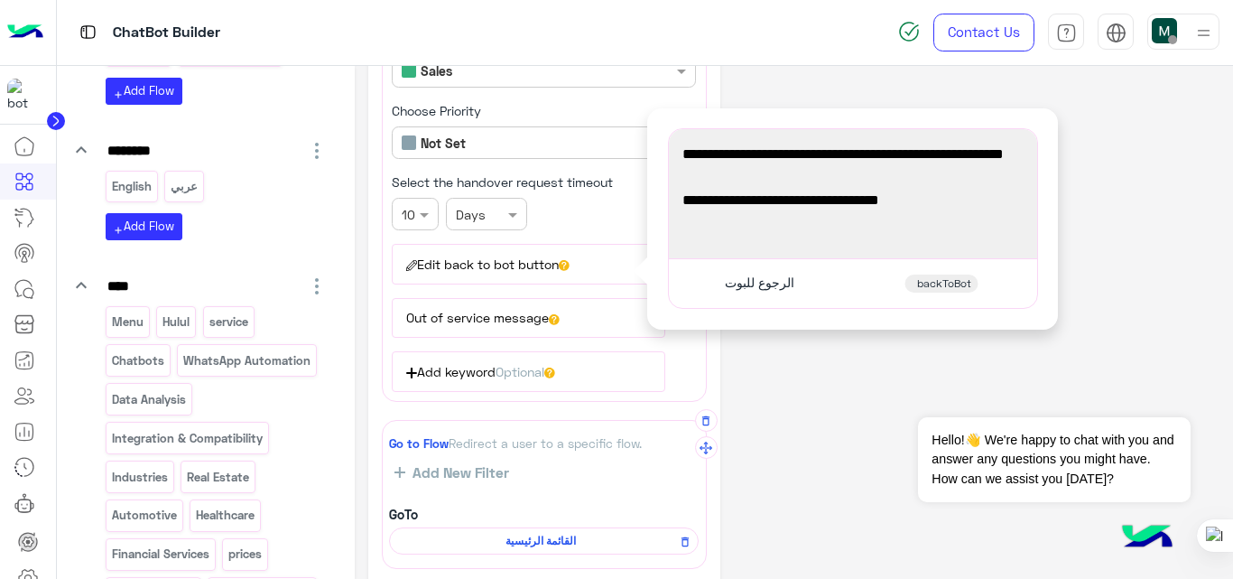
click at [789, 395] on div "**********" at bounding box center [794, 322] width 852 height 987
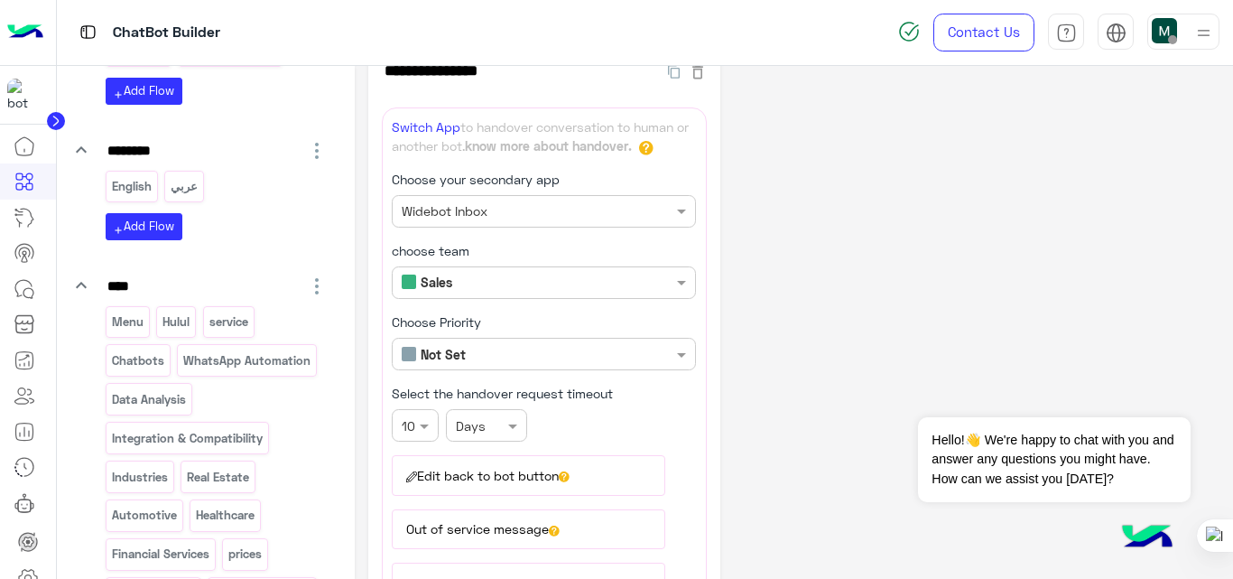
scroll to position [0, 0]
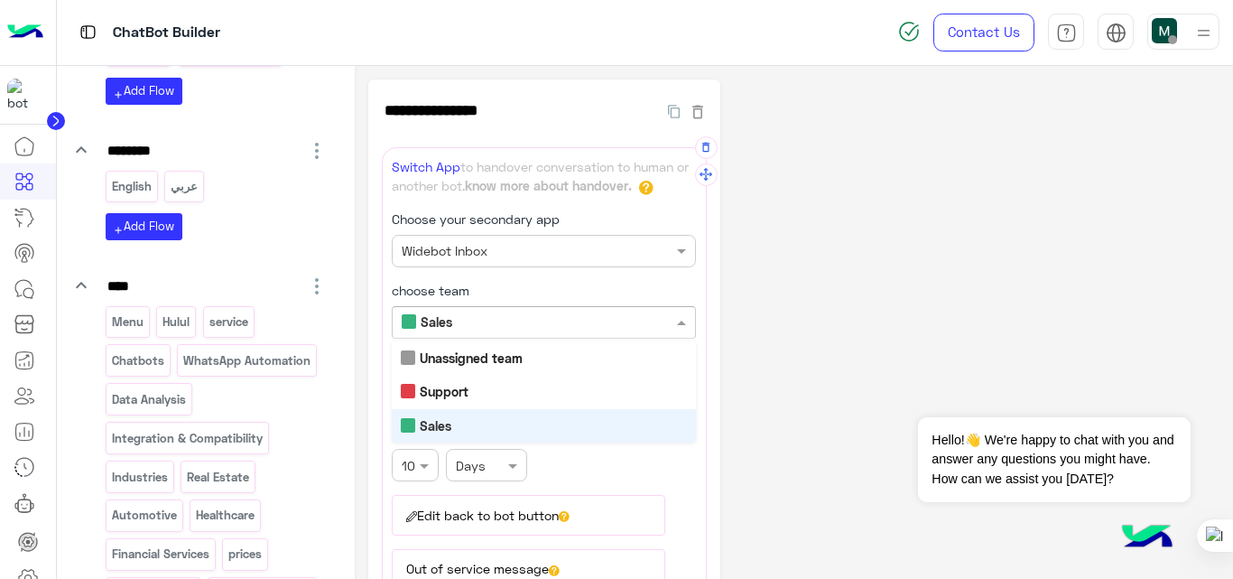
click at [514, 315] on input "text" at bounding box center [514, 322] width 224 height 19
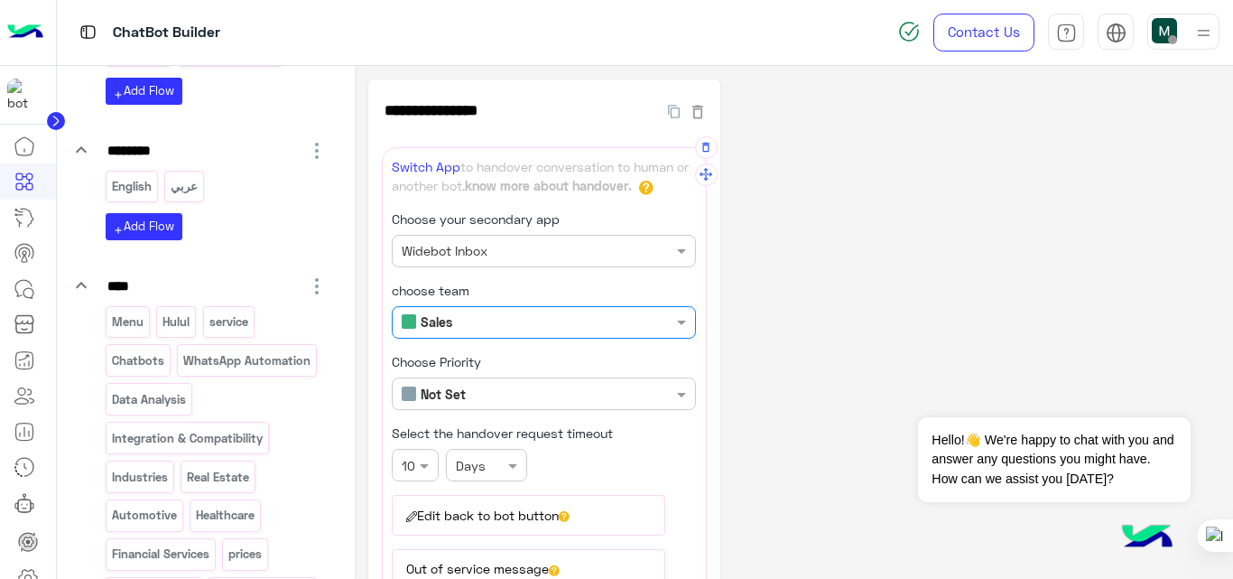
click at [514, 315] on input "text" at bounding box center [514, 322] width 224 height 19
click at [924, 186] on div "**********" at bounding box center [794, 572] width 852 height 987
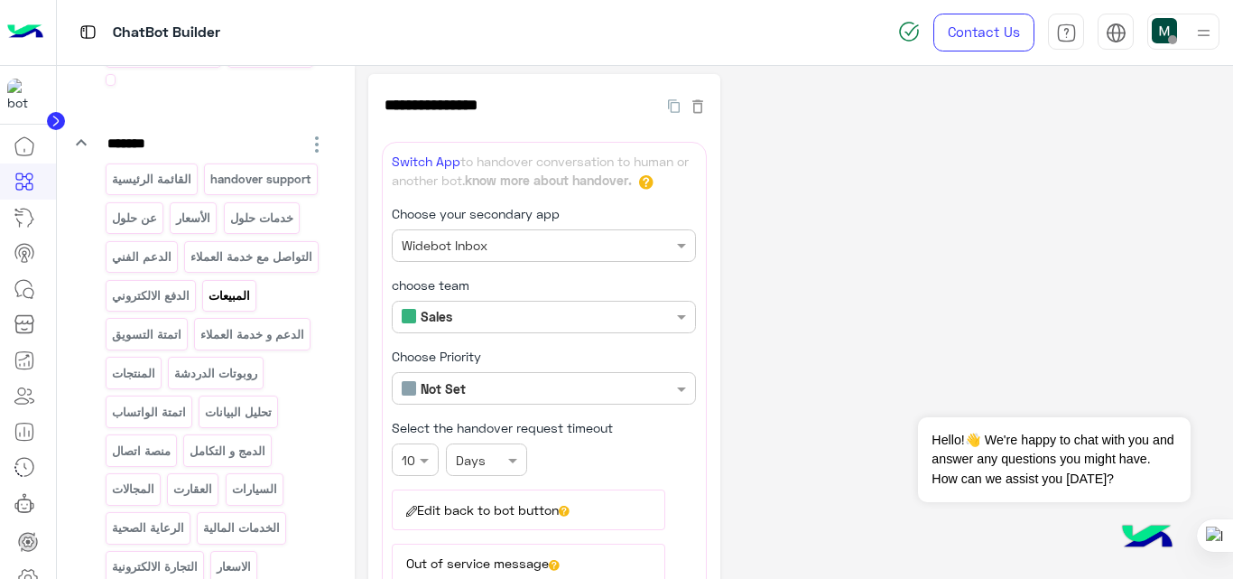
scroll to position [204, 0]
click at [167, 179] on p "القائمة الرئيسية" at bounding box center [151, 180] width 82 height 21
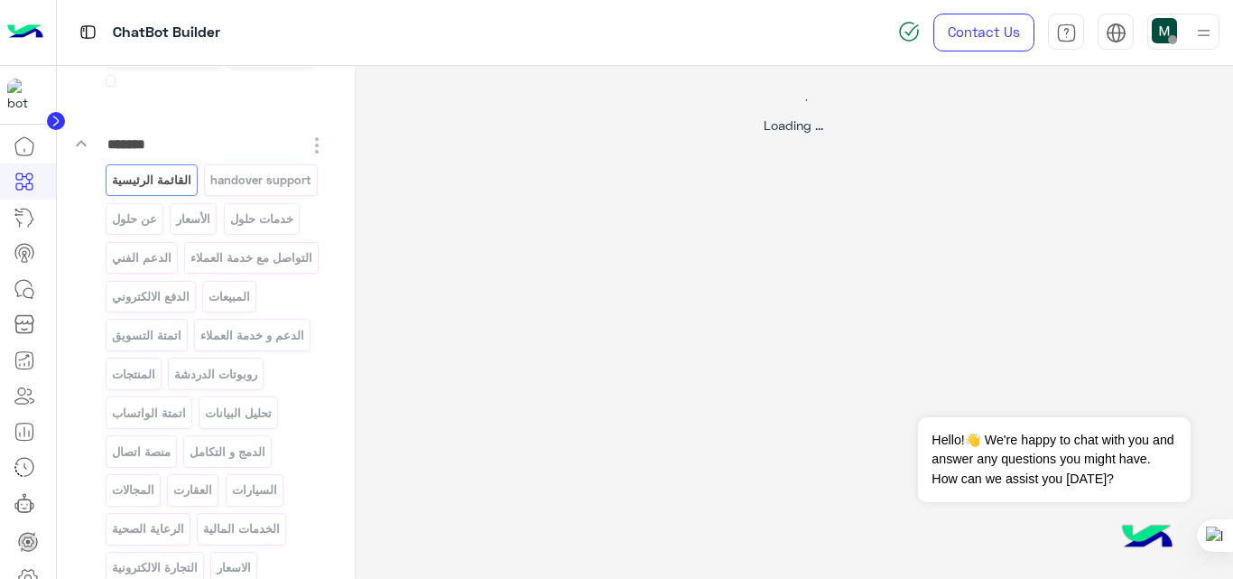
select select "*"
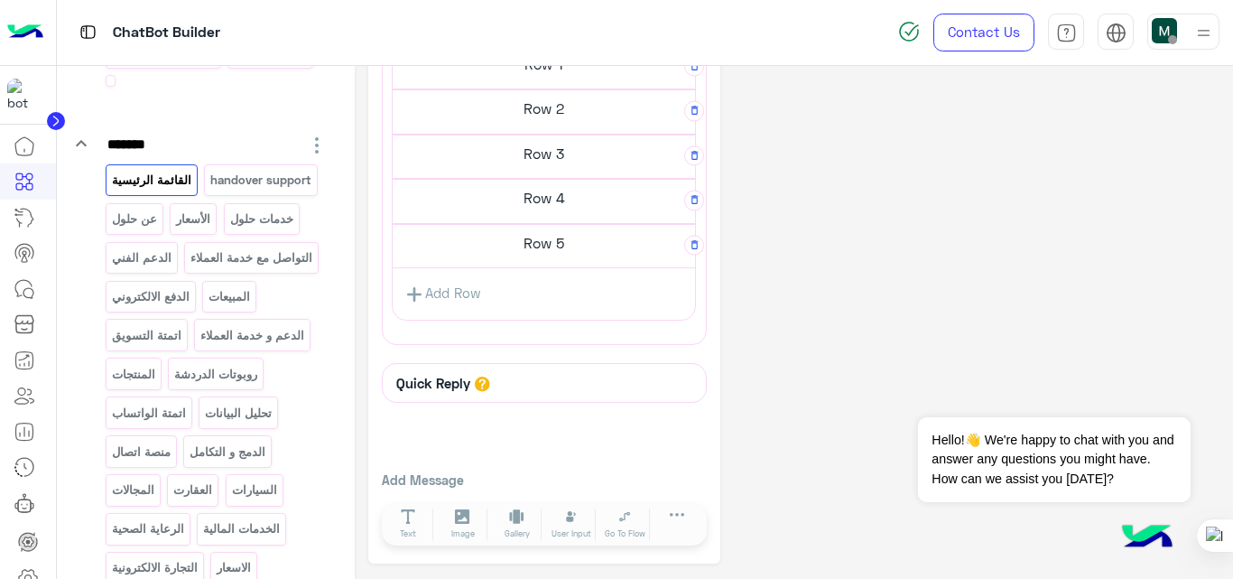
click at [554, 248] on h5 "Row 5" at bounding box center [544, 243] width 302 height 36
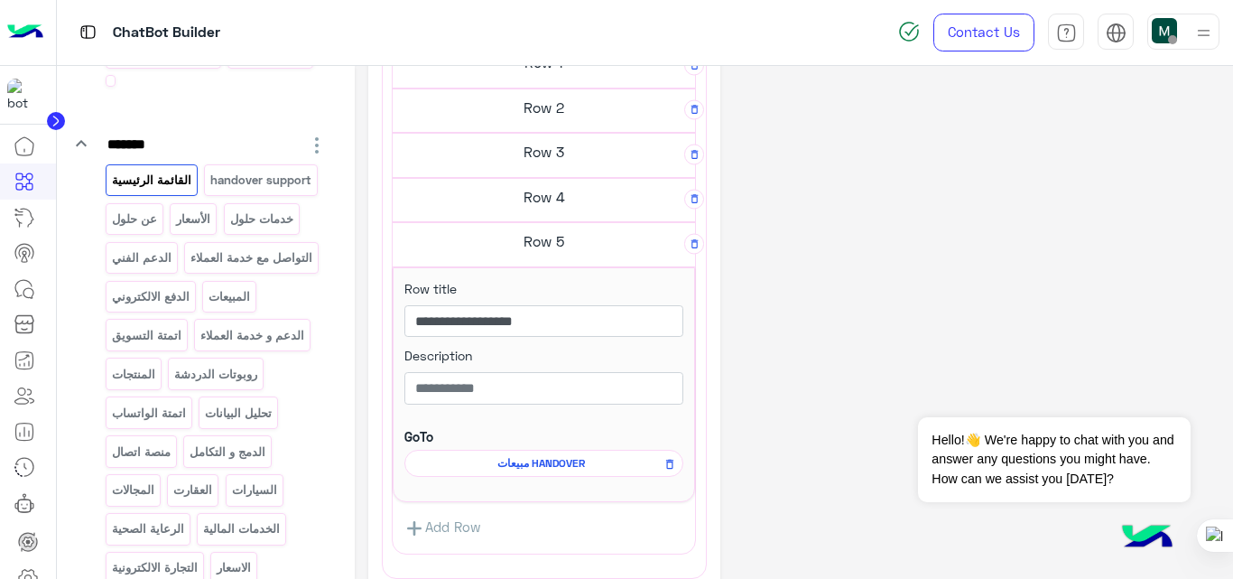
click at [563, 468] on span "مبيعات HANDOVER" at bounding box center [540, 463] width 253 height 16
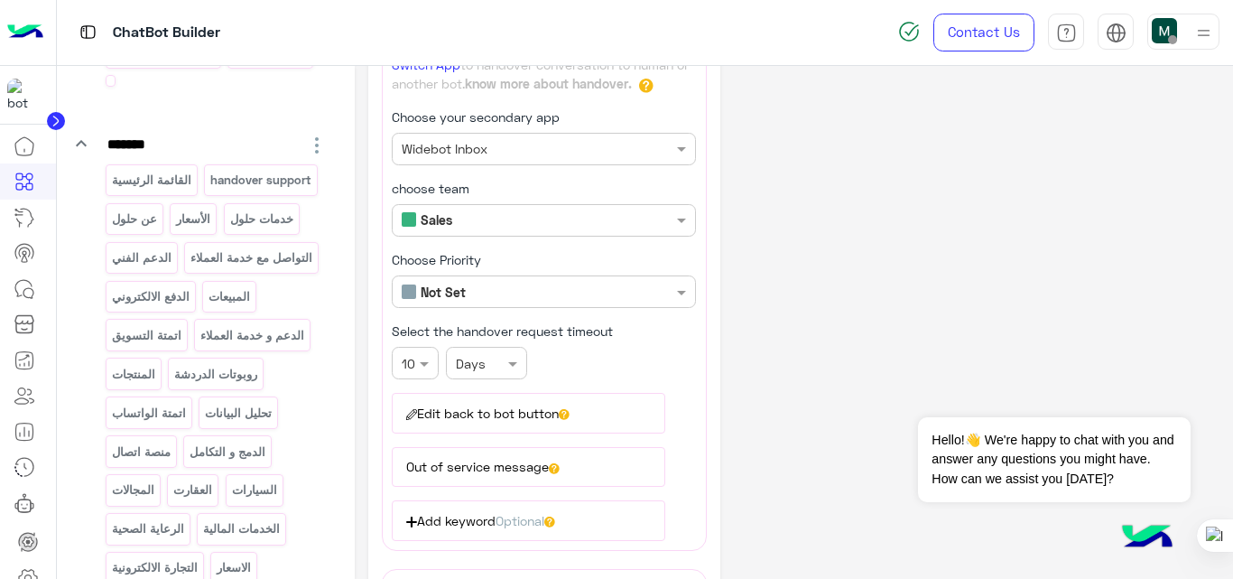
scroll to position [103, 0]
click at [477, 421] on button "Edit back to bot button" at bounding box center [528, 412] width 273 height 40
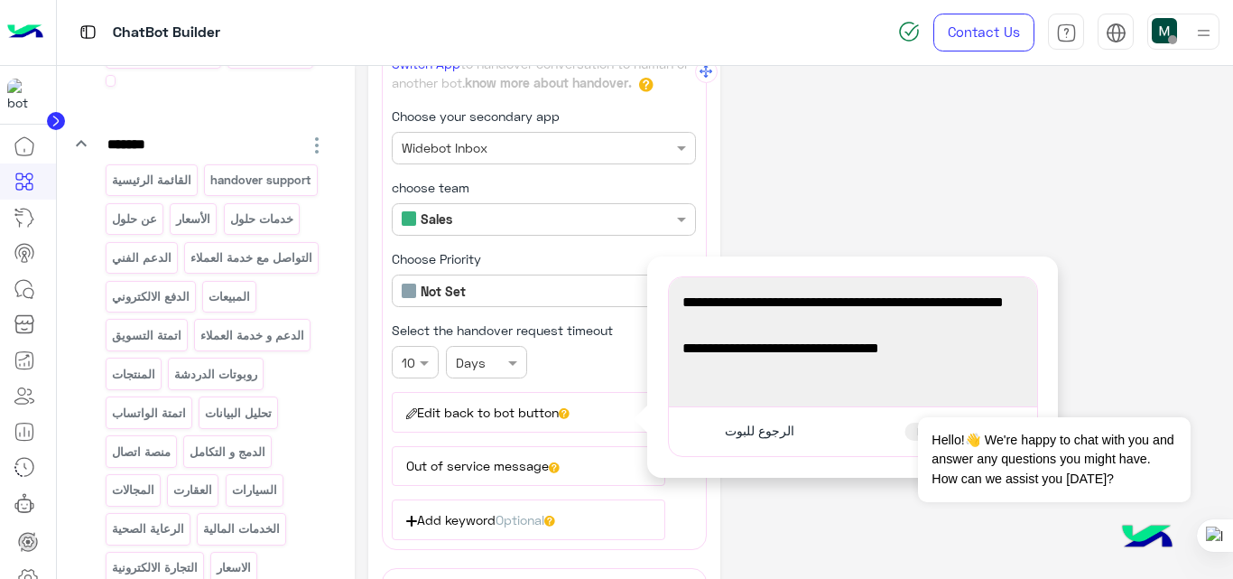
click at [477, 466] on button "Out of service message" at bounding box center [528, 466] width 273 height 40
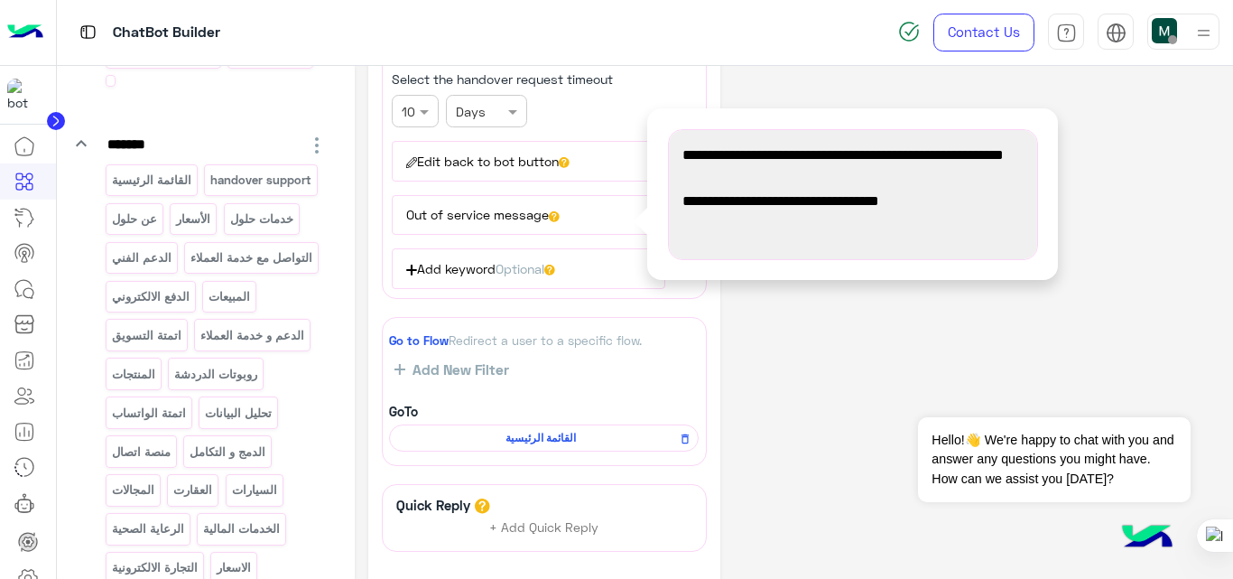
scroll to position [355, 0]
click at [781, 423] on div "**********" at bounding box center [794, 218] width 852 height 987
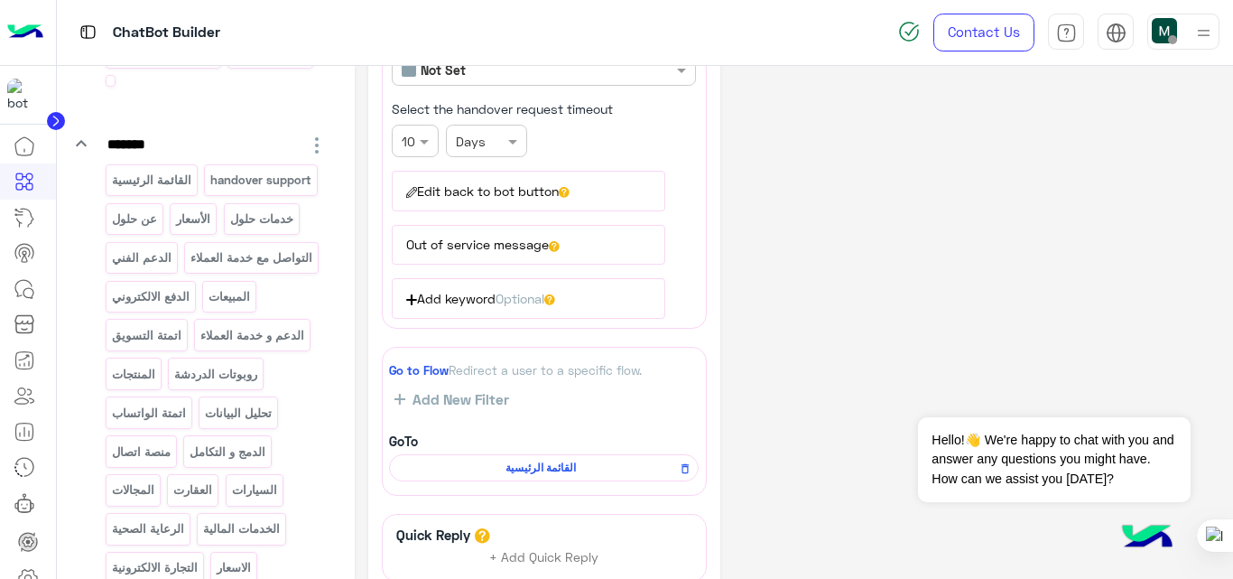
scroll to position [297, 0]
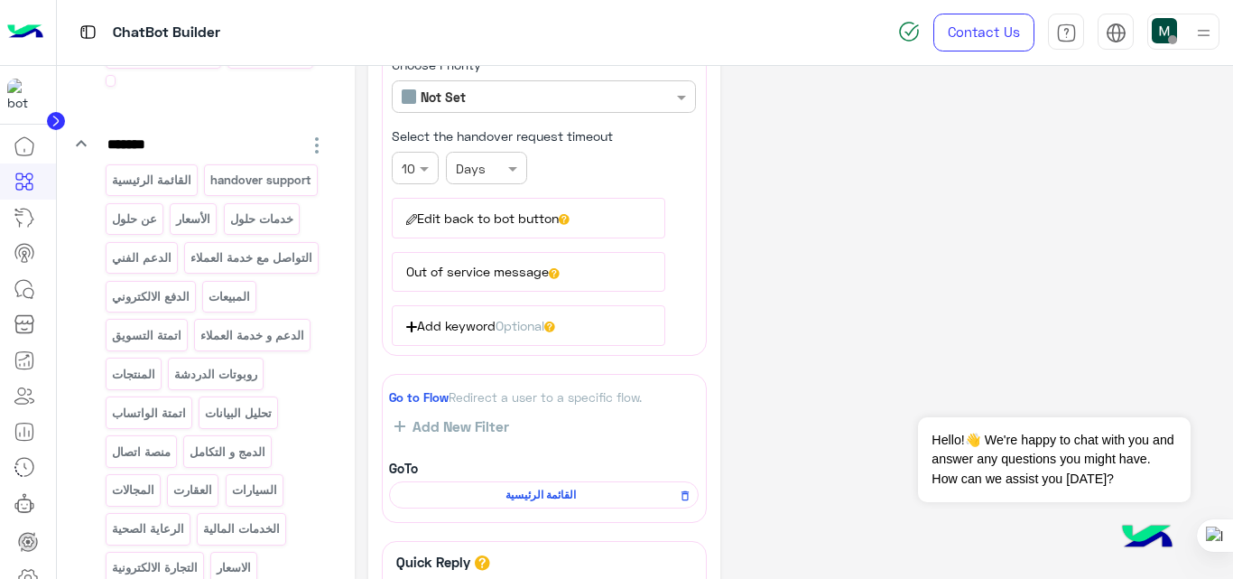
click at [503, 211] on button "Edit back to bot button" at bounding box center [528, 218] width 273 height 40
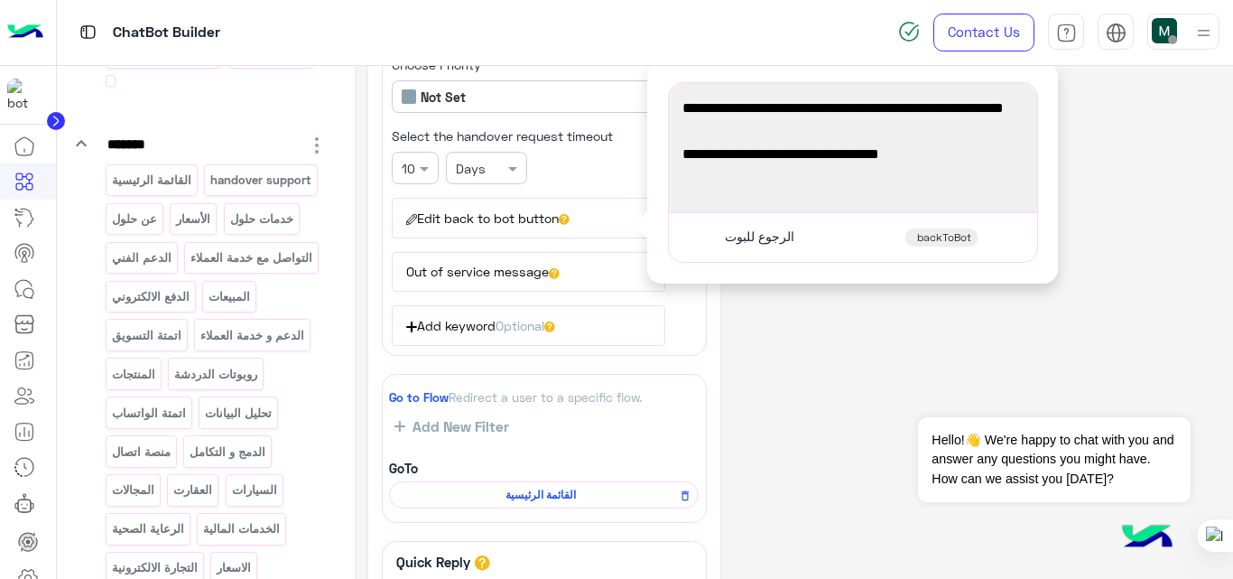
click at [505, 273] on button "Out of service message" at bounding box center [528, 272] width 273 height 40
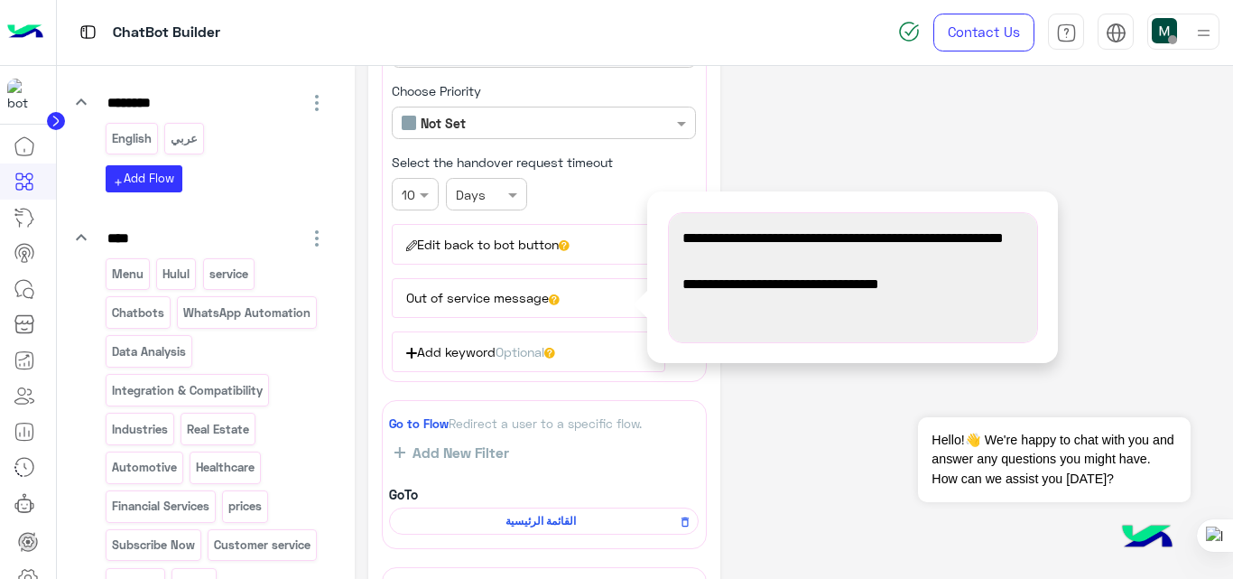
scroll to position [1043, 0]
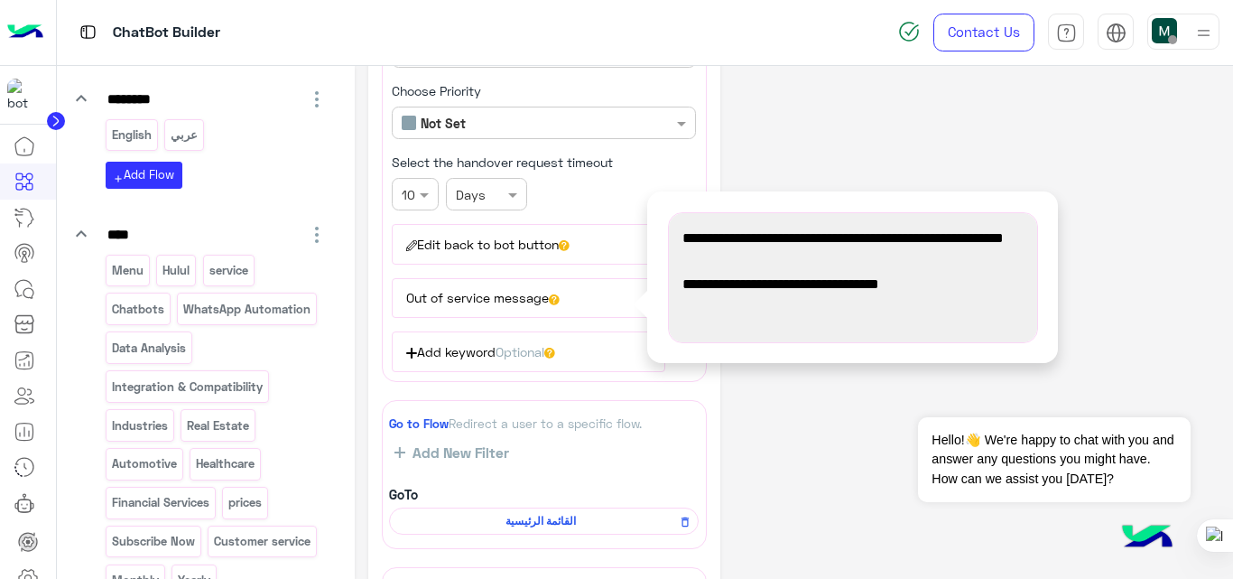
click at [193, 10] on p "تسجيل رقم الهاتف" at bounding box center [230, -1] width 95 height 21
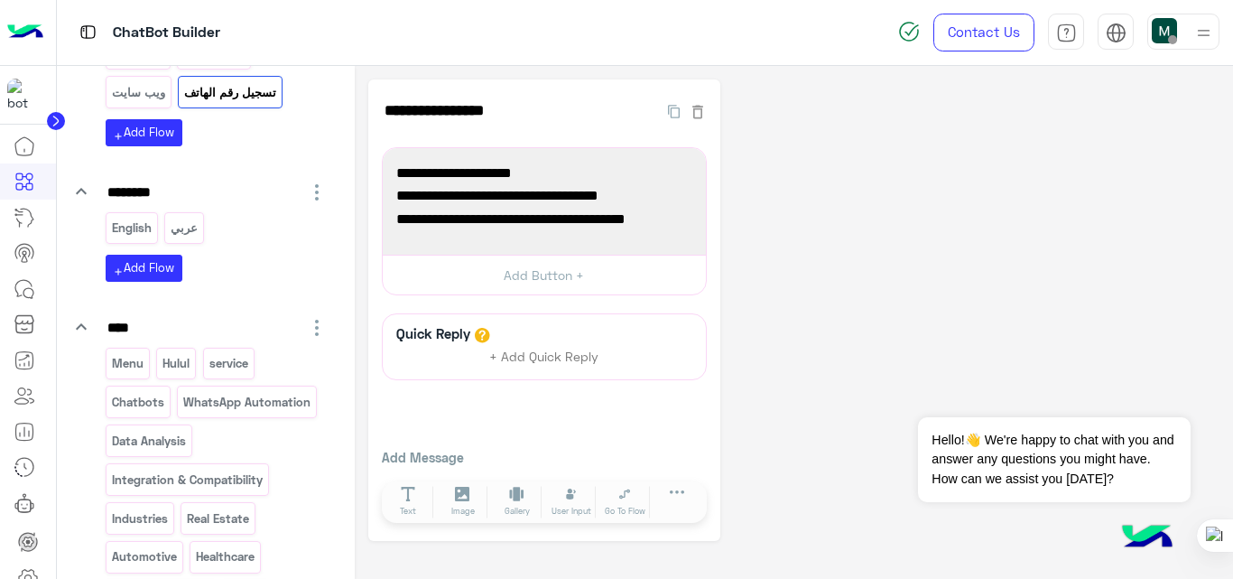
scroll to position [950, 0]
click at [191, 26] on p "مبيعات HANDOVER" at bounding box center [228, 15] width 97 height 21
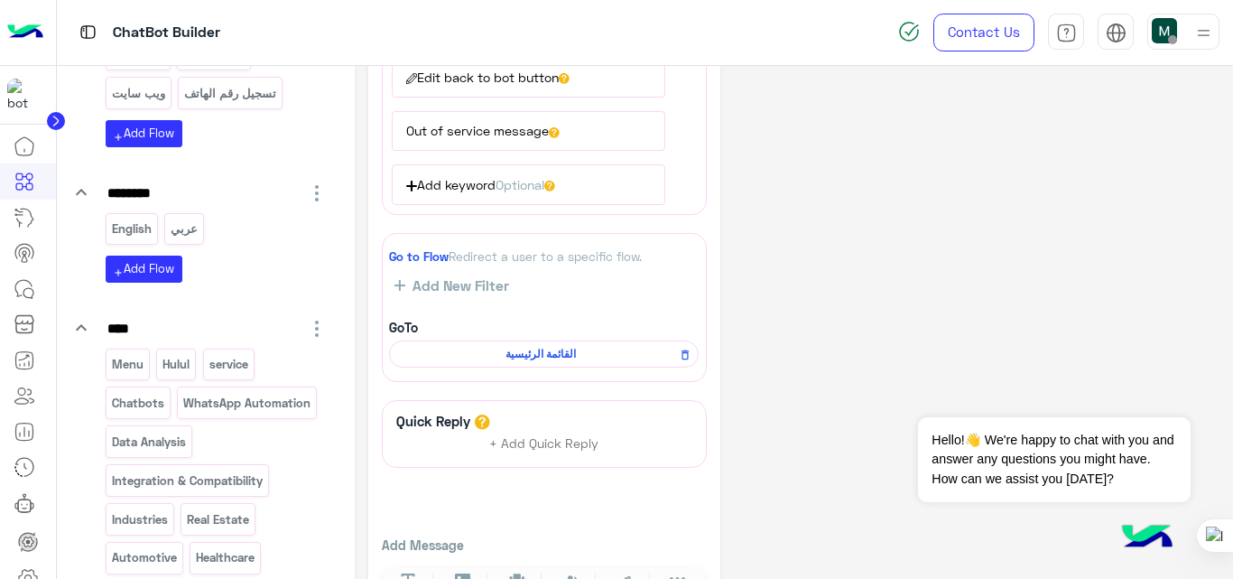
scroll to position [502, 0]
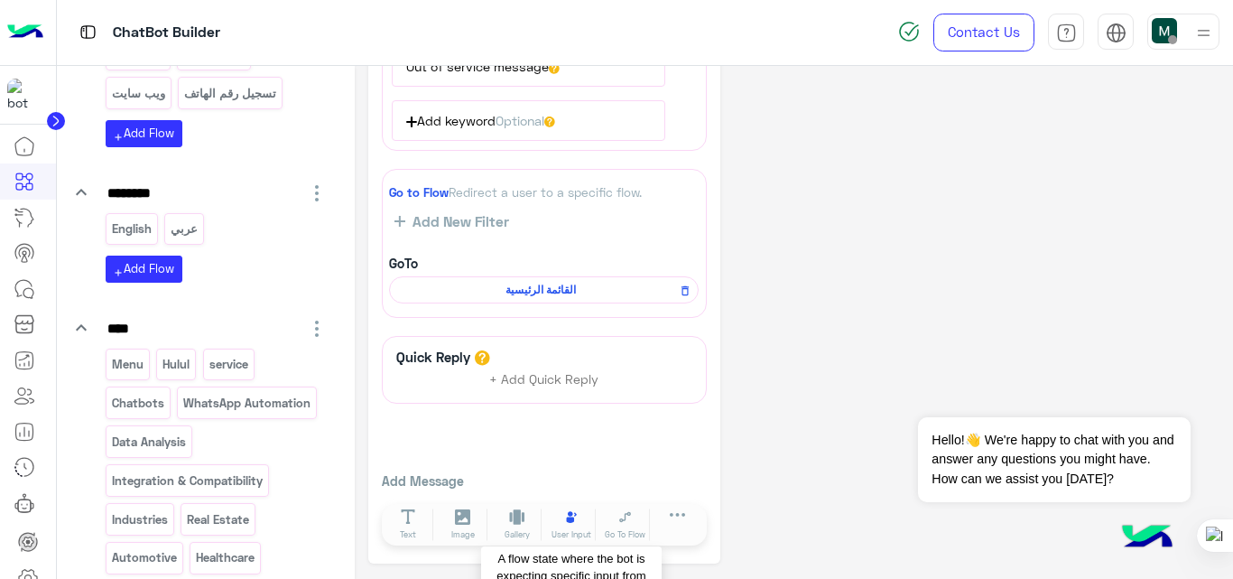
click at [584, 521] on button "User Input" at bounding box center [571, 524] width 51 height 32
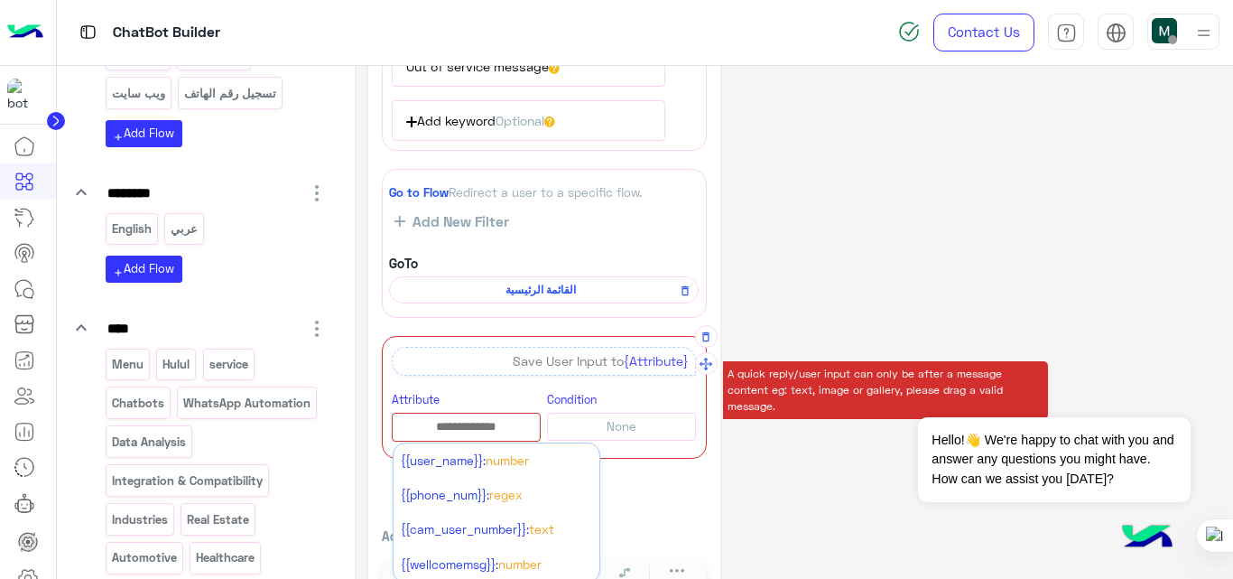
click at [471, 435] on input "text" at bounding box center [466, 427] width 147 height 20
click at [458, 487] on span "{{phone_num}}:" at bounding box center [445, 494] width 88 height 14
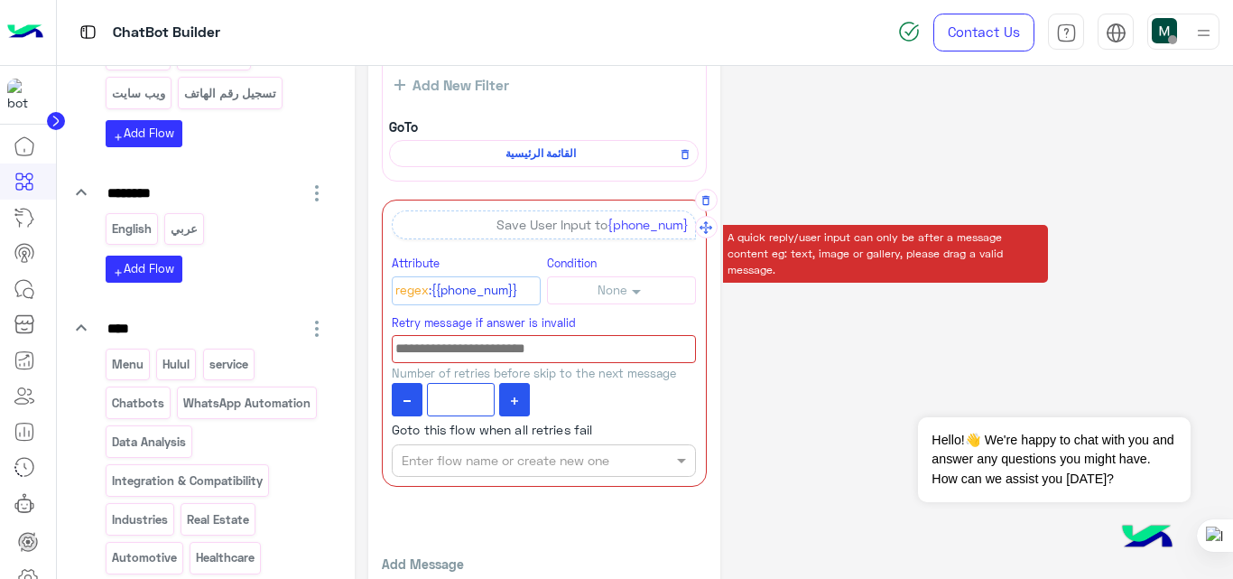
scroll to position [640, 0]
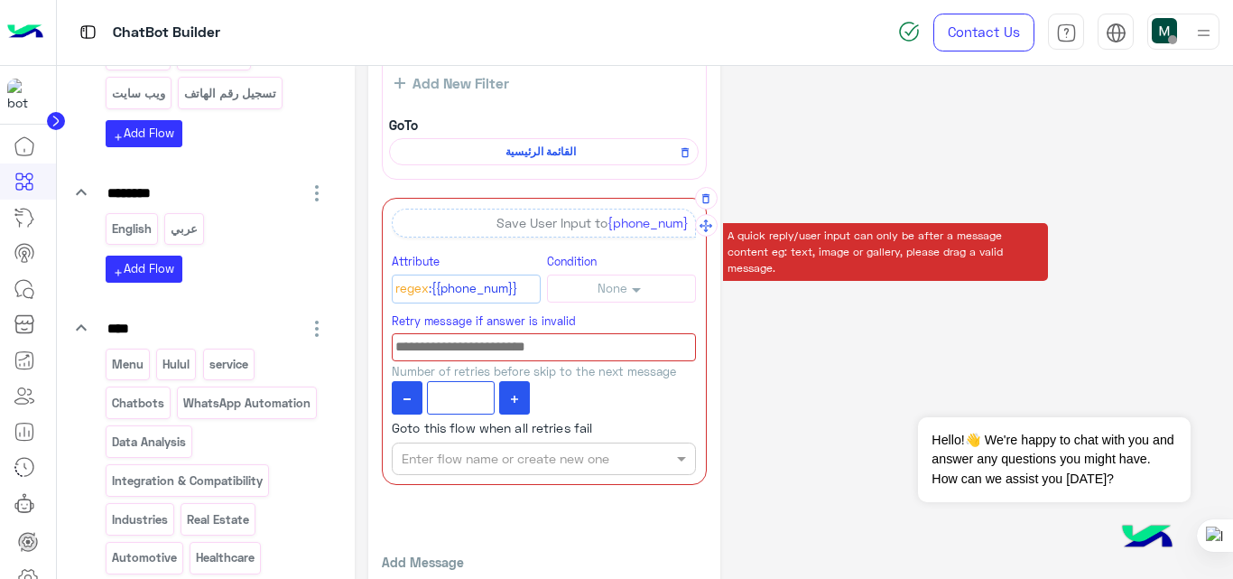
click at [579, 345] on input at bounding box center [544, 347] width 304 height 28
click at [527, 460] on input "text" at bounding box center [514, 459] width 224 height 19
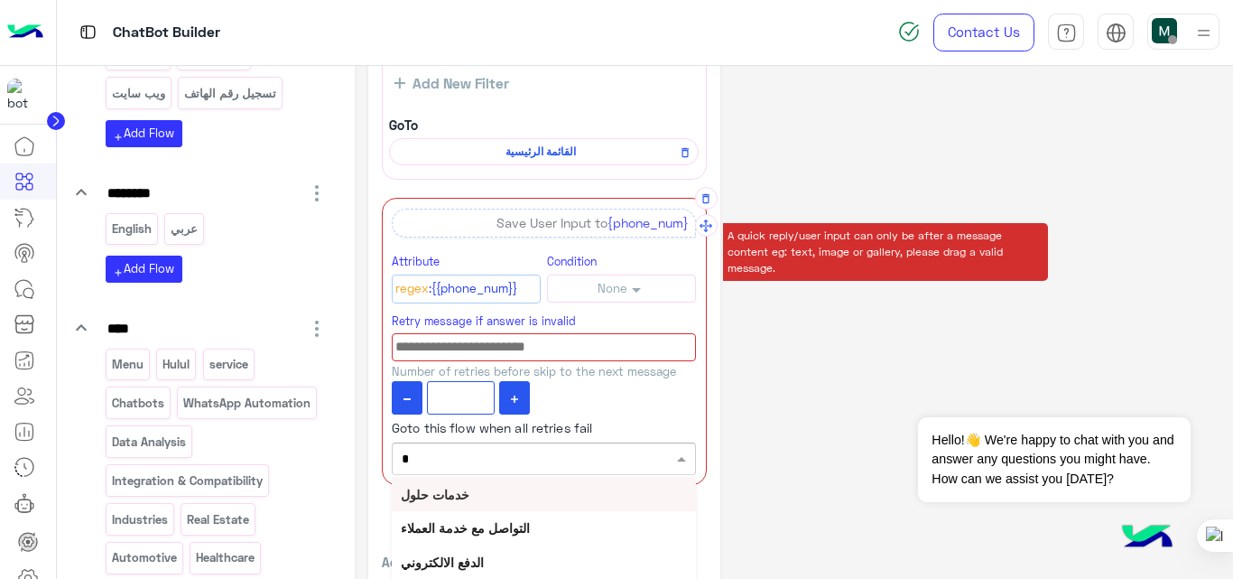
type input "**"
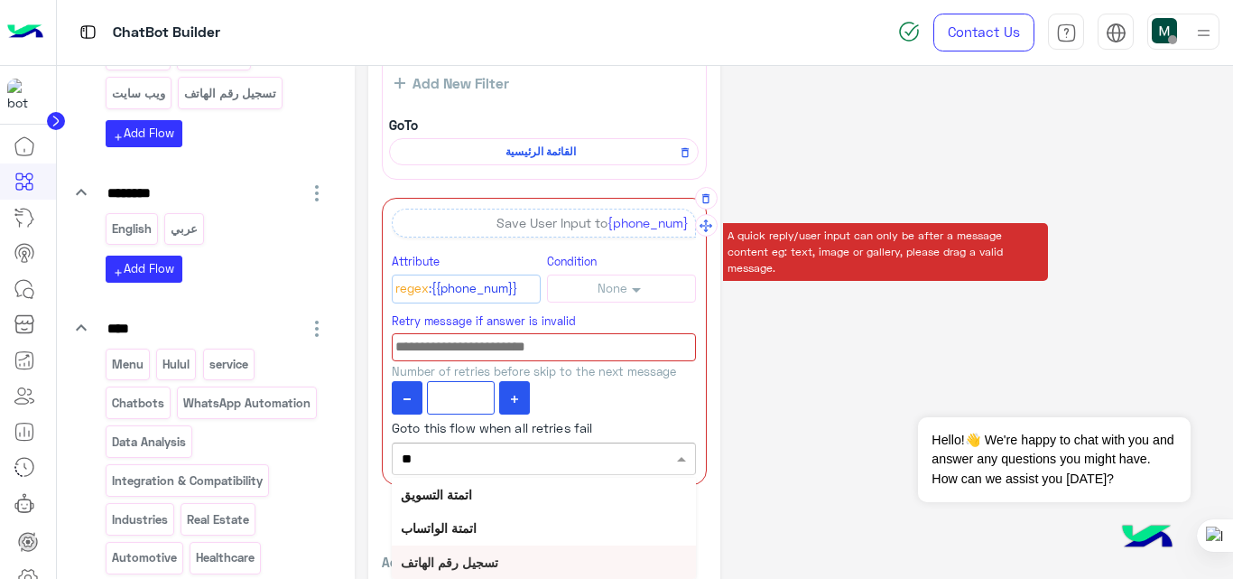
click at [464, 565] on b "تسجيل رقم الهاتف" at bounding box center [449, 561] width 97 height 15
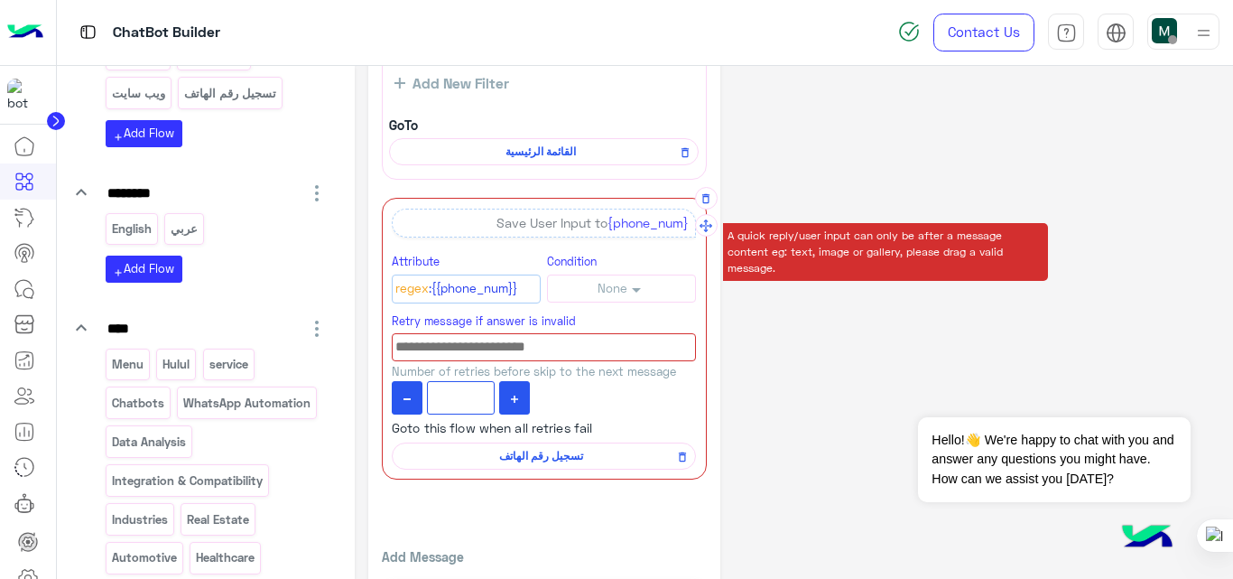
click at [652, 344] on input at bounding box center [544, 347] width 304 height 28
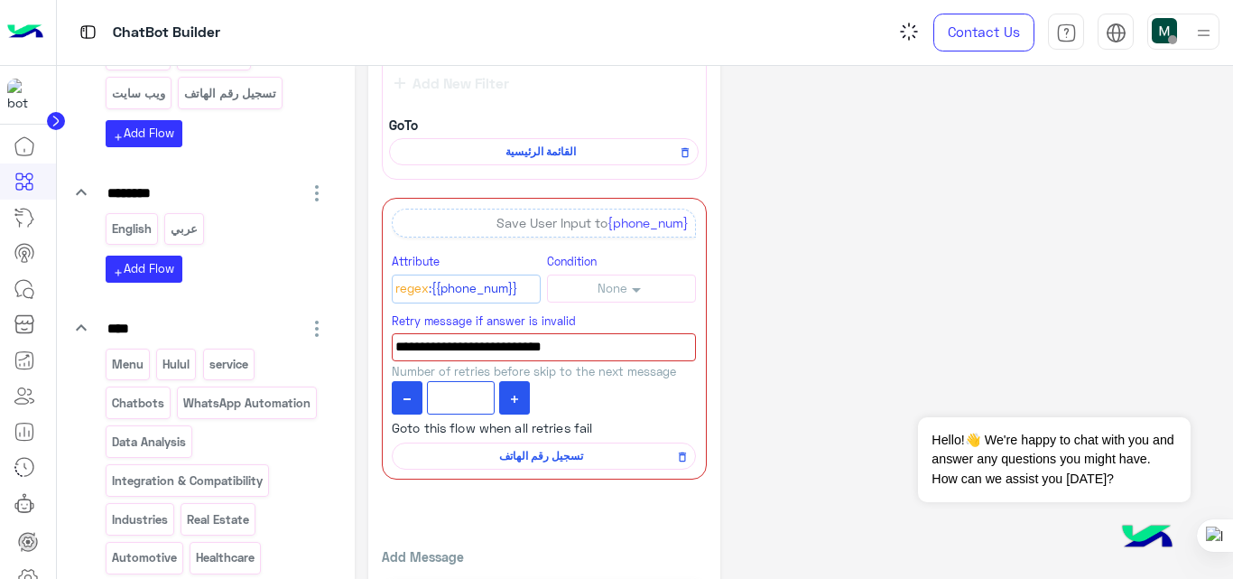
type input "**********"
click at [833, 373] on div "**********" at bounding box center [794, 39] width 852 height 1200
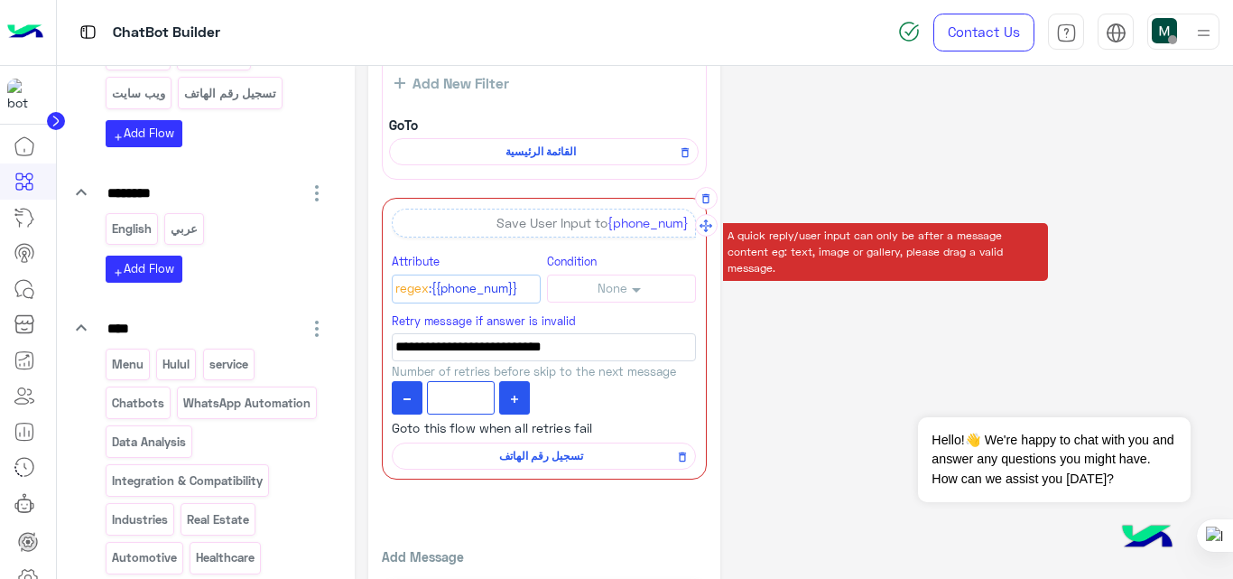
click at [519, 402] on button at bounding box center [514, 398] width 31 height 34
type input "*"
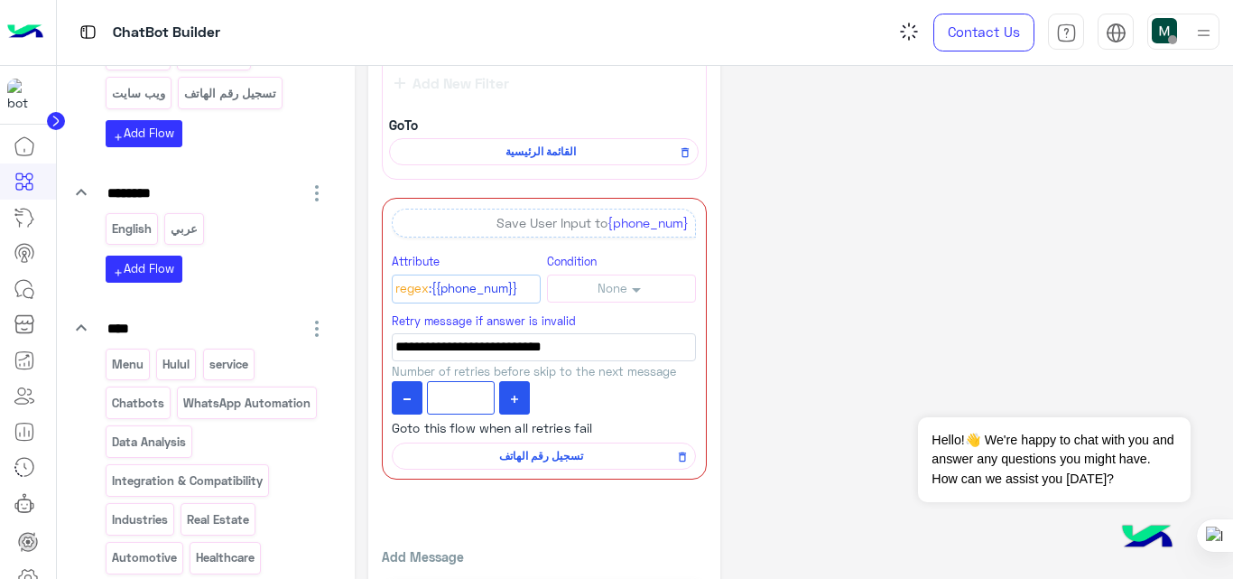
click at [817, 351] on div "**********" at bounding box center [794, 39] width 852 height 1200
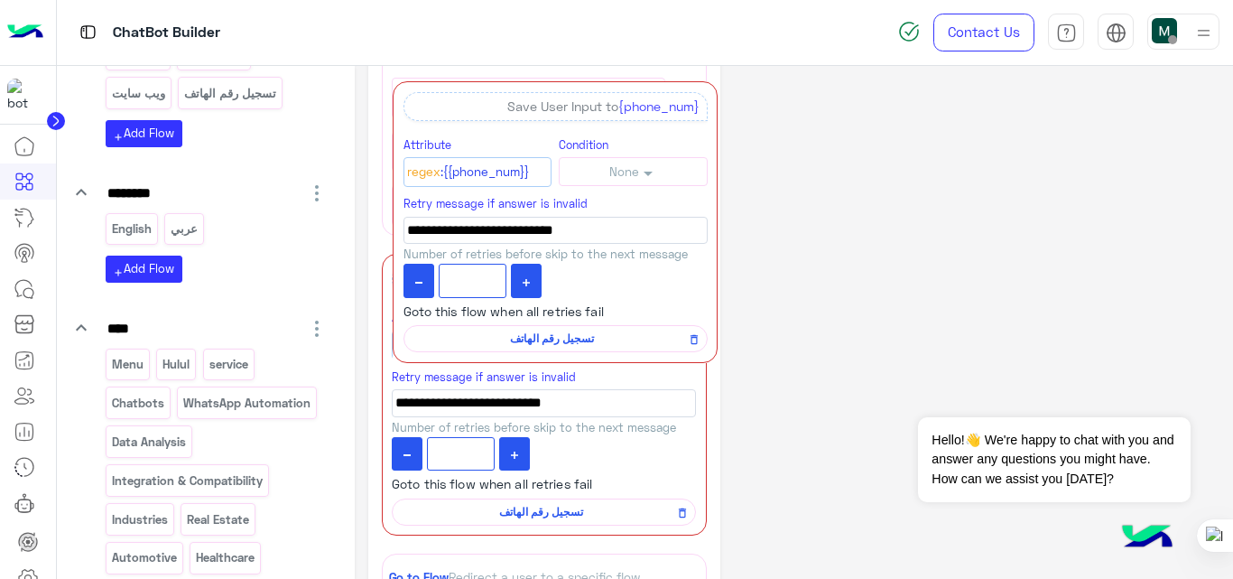
drag, startPoint x: 706, startPoint y: 230, endPoint x: 717, endPoint y: 116, distance: 114.2
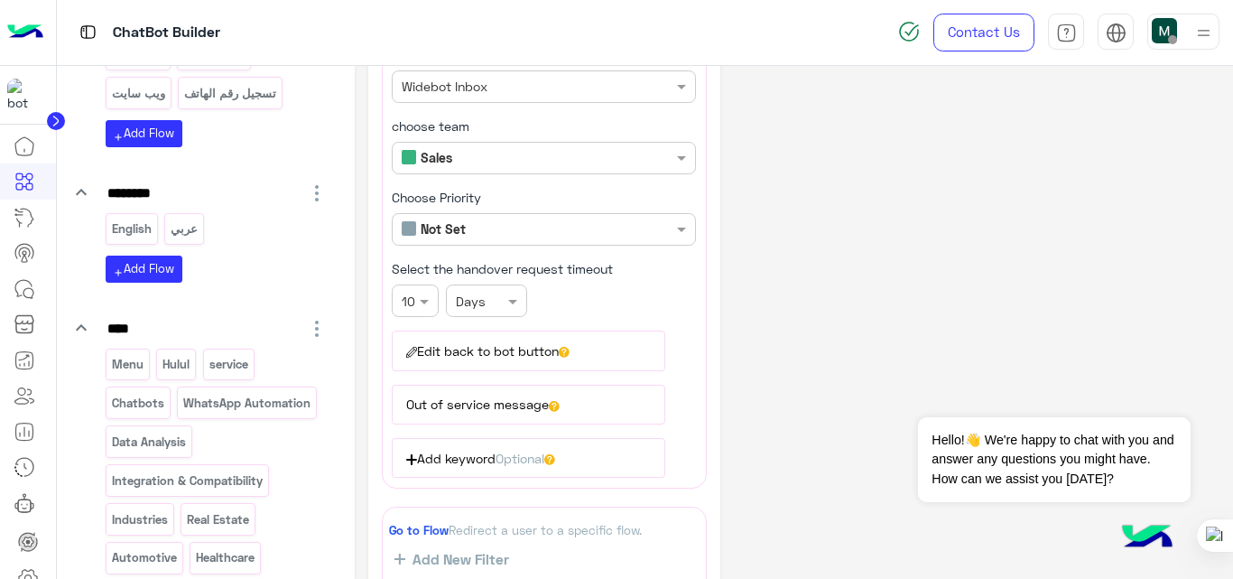
scroll to position [802, 0]
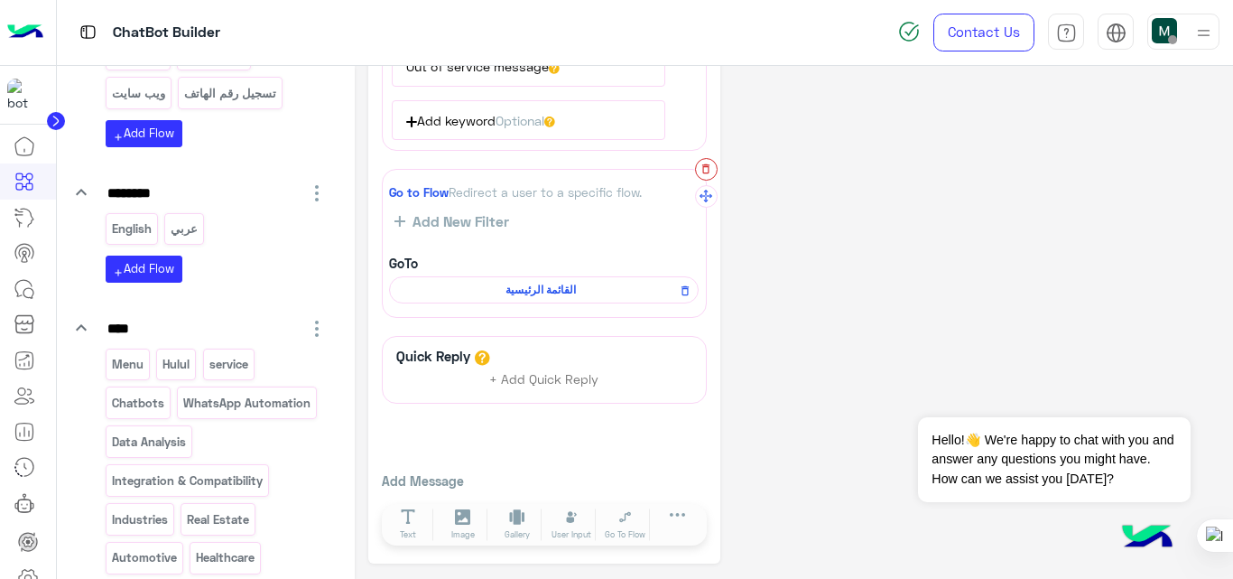
click at [706, 173] on icon "button" at bounding box center [705, 169] width 7 height 10
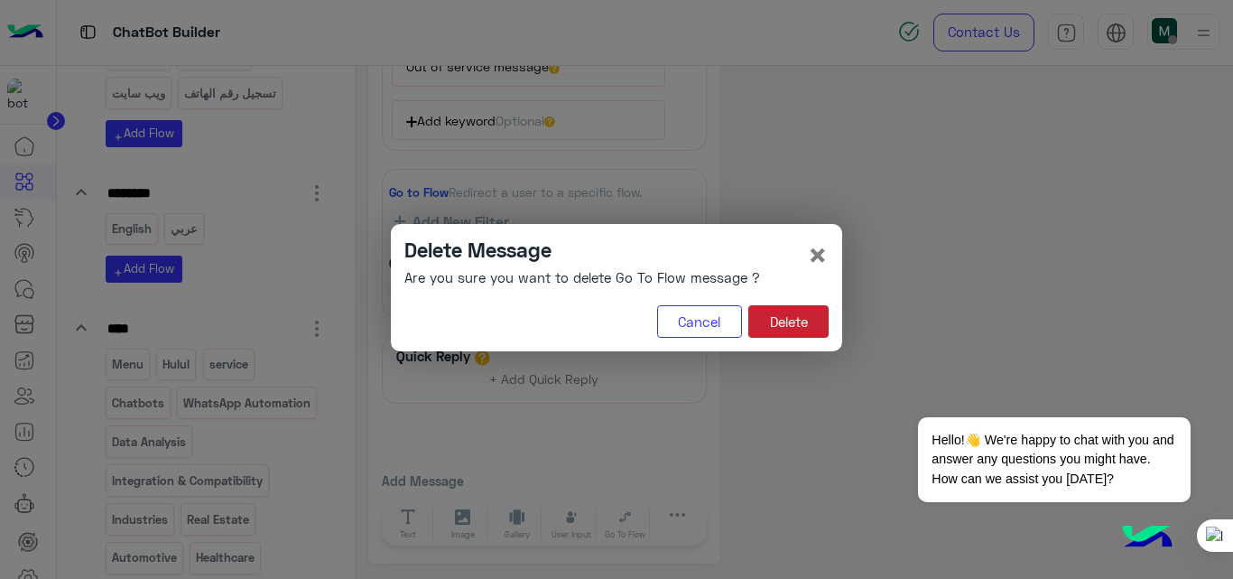
click at [792, 315] on button "Delete" at bounding box center [788, 321] width 80 height 32
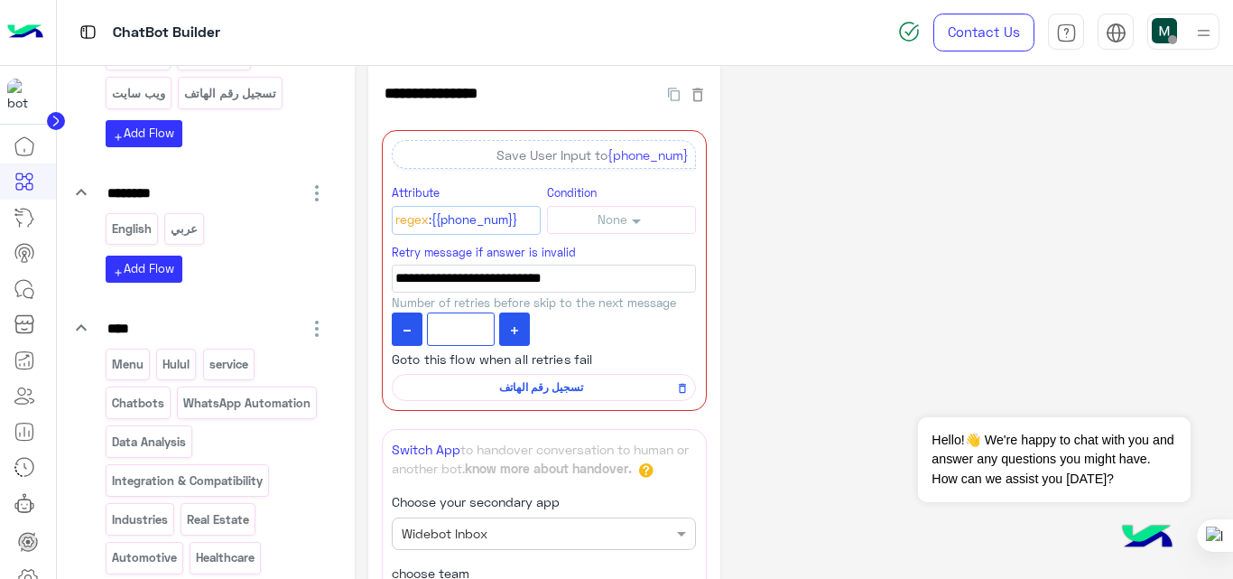
scroll to position [0, 0]
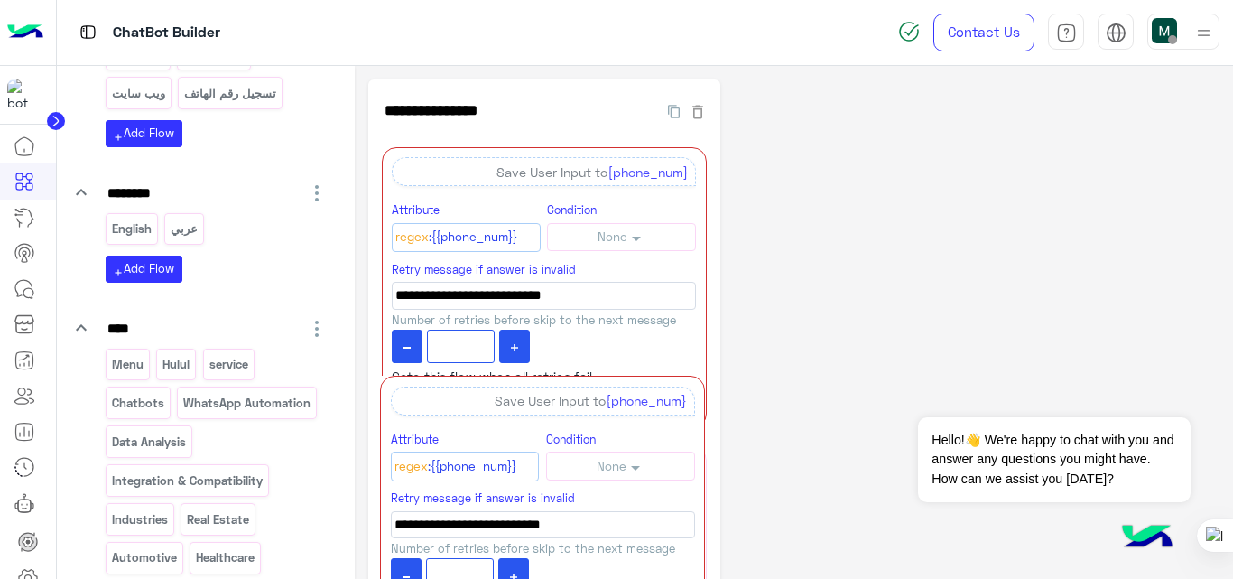
drag, startPoint x: 705, startPoint y: 175, endPoint x: 710, endPoint y: 464, distance: 288.9
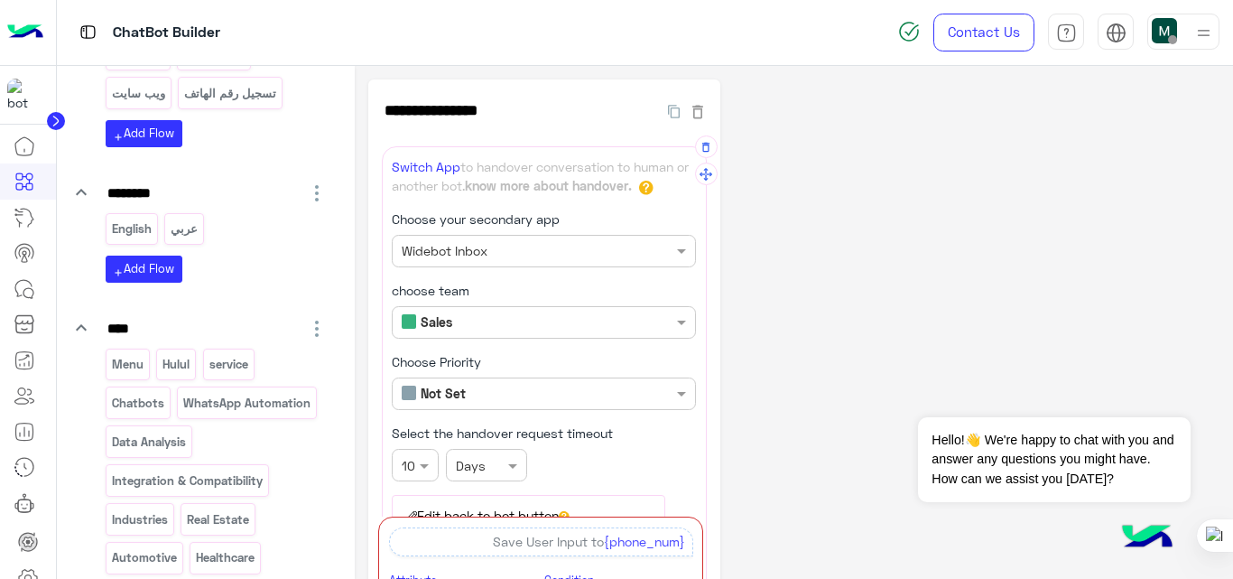
drag, startPoint x: 704, startPoint y: 176, endPoint x: 700, endPoint y: 548, distance: 371.9
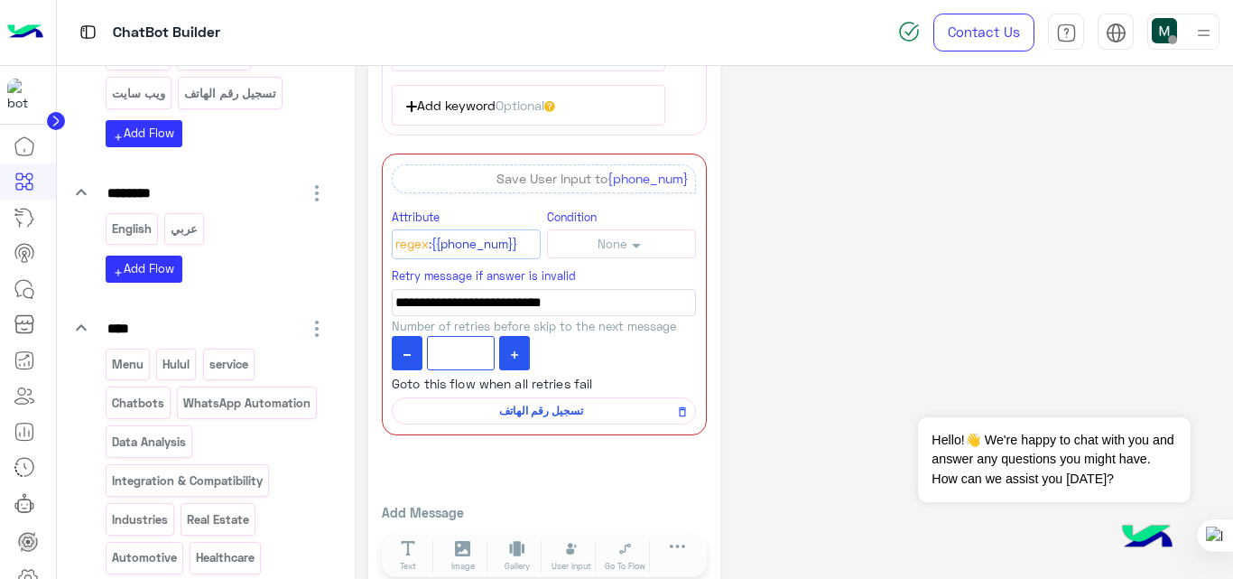
scroll to position [549, 0]
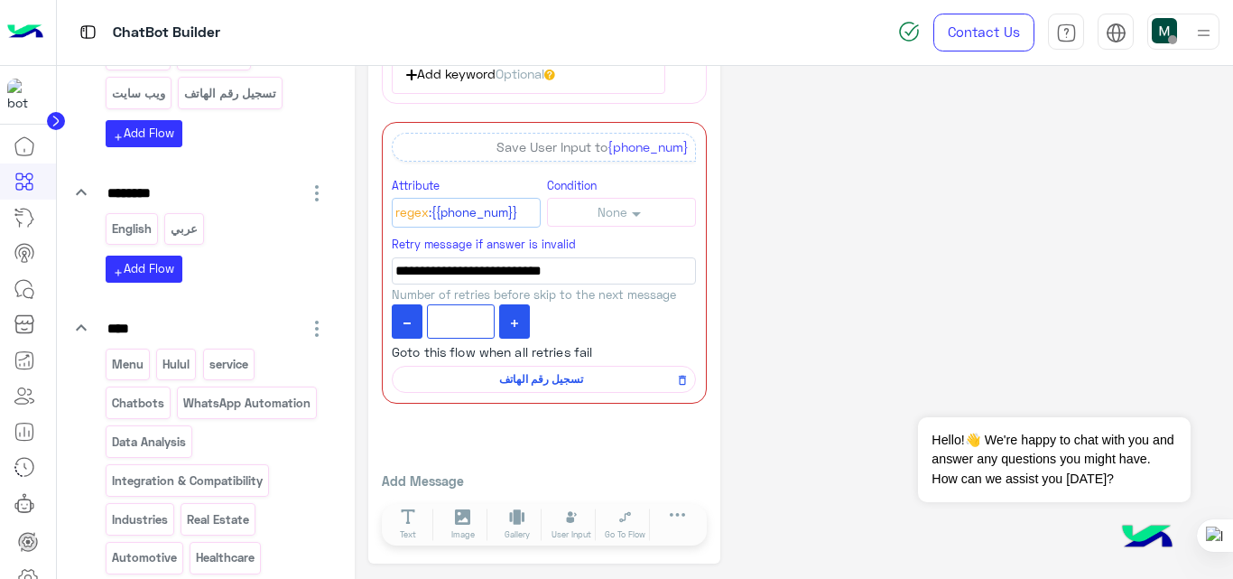
click at [851, 275] on div "**********" at bounding box center [794, 48] width 852 height 1034
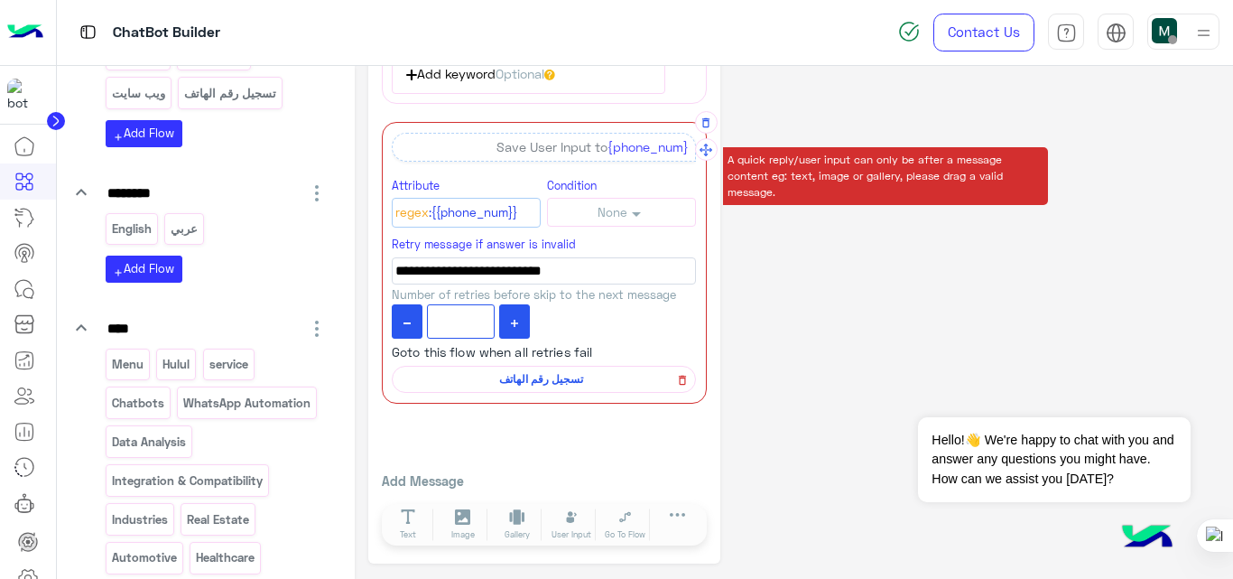
click at [684, 382] on icon at bounding box center [682, 380] width 13 height 22
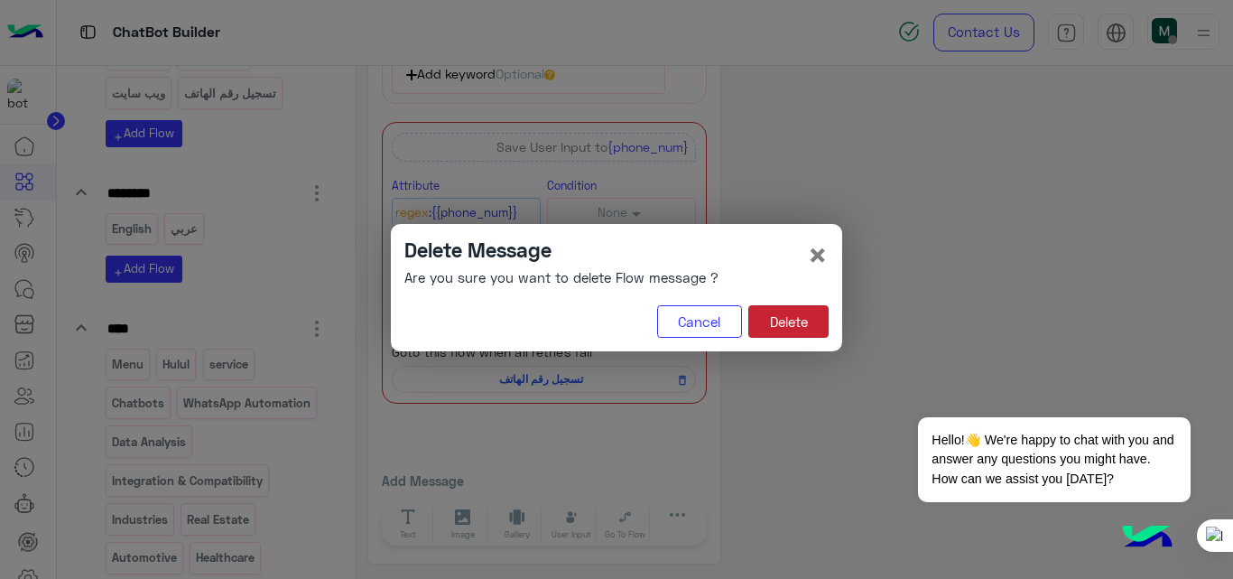
click at [791, 332] on button "Delete" at bounding box center [788, 321] width 80 height 32
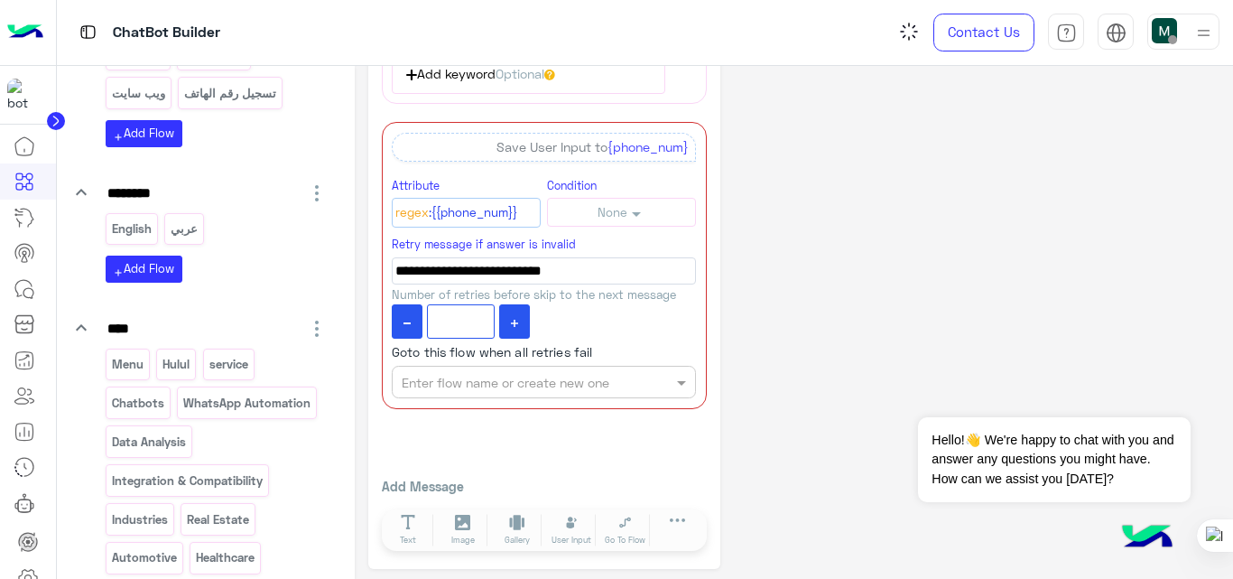
click at [800, 375] on div "**********" at bounding box center [794, 50] width 852 height 1039
click at [794, 343] on div "**********" at bounding box center [794, 50] width 852 height 1039
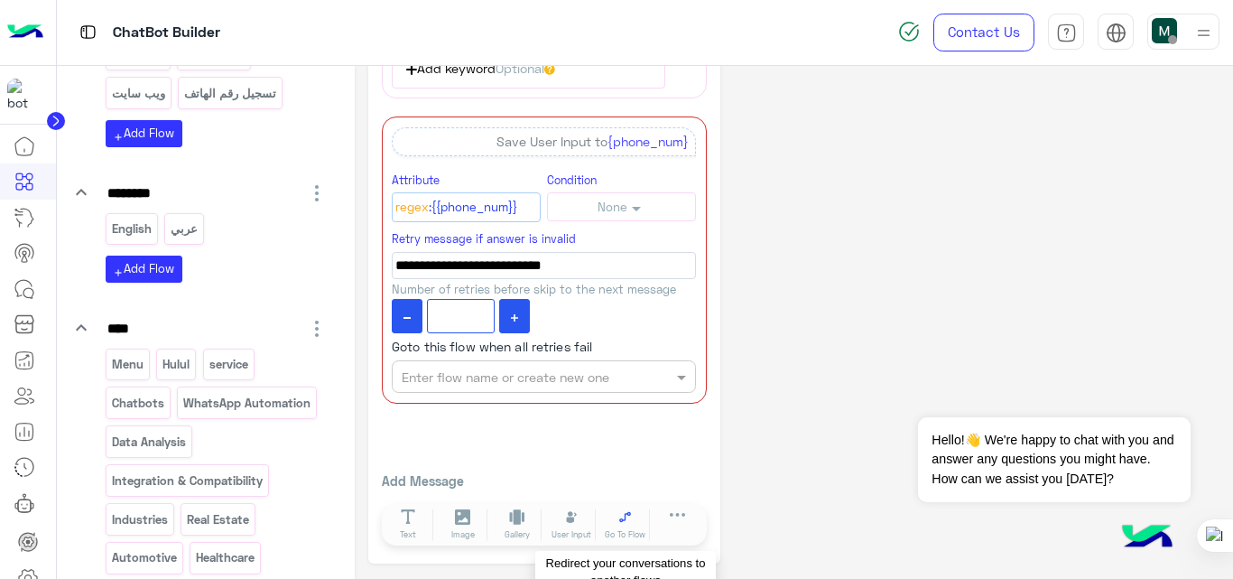
click at [623, 524] on icon at bounding box center [624, 516] width 15 height 15
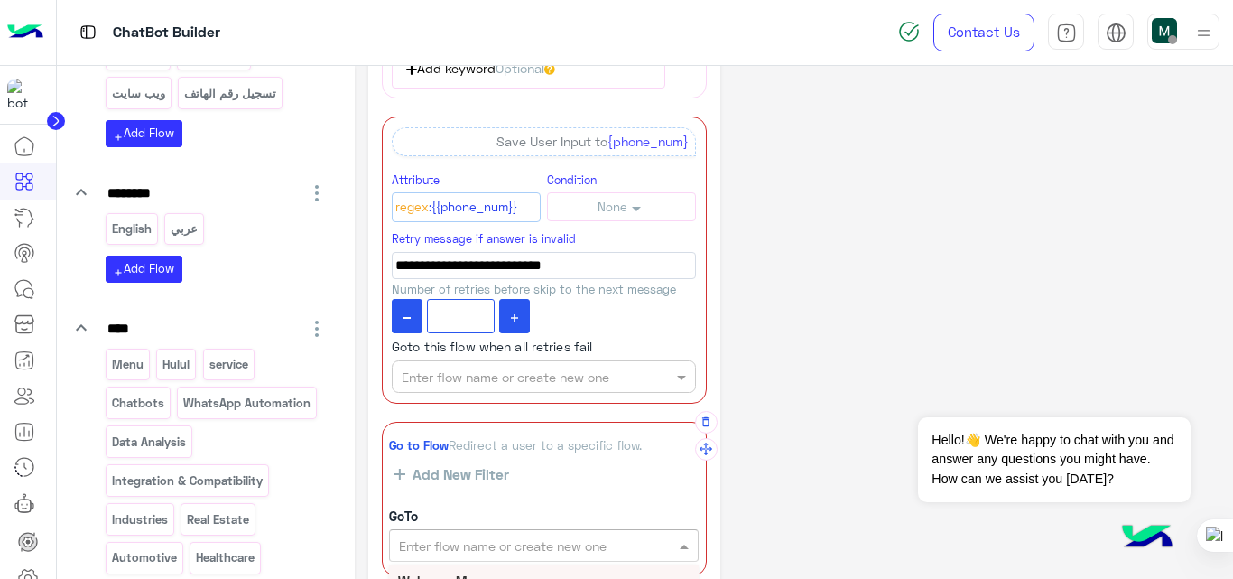
click at [594, 542] on input "text" at bounding box center [513, 545] width 228 height 19
type input "**"
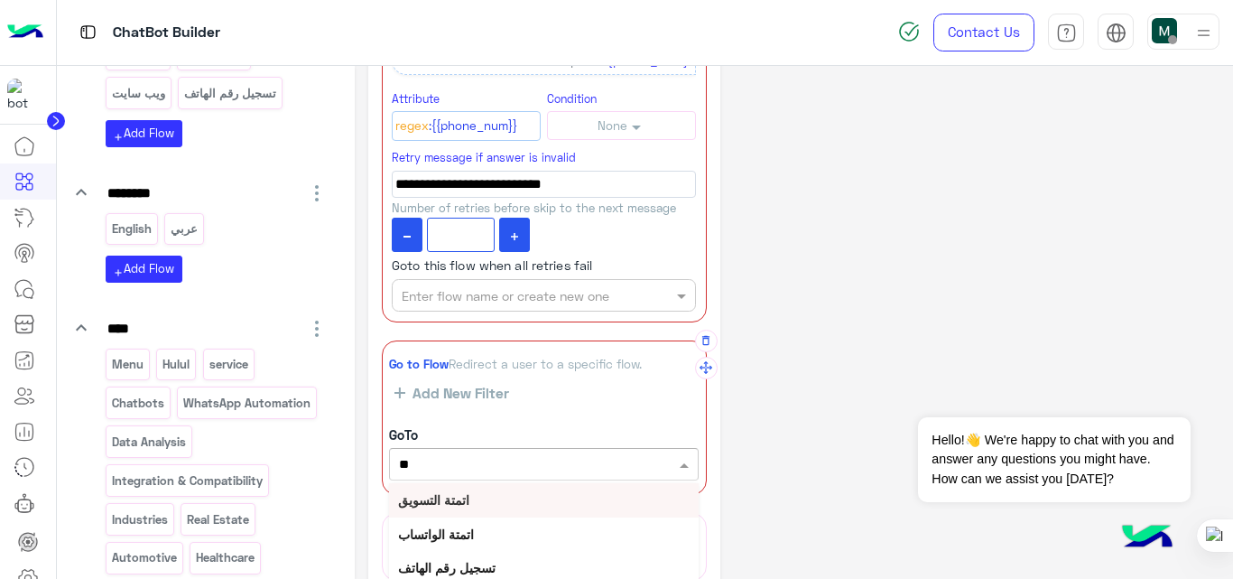
scroll to position [636, 0]
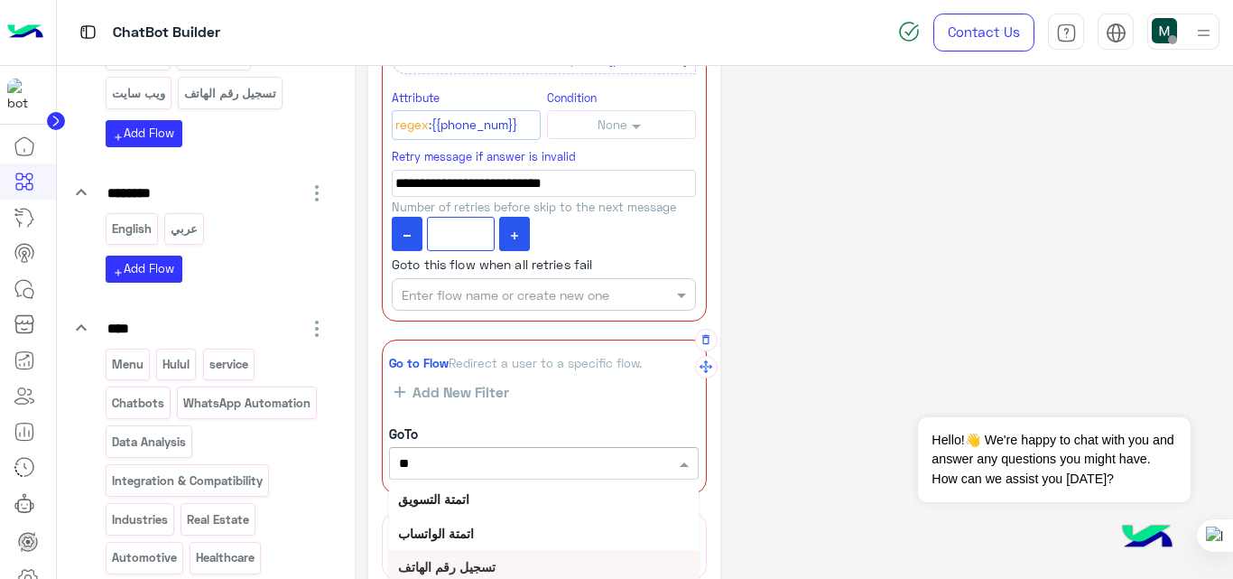
click at [474, 563] on b "تسجيل رقم الهاتف" at bounding box center [446, 566] width 97 height 15
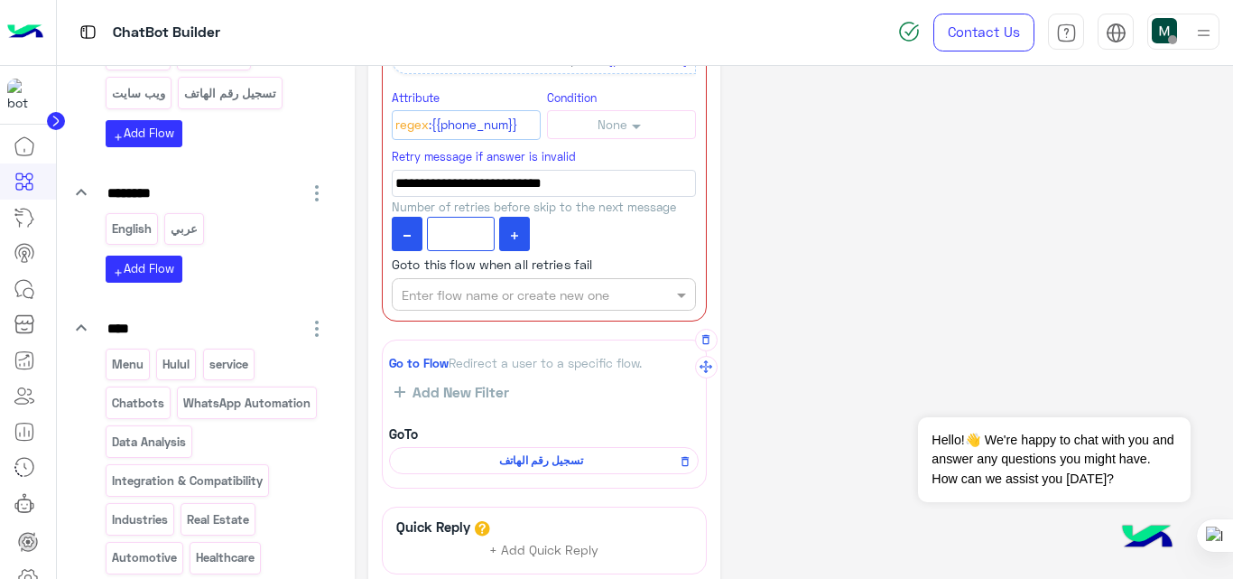
click at [853, 332] on div "**********" at bounding box center [794, 89] width 852 height 1292
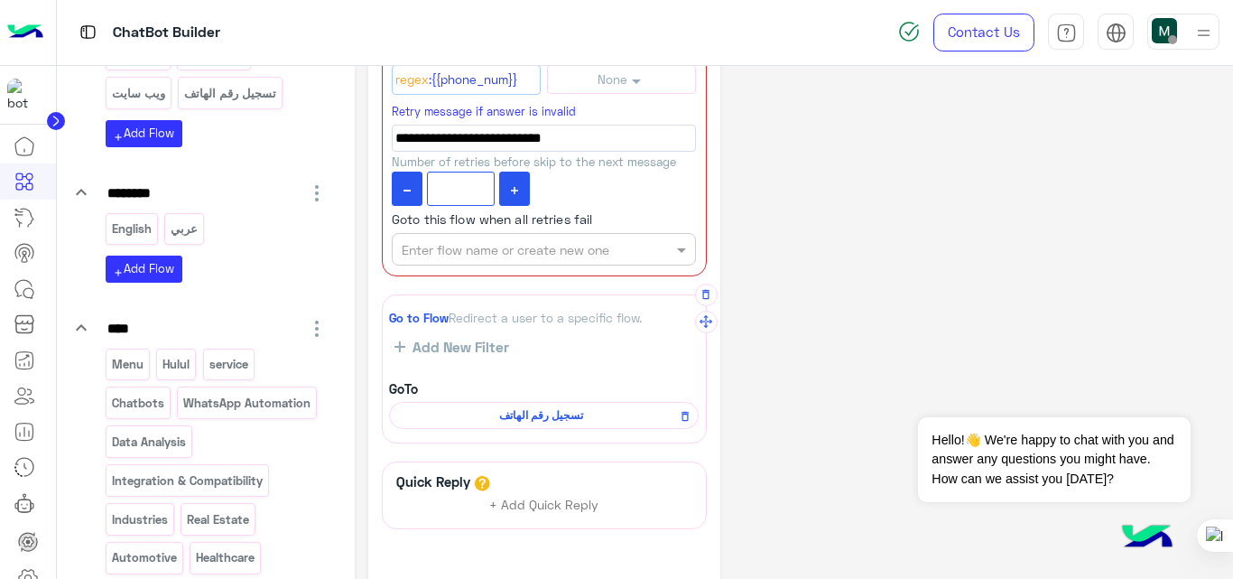
scroll to position [695, 0]
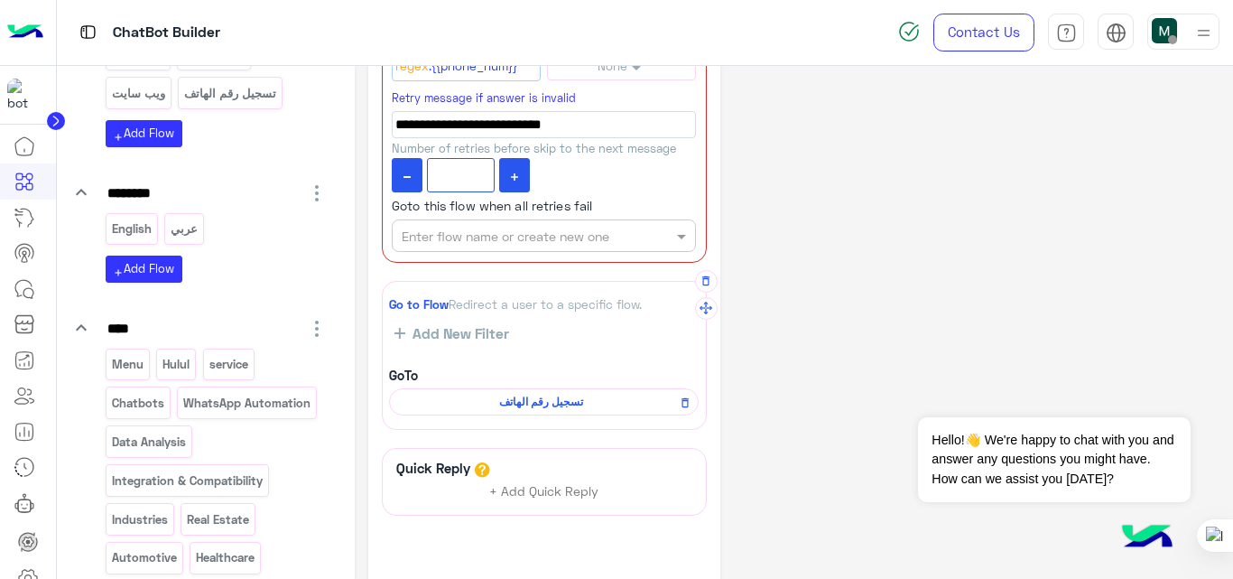
click at [538, 399] on span "تسجيل رقم الهاتف" at bounding box center [540, 402] width 283 height 16
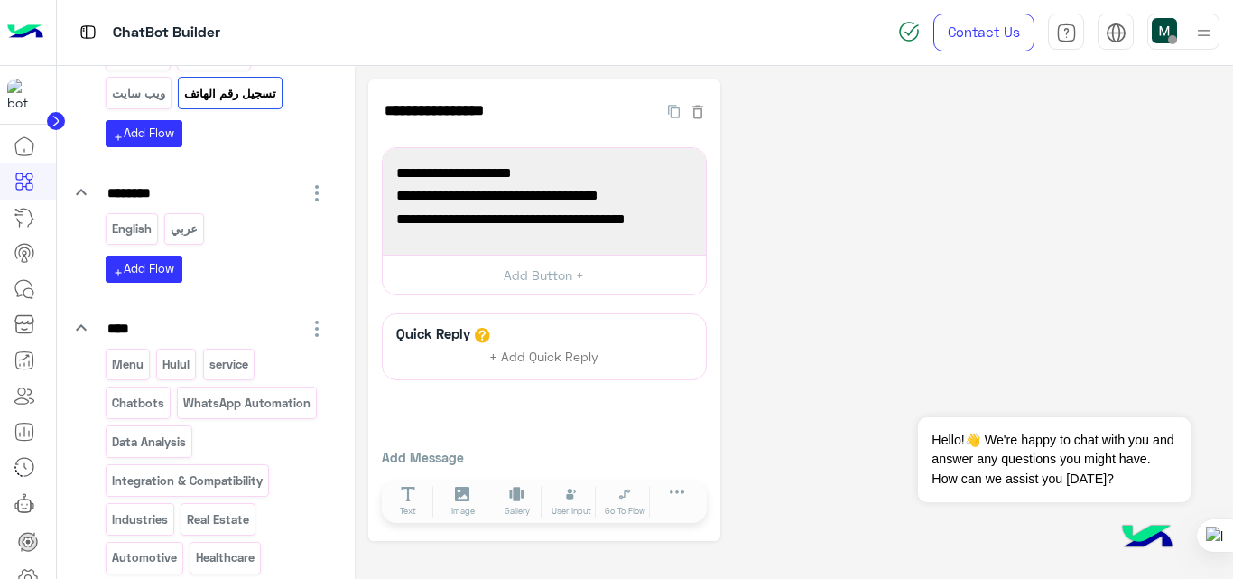
click at [174, 32] on div "مبيعات HANDOVER" at bounding box center [227, 16] width 107 height 32
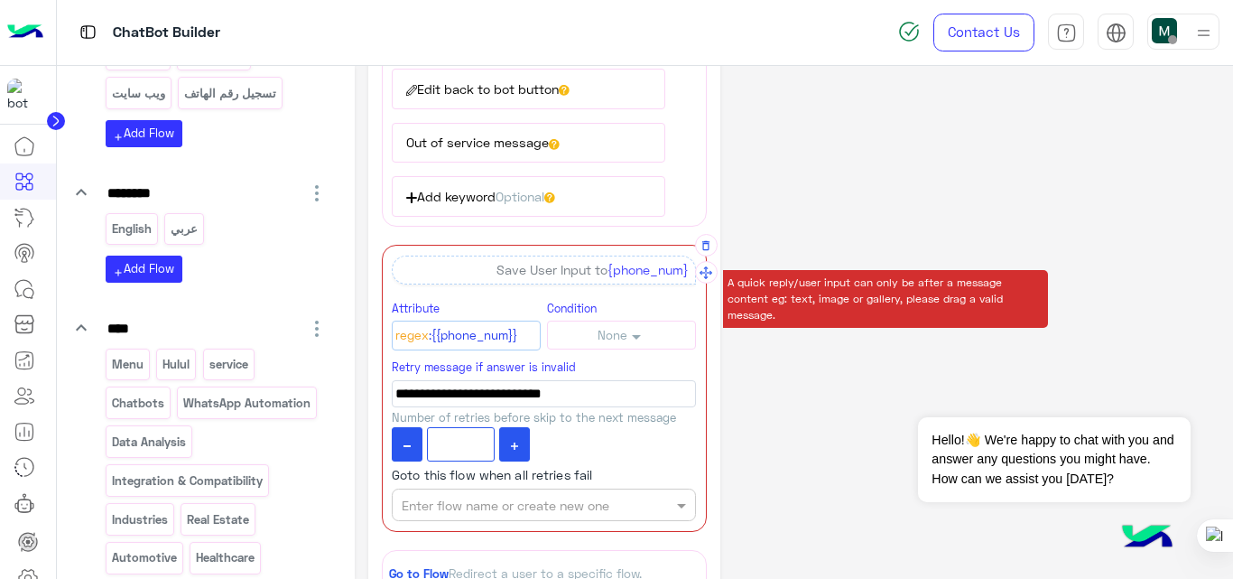
scroll to position [427, 0]
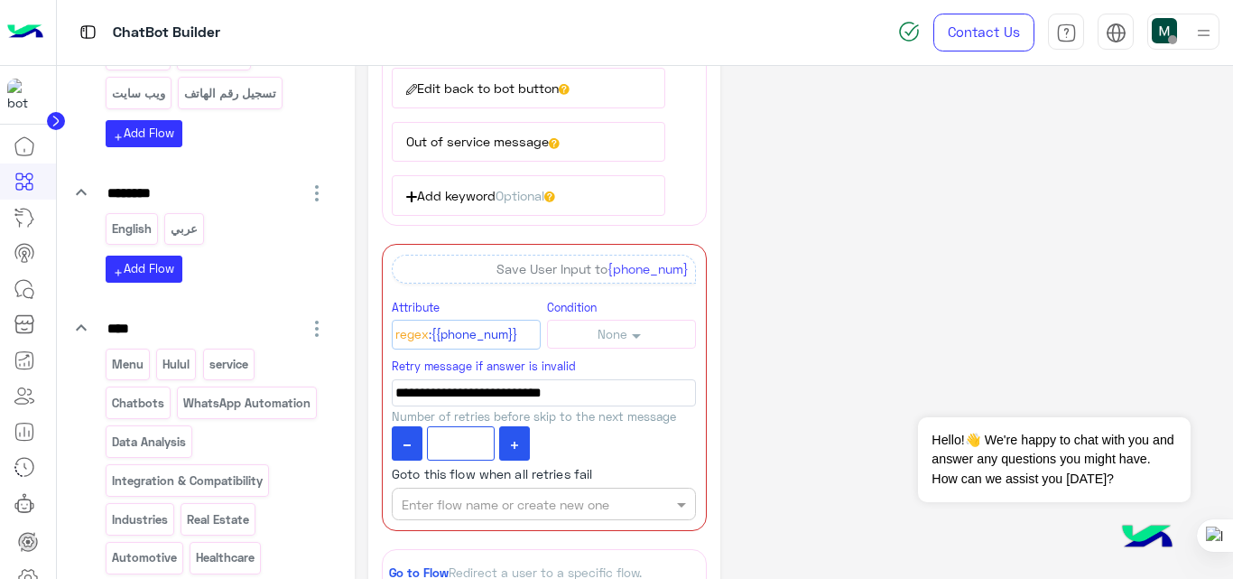
click at [505, 88] on button "Edit back to bot button" at bounding box center [528, 88] width 273 height 40
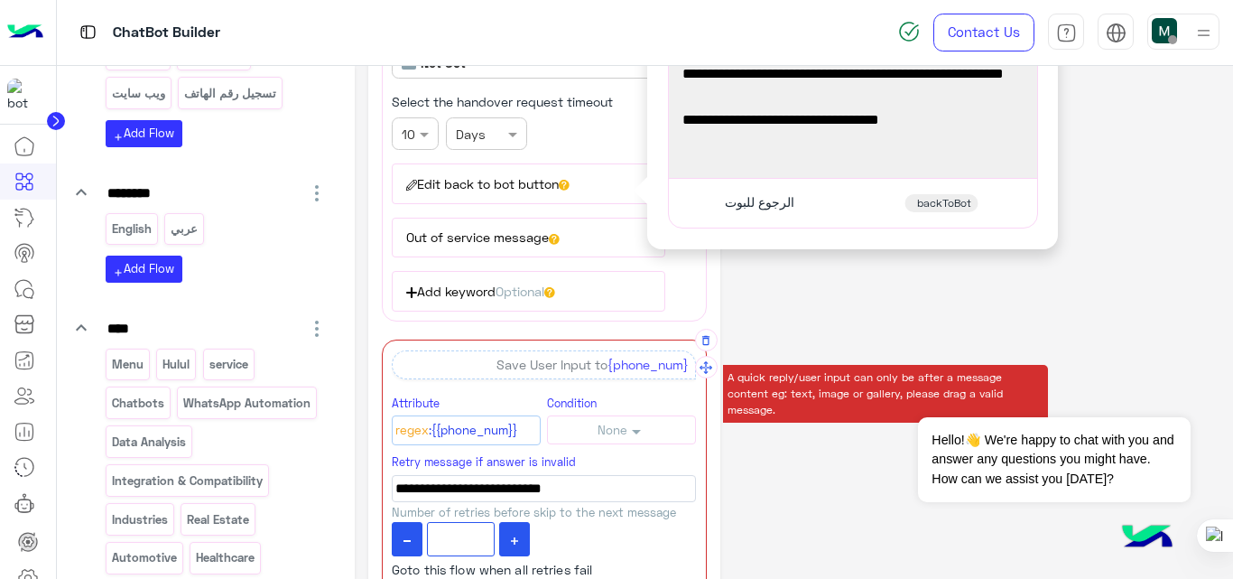
scroll to position [332, 0]
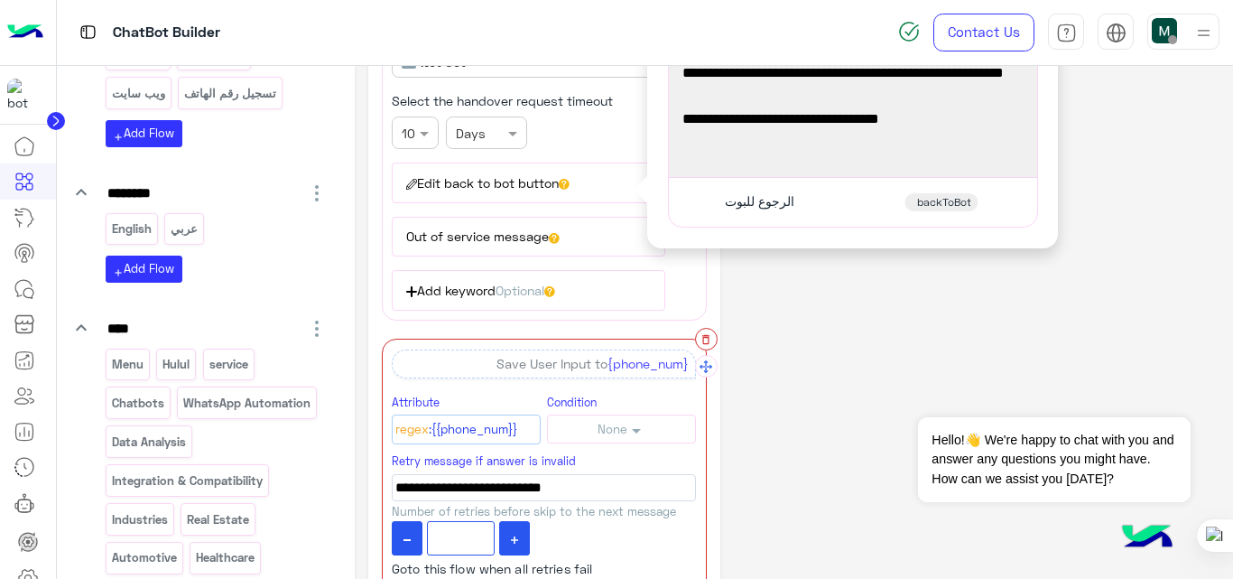
click at [704, 339] on icon "button" at bounding box center [706, 339] width 13 height 13
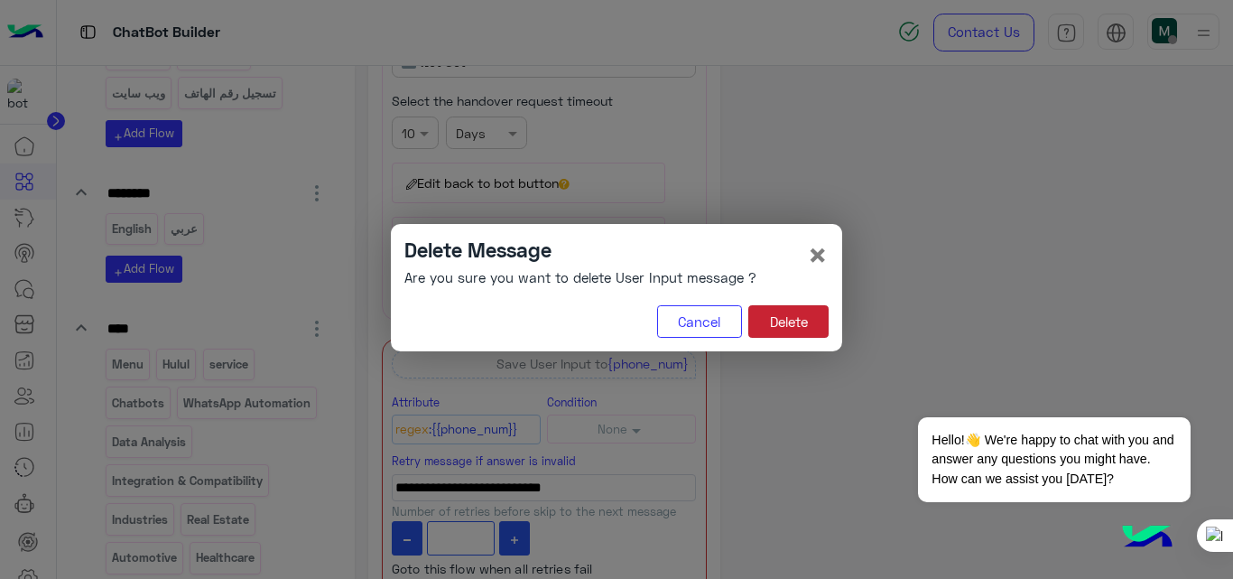
click at [763, 326] on button "Delete" at bounding box center [788, 321] width 80 height 32
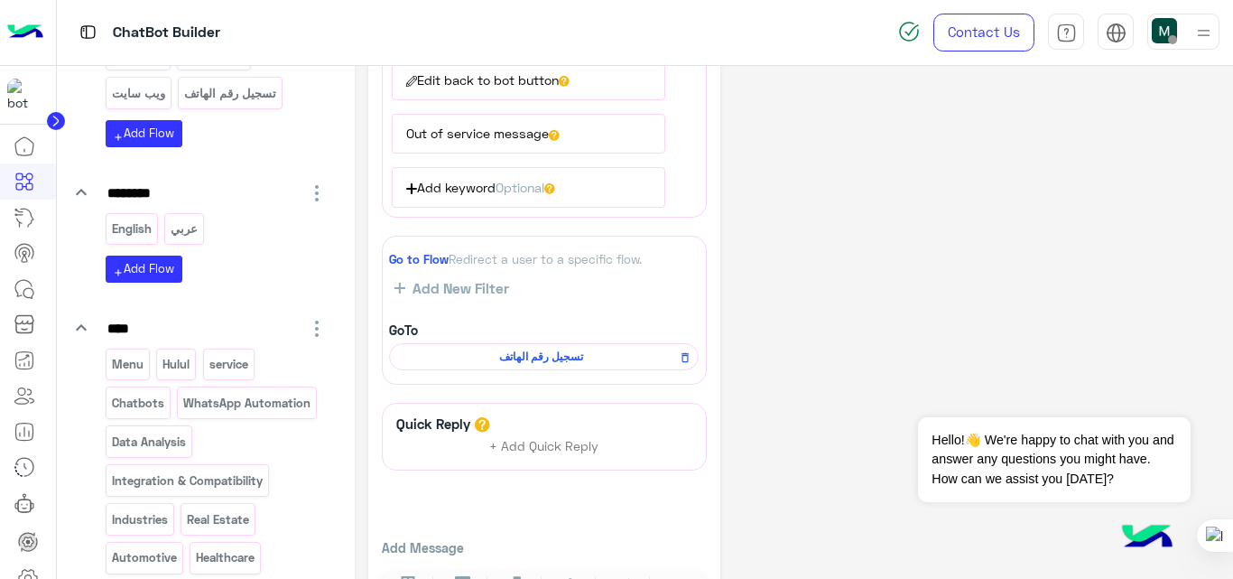
scroll to position [437, 0]
click at [681, 359] on icon at bounding box center [685, 356] width 13 height 22
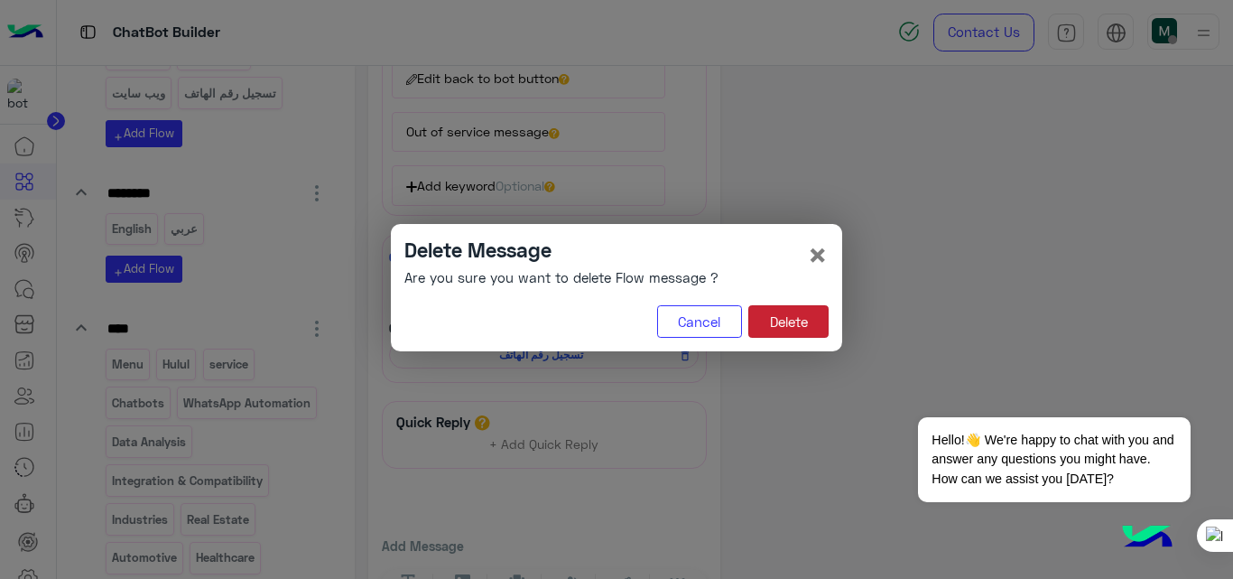
click at [774, 329] on button "Delete" at bounding box center [788, 321] width 80 height 32
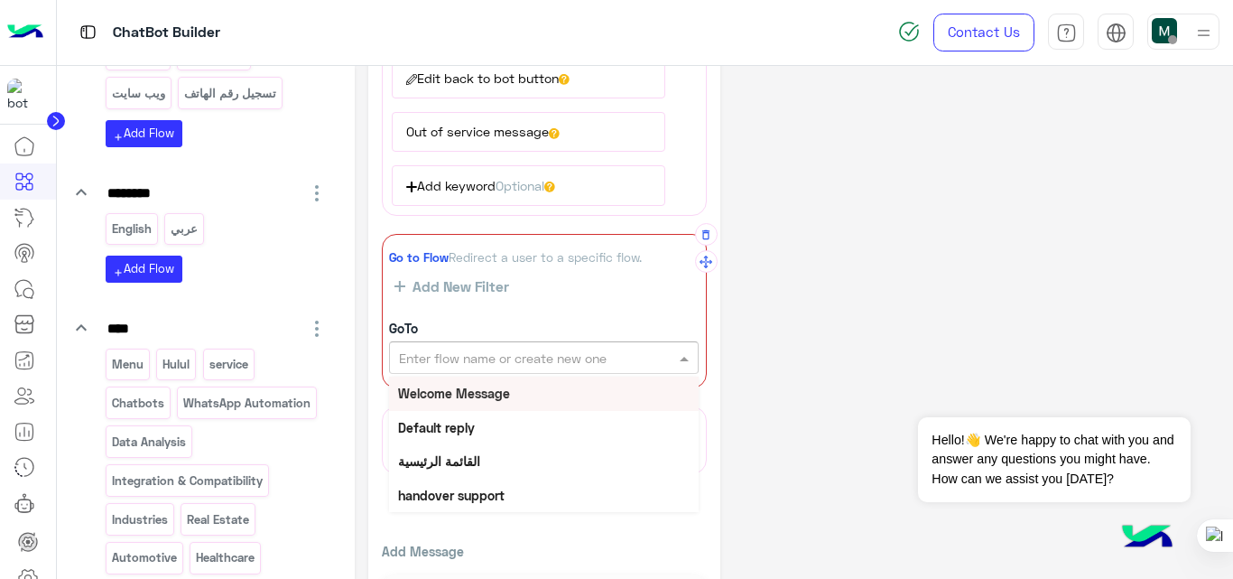
click at [609, 358] on input "text" at bounding box center [513, 357] width 228 height 19
click at [487, 451] on div "القائمة الرئيسية" at bounding box center [544, 460] width 310 height 33
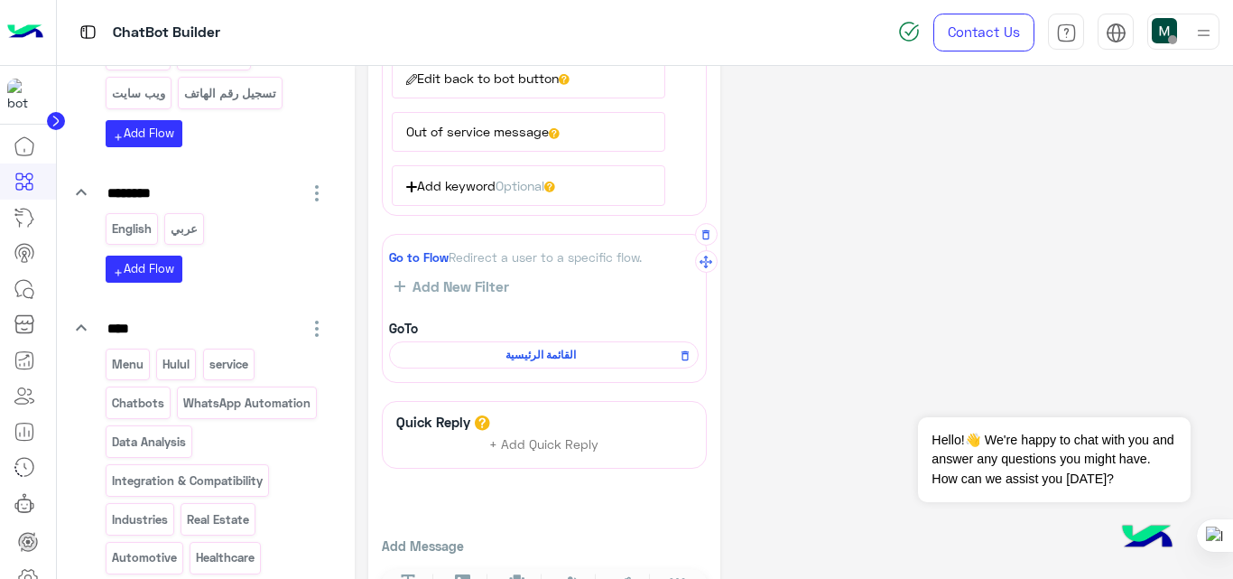
click at [814, 278] on div "**********" at bounding box center [794, 136] width 852 height 987
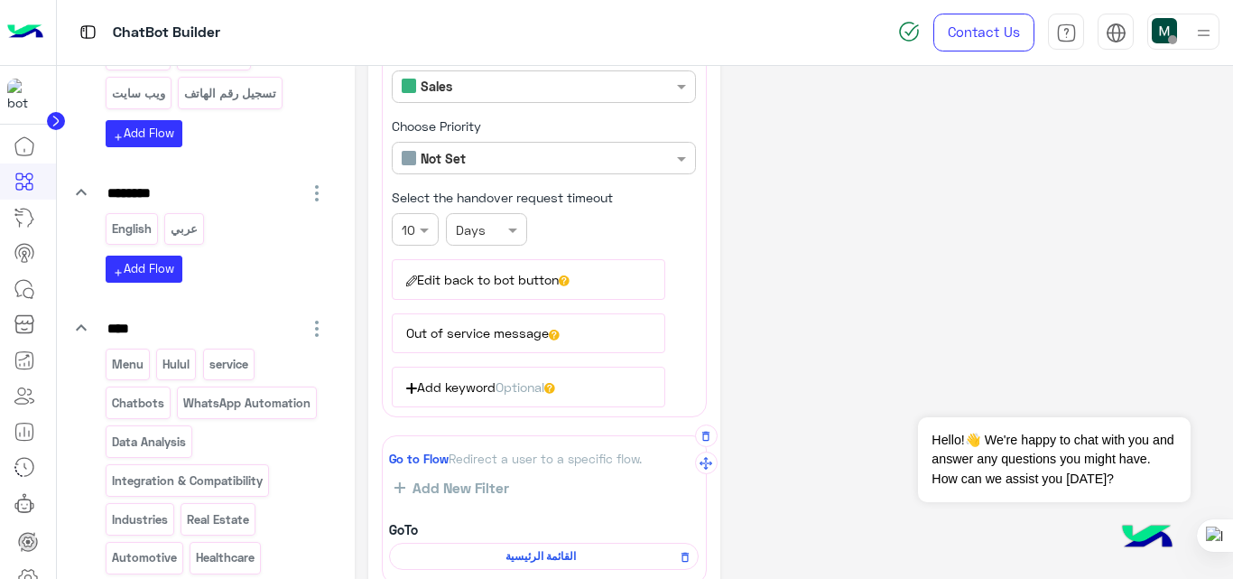
scroll to position [236, 0]
click at [491, 344] on button "Out of service message" at bounding box center [528, 332] width 273 height 40
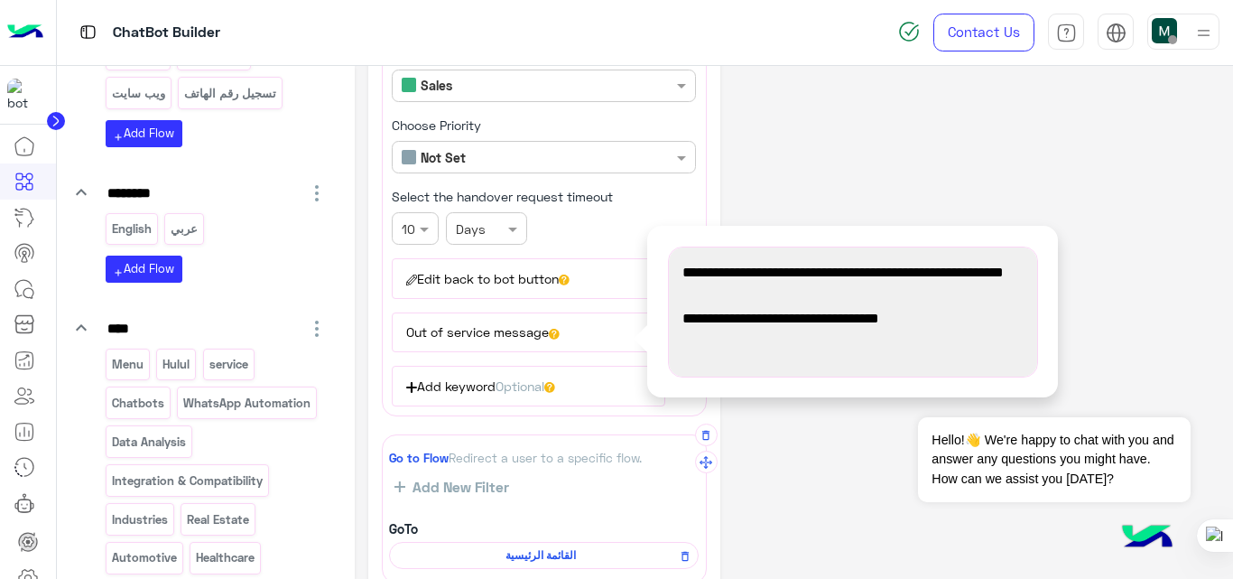
click at [786, 184] on div "**********" at bounding box center [794, 336] width 852 height 987
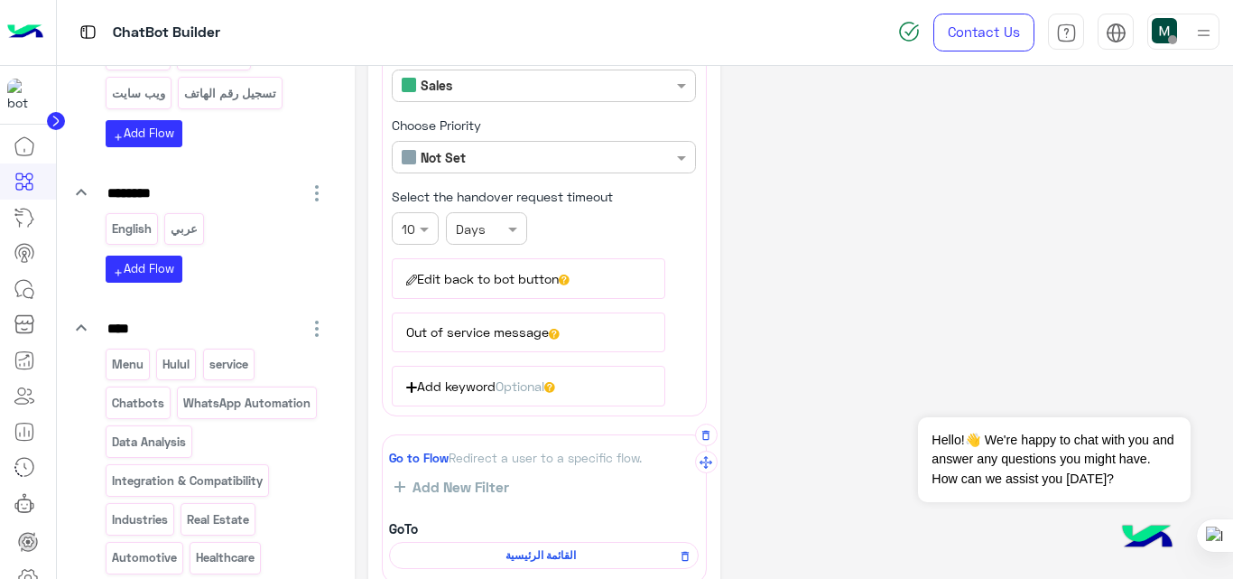
click at [455, 340] on button "Out of service message" at bounding box center [528, 332] width 273 height 40
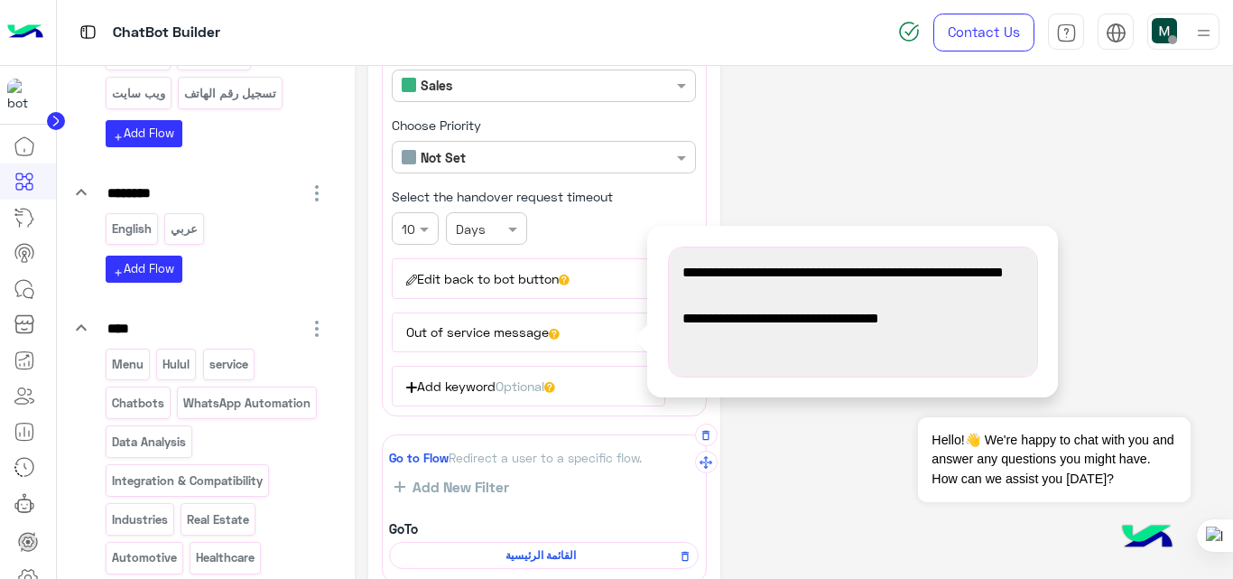
click at [461, 280] on button "Edit back to bot button" at bounding box center [528, 278] width 273 height 40
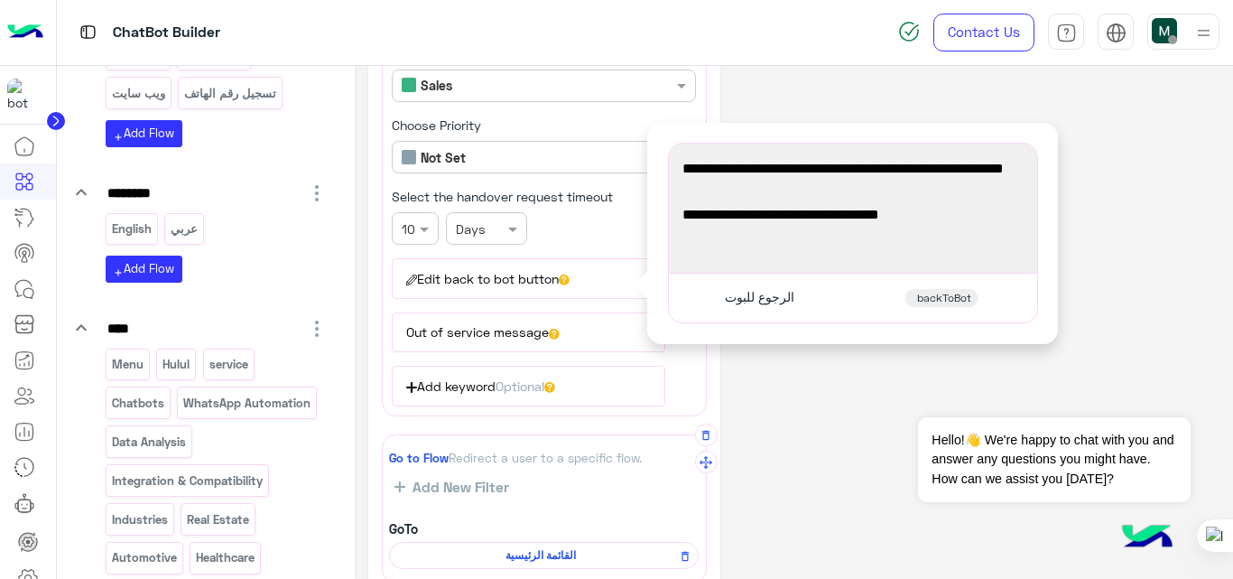
click at [474, 329] on button "Out of service message" at bounding box center [528, 332] width 273 height 40
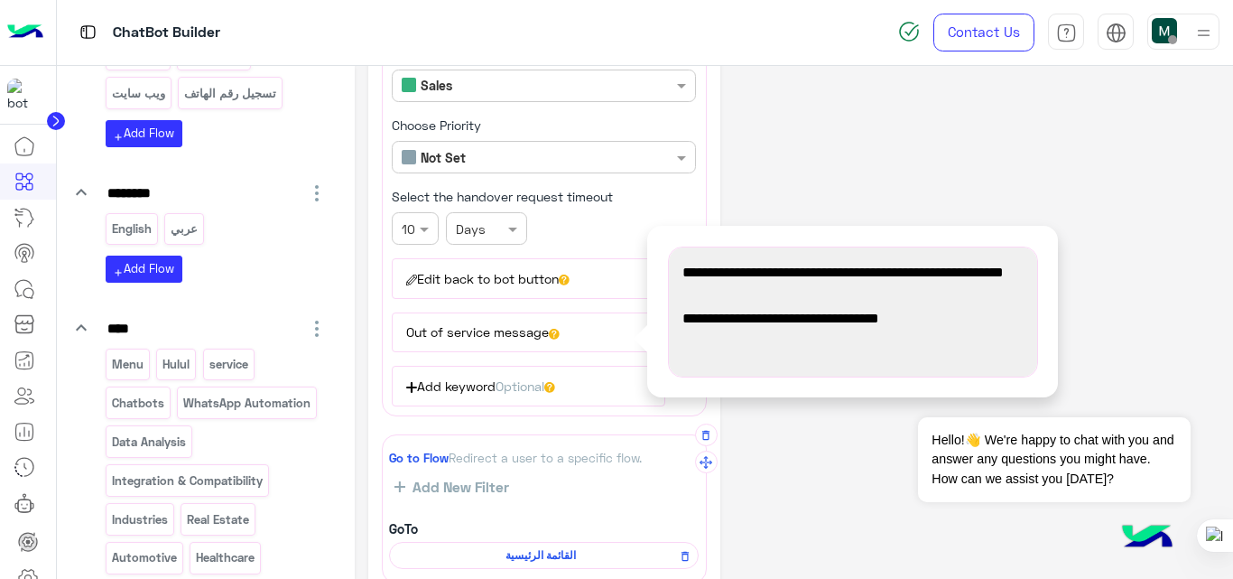
click at [477, 269] on button "Edit back to bot button" at bounding box center [528, 278] width 273 height 40
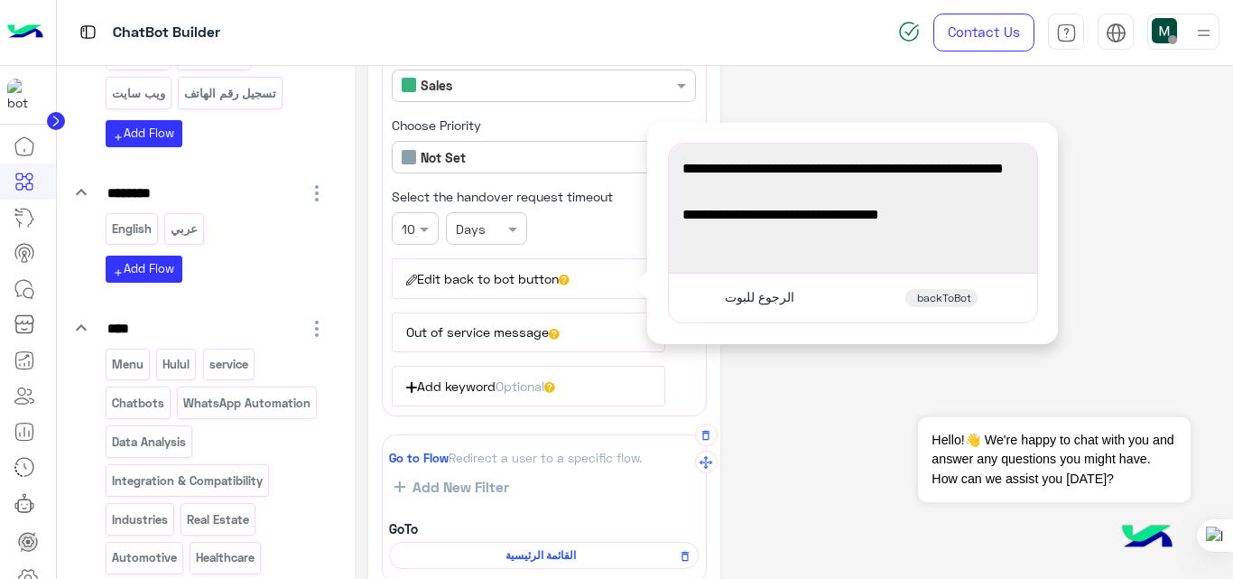
click at [839, 393] on div "**********" at bounding box center [794, 336] width 852 height 987
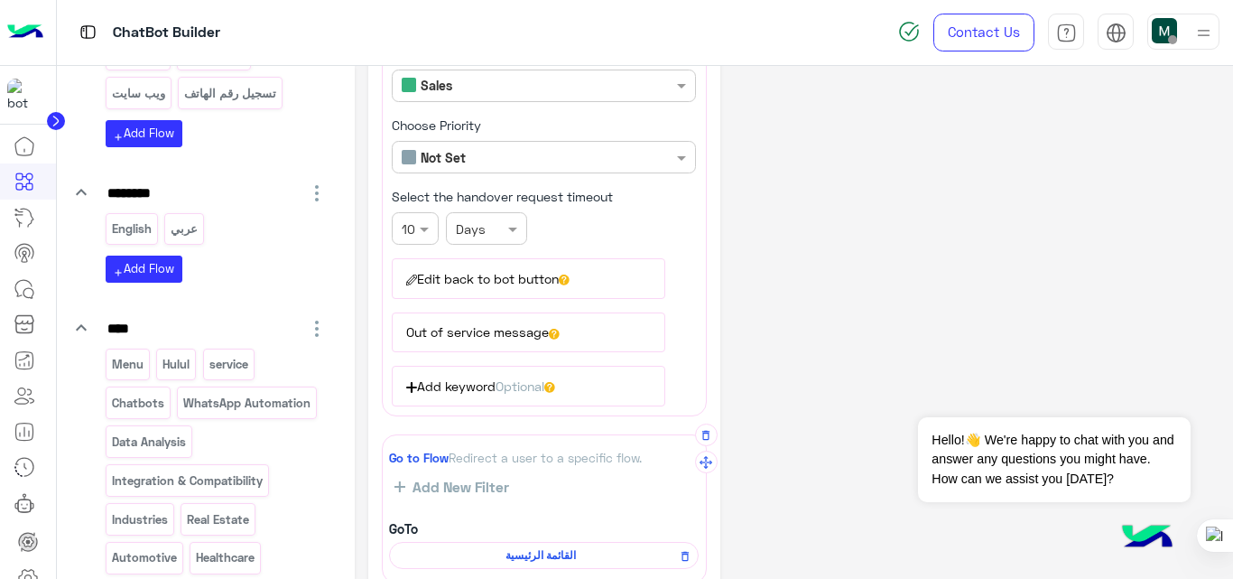
click at [551, 338] on button "Out of service message" at bounding box center [528, 332] width 273 height 40
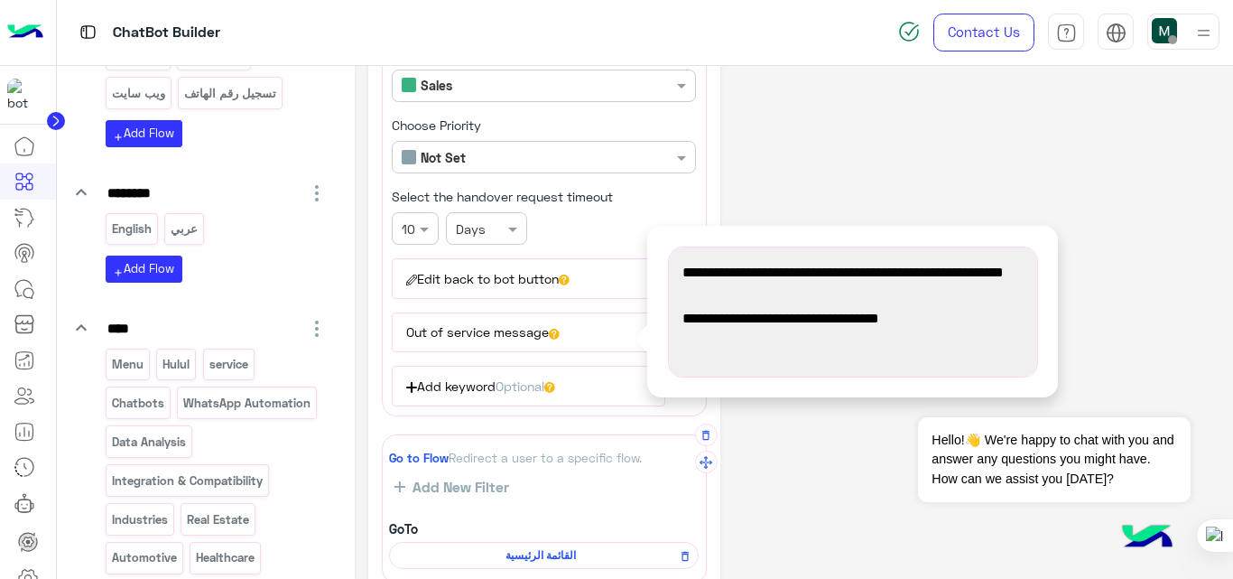
click at [791, 462] on div "**********" at bounding box center [794, 336] width 852 height 987
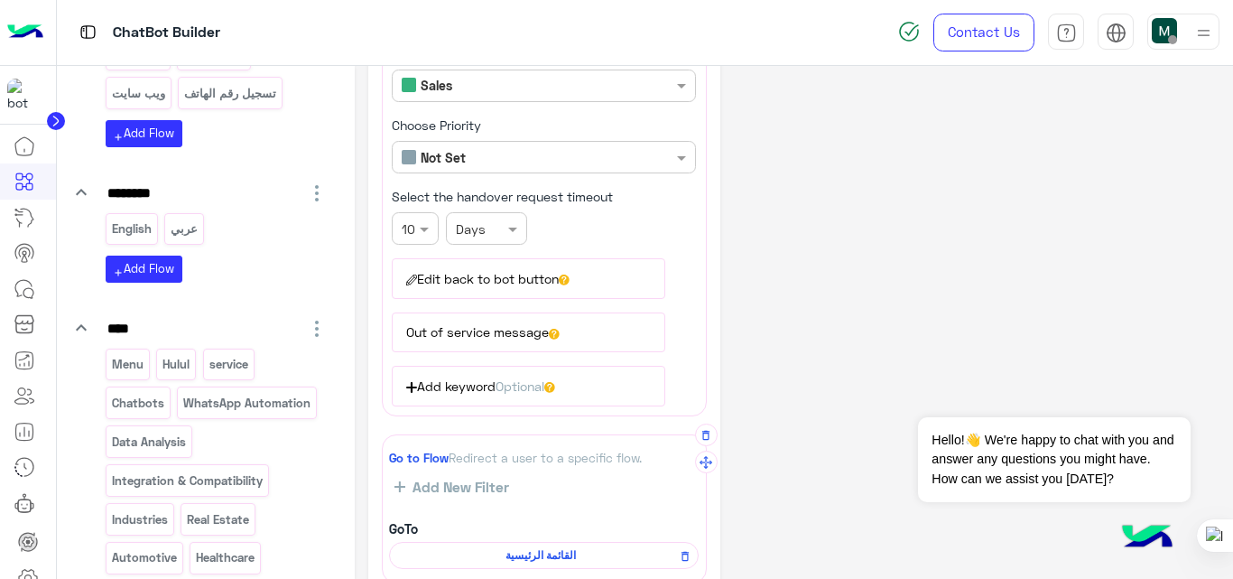
click at [1202, 36] on img at bounding box center [1203, 33] width 23 height 23
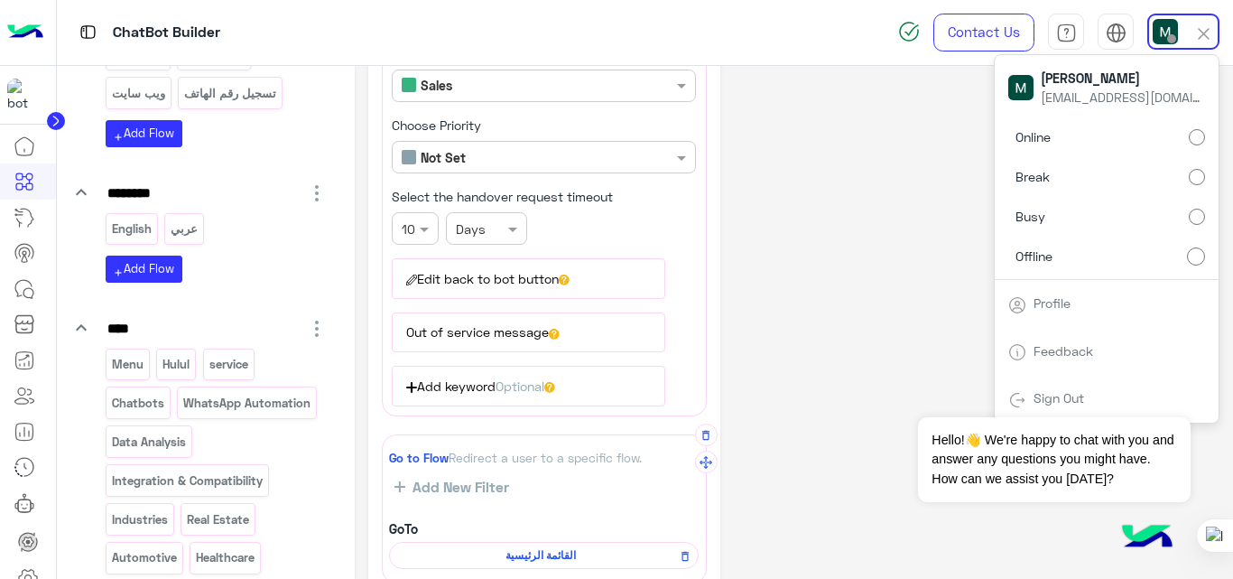
click at [1209, 34] on img at bounding box center [1203, 33] width 21 height 21
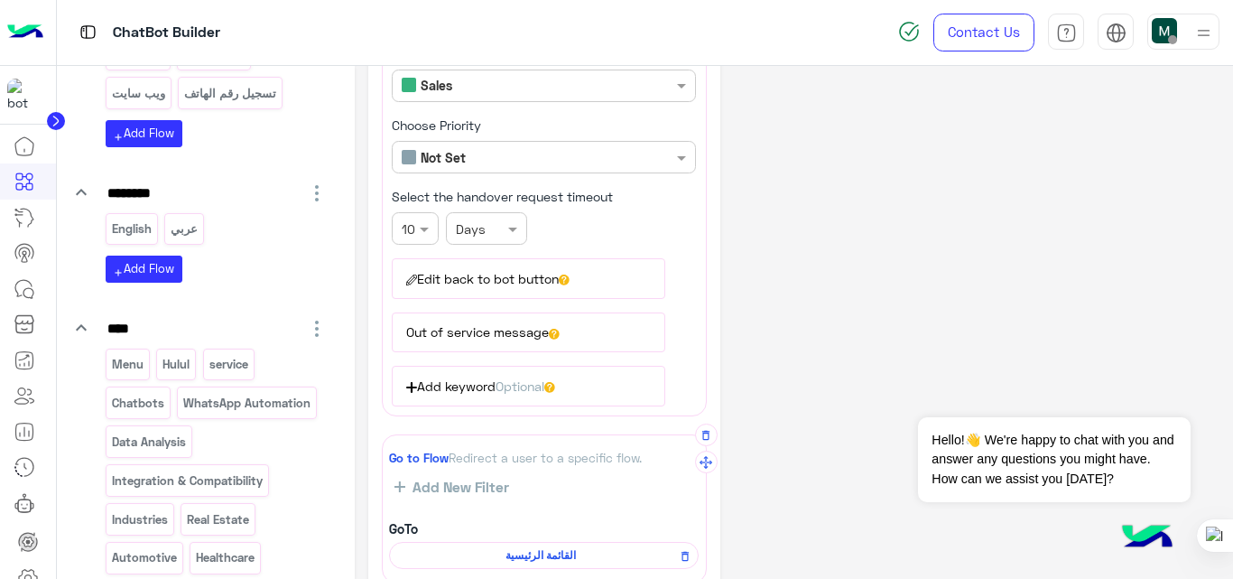
click at [1204, 33] on img at bounding box center [1203, 33] width 23 height 23
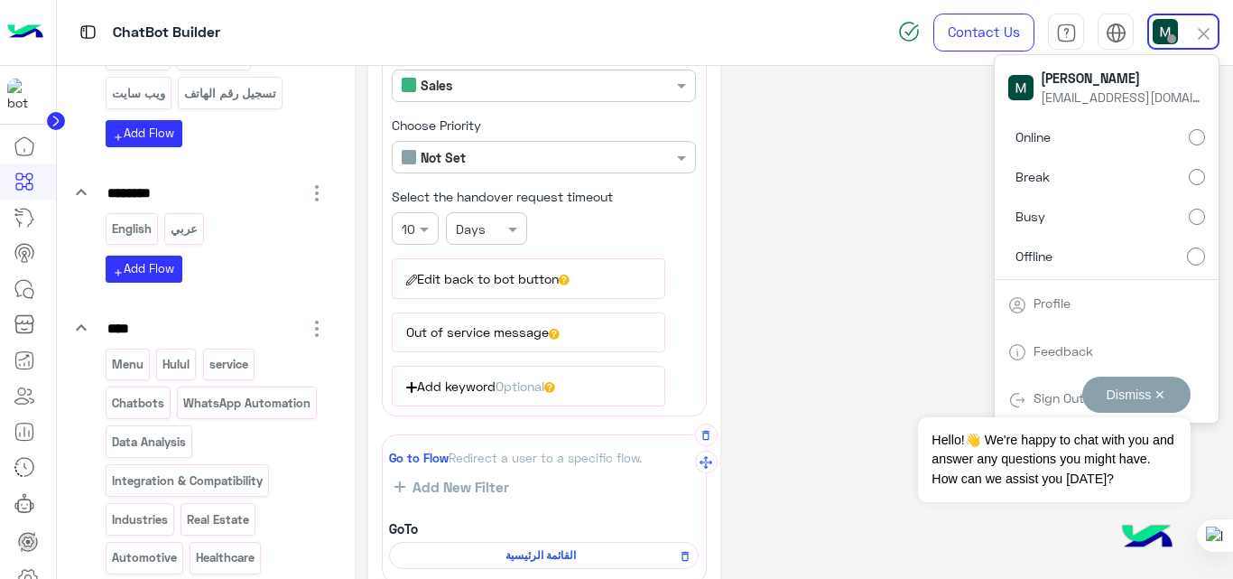
click at [1044, 398] on div "Dismiss ✕ Hello!👋 We're happy to chat with you and answer any questions you mig…" at bounding box center [1054, 438] width 272 height 125
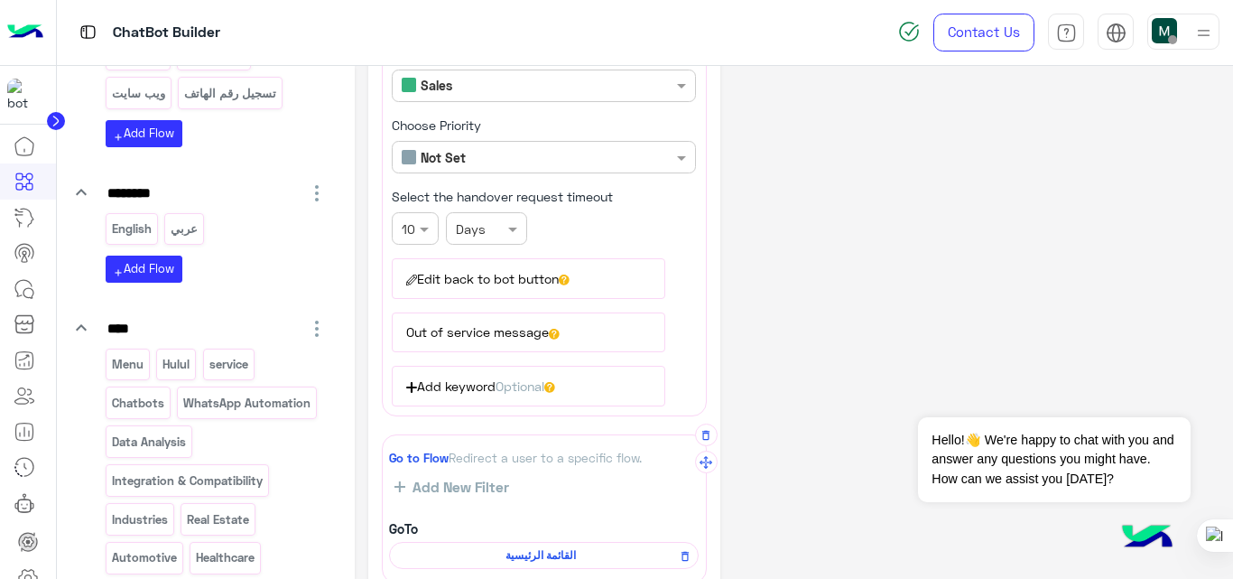
click at [1194, 32] on img at bounding box center [1203, 33] width 23 height 23
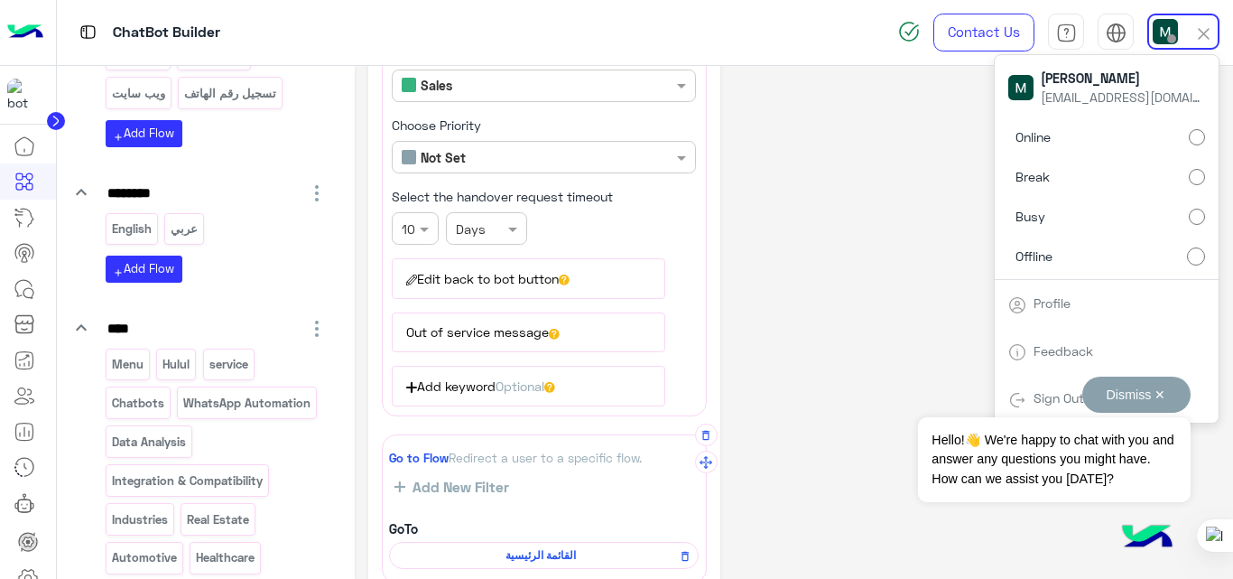
click at [1034, 393] on div "Dismiss ✕ Hello!👋 We're happy to chat with you and answer any questions you mig…" at bounding box center [1054, 438] width 272 height 125
